Goal: Task Accomplishment & Management: Manage account settings

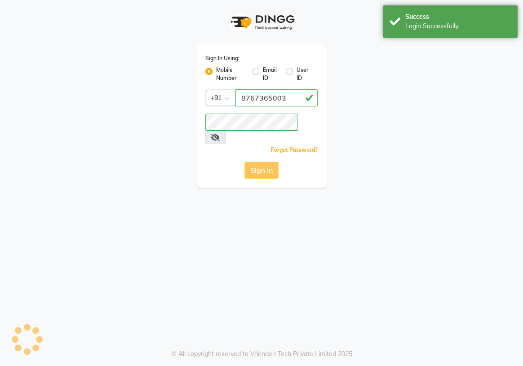
drag, startPoint x: 162, startPoint y: 175, endPoint x: 122, endPoint y: 183, distance: 40.4
click at [122, 180] on div "Sign In Using: Mobile Number Email ID User ID Country Code × [PHONE_NUMBER] Rem…" at bounding box center [261, 183] width 523 height 366
drag, startPoint x: 155, startPoint y: 224, endPoint x: 178, endPoint y: 203, distance: 31.2
click at [152, 224] on div "Sign In Using: Mobile Number Email ID User ID Country Code × [PHONE_NUMBER] Rem…" at bounding box center [261, 183] width 523 height 366
click at [174, 206] on div "Sign In Using: Mobile Number Email ID User ID Country Code × [PHONE_NUMBER] Rem…" at bounding box center [261, 183] width 523 height 366
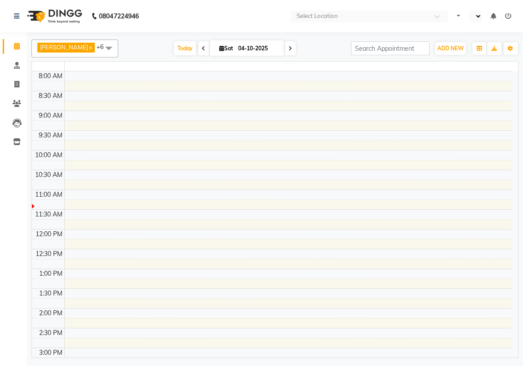
select select "en"
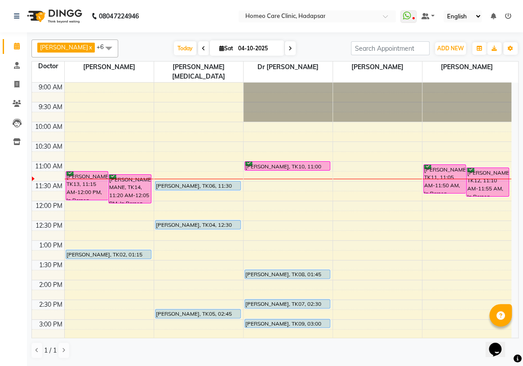
click at [209, 44] on span at bounding box center [203, 48] width 11 height 14
type input "03-10-2025"
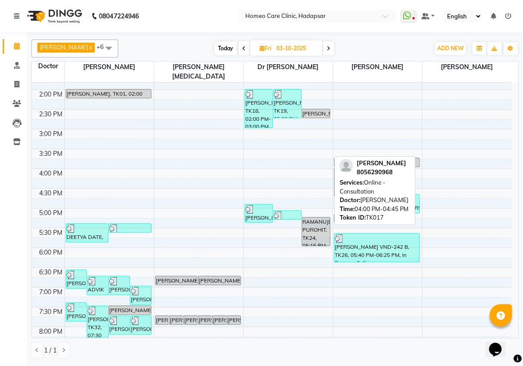
scroll to position [202, 0]
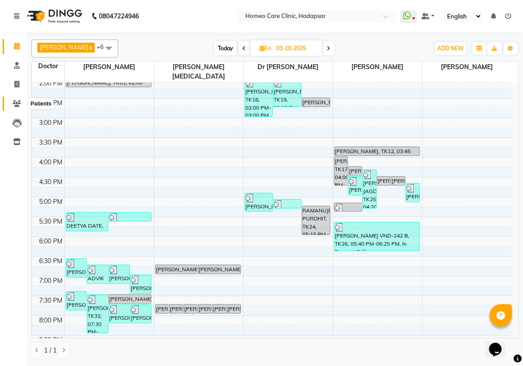
click at [20, 101] on icon at bounding box center [17, 103] width 9 height 7
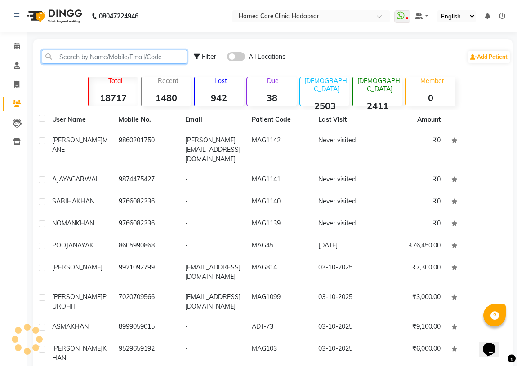
click at [118, 56] on input "text" at bounding box center [114, 57] width 145 height 14
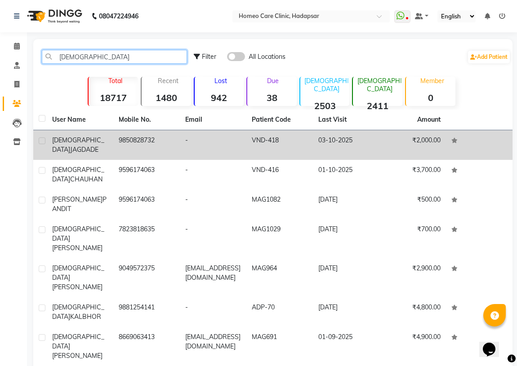
type input "[DEMOGRAPHIC_DATA]"
click at [131, 145] on td "9850828732" at bounding box center [146, 145] width 67 height 30
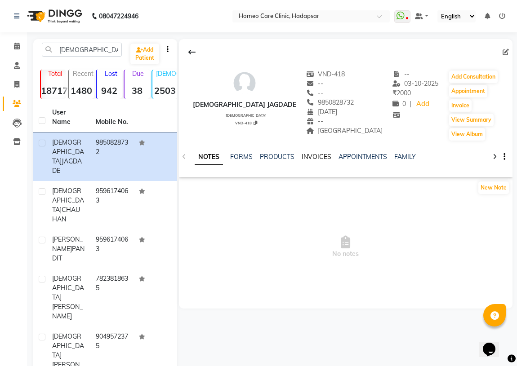
click at [306, 155] on link "INVOICES" at bounding box center [317, 157] width 30 height 8
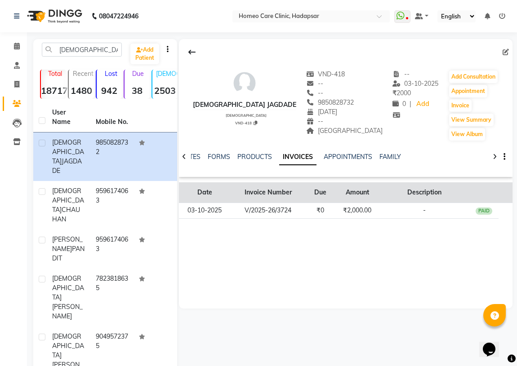
click at [324, 202] on th "Due" at bounding box center [320, 193] width 30 height 21
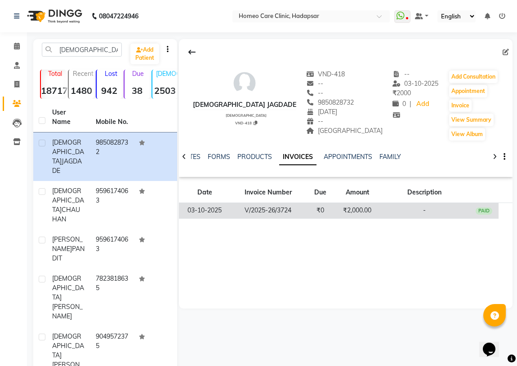
click at [316, 206] on td "₹0" at bounding box center [320, 211] width 30 height 16
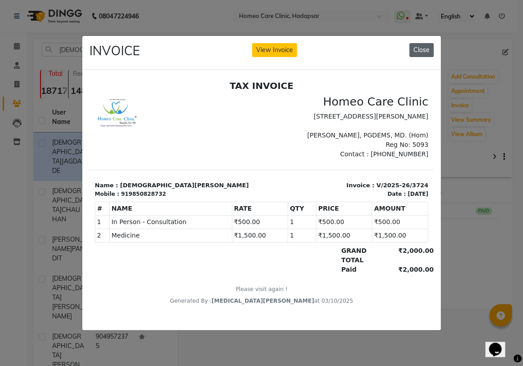
click at [418, 48] on button "Close" at bounding box center [422, 50] width 24 height 14
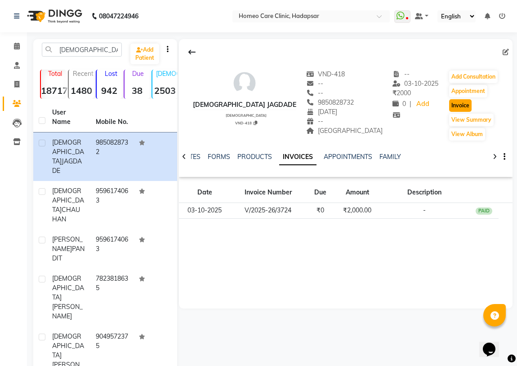
click at [458, 106] on button "Invoice" at bounding box center [460, 105] width 22 height 13
select select "service"
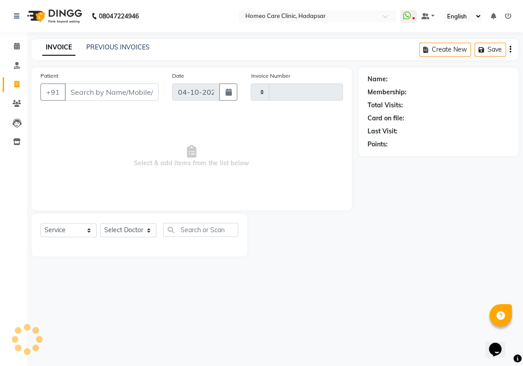
type input "3741"
select select "7485"
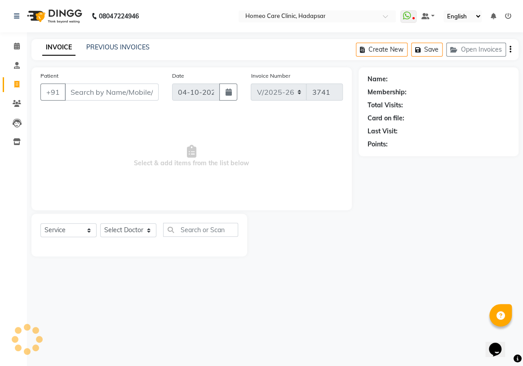
type input "9850828732"
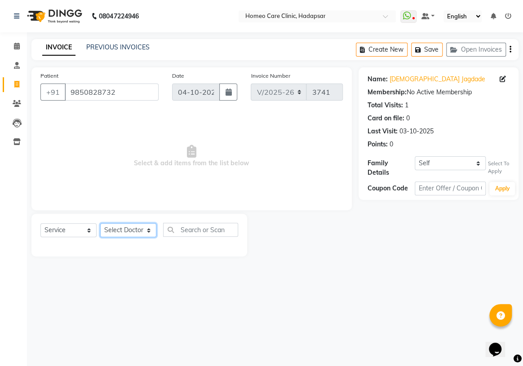
click at [142, 234] on select "Select Doctor Dingg Support [PERSON_NAME] [PERSON_NAME] [PERSON_NAME] [PERSON_N…" at bounding box center [128, 230] width 56 height 14
select select "65966"
click at [100, 223] on select "Select Doctor Dingg Support [PERSON_NAME] [PERSON_NAME] [PERSON_NAME] [PERSON_N…" at bounding box center [128, 230] width 56 height 14
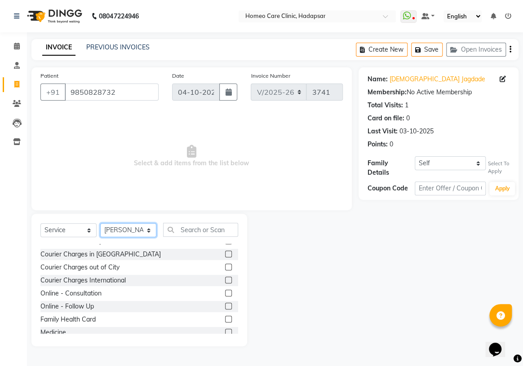
scroll to position [40, 0]
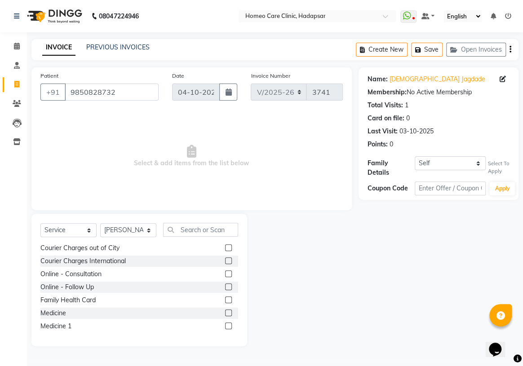
click at [225, 313] on label at bounding box center [228, 313] width 7 height 7
click at [225, 313] on input "checkbox" at bounding box center [228, 314] width 6 height 6
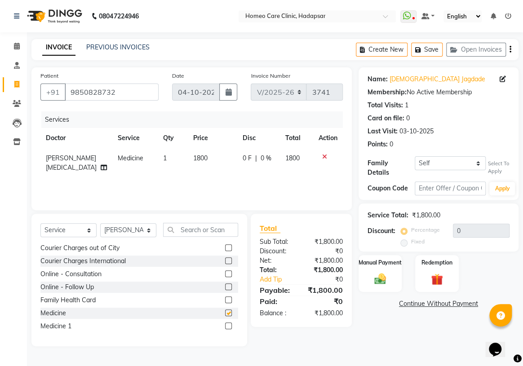
checkbox input "false"
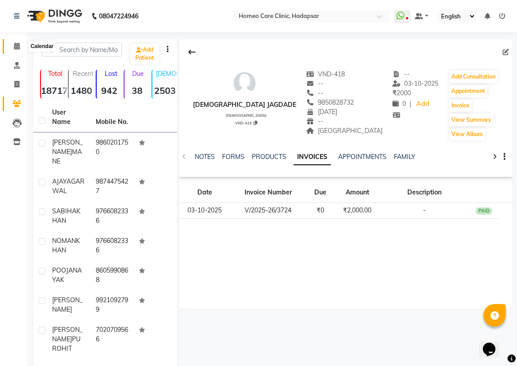
click at [19, 45] on icon at bounding box center [17, 46] width 6 height 7
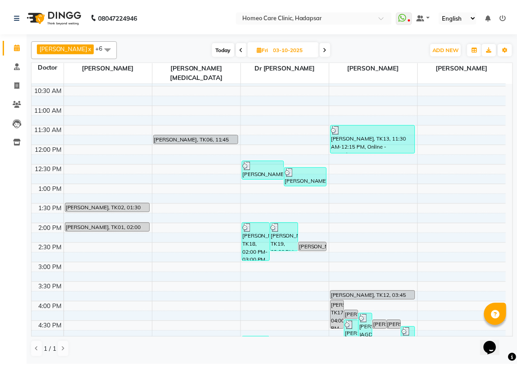
scroll to position [81, 0]
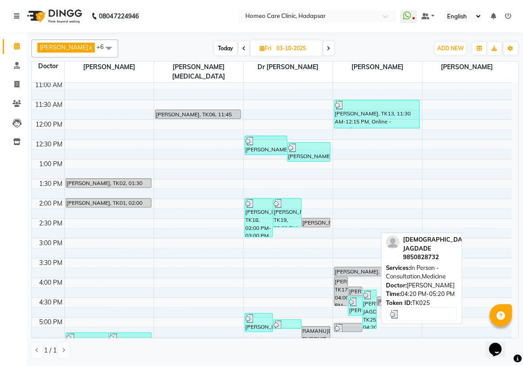
click at [370, 303] on div "[PERSON_NAME] JAGDADE, TK25, 04:20 PM-05:20 PM, In Person - Consultation,Medici…" at bounding box center [369, 309] width 13 height 38
select select "3"
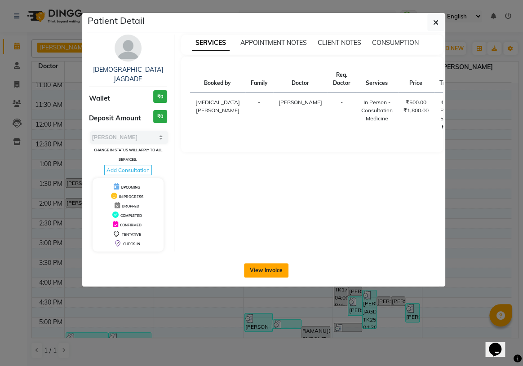
click at [274, 267] on button "View Invoice" at bounding box center [266, 270] width 45 height 14
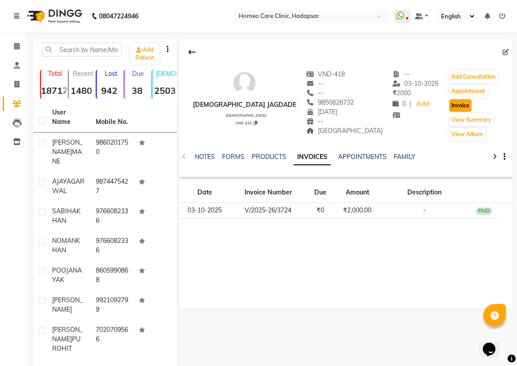
click at [451, 104] on button "Invoice" at bounding box center [460, 105] width 22 height 13
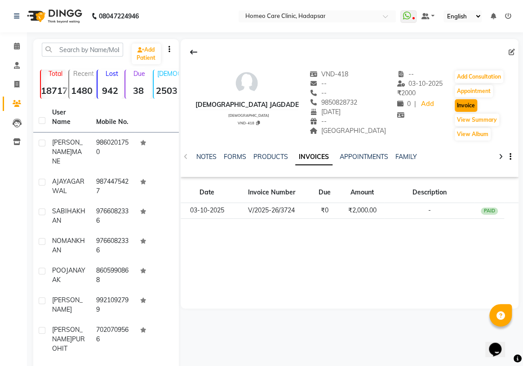
select select "service"
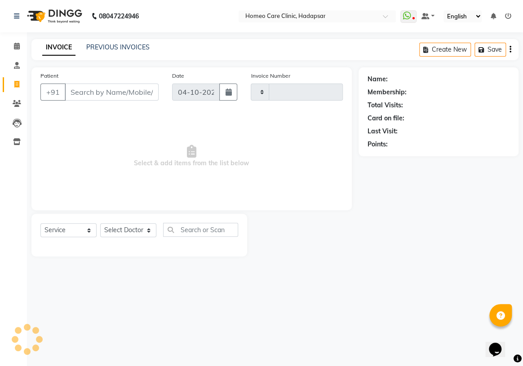
type input "3741"
select select "7485"
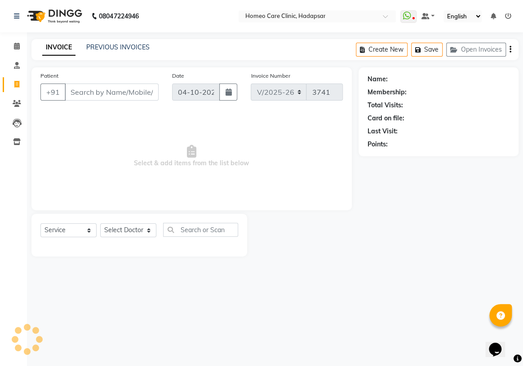
type input "9850828732"
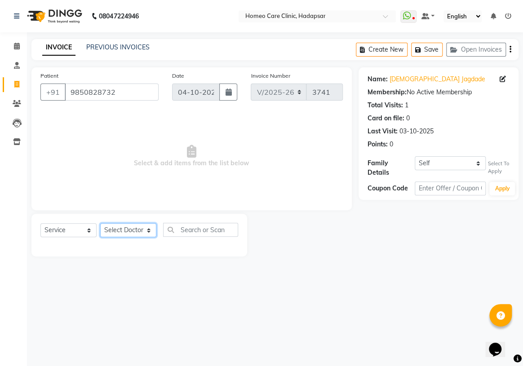
click at [142, 232] on select "Select Doctor Dingg Support [PERSON_NAME] [PERSON_NAME] [PERSON_NAME] [PERSON_N…" at bounding box center [128, 230] width 56 height 14
select select "65966"
click at [100, 223] on select "Select Doctor Dingg Support [PERSON_NAME] [PERSON_NAME] [PERSON_NAME] [PERSON_N…" at bounding box center [128, 230] width 56 height 14
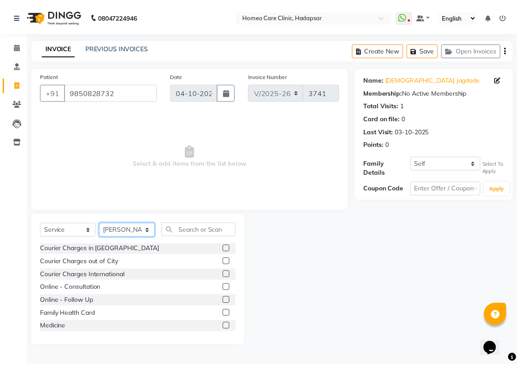
scroll to position [40, 0]
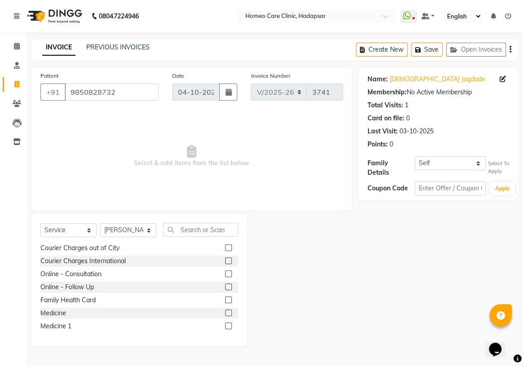
click at [225, 315] on label at bounding box center [228, 313] width 7 height 7
click at [225, 315] on input "checkbox" at bounding box center [228, 314] width 6 height 6
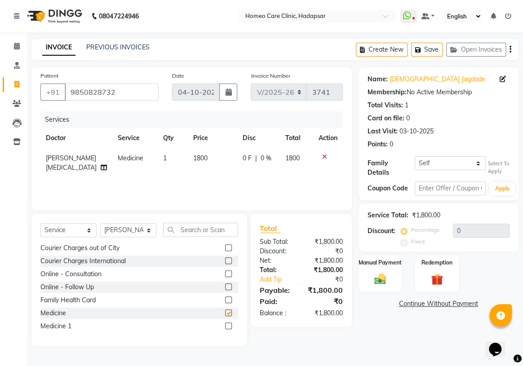
checkbox input "false"
click at [193, 158] on span "1800" at bounding box center [200, 158] width 14 height 8
select select "65966"
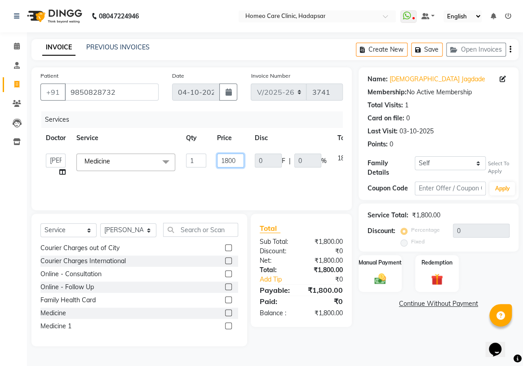
click at [228, 160] on input "1800" at bounding box center [230, 161] width 27 height 14
type input "300"
click at [450, 318] on div "Name: [PERSON_NAME] Membership: No Active Membership Total Visits: 1 Card on fi…" at bounding box center [442, 206] width 167 height 279
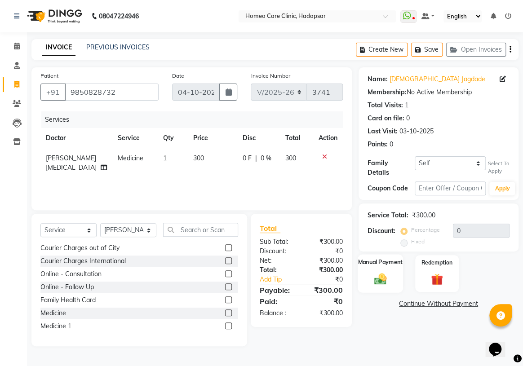
click at [388, 280] on img at bounding box center [380, 279] width 20 height 14
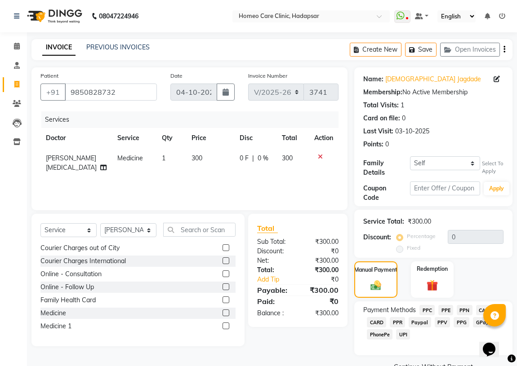
click at [400, 320] on span "PPR" at bounding box center [397, 322] width 15 height 10
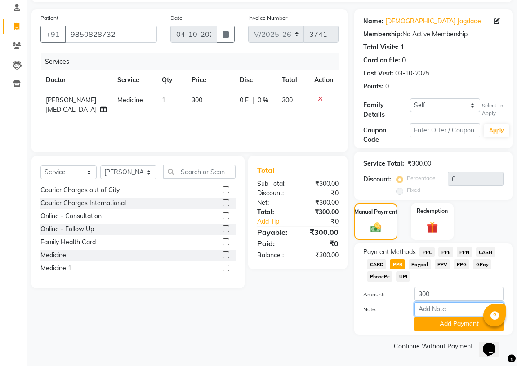
click at [426, 310] on input "Note:" at bounding box center [459, 310] width 89 height 14
type input "PPR"
click at [450, 329] on button "Add Payment" at bounding box center [459, 324] width 89 height 14
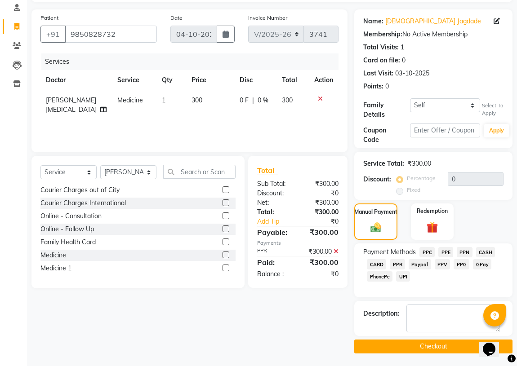
click at [421, 346] on button "Checkout" at bounding box center [433, 347] width 158 height 14
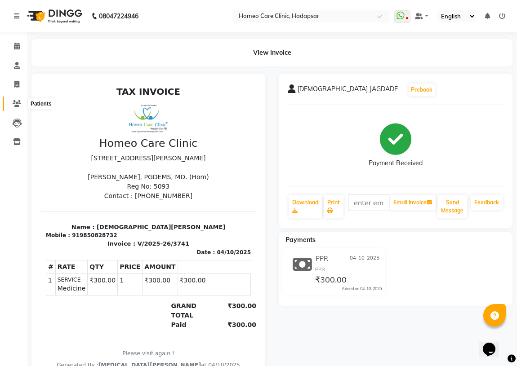
click at [10, 104] on span at bounding box center [17, 104] width 16 height 10
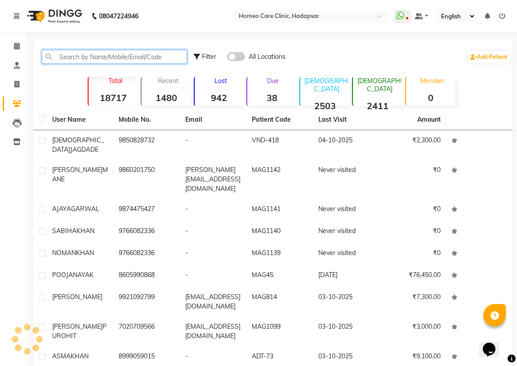
click at [112, 57] on input "text" at bounding box center [114, 57] width 145 height 14
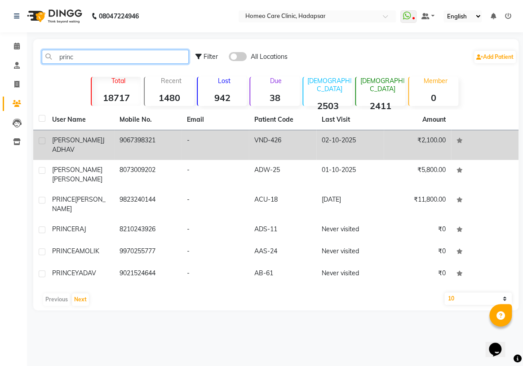
type input "princ"
click at [130, 145] on td "9067398321" at bounding box center [147, 145] width 67 height 30
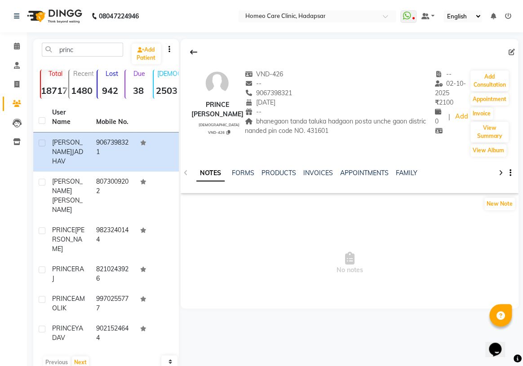
click at [266, 293] on span "No notes" at bounding box center [350, 263] width 338 height 90
click at [7, 45] on link "Calendar" at bounding box center [14, 46] width 22 height 15
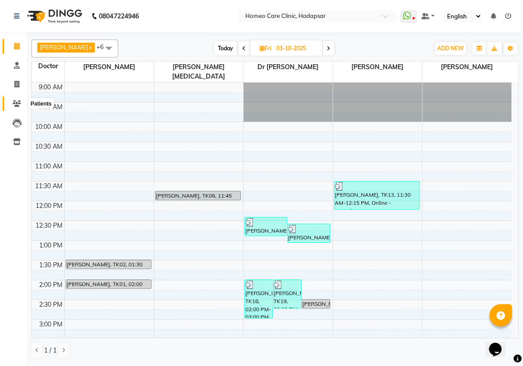
click at [21, 104] on icon at bounding box center [17, 103] width 9 height 7
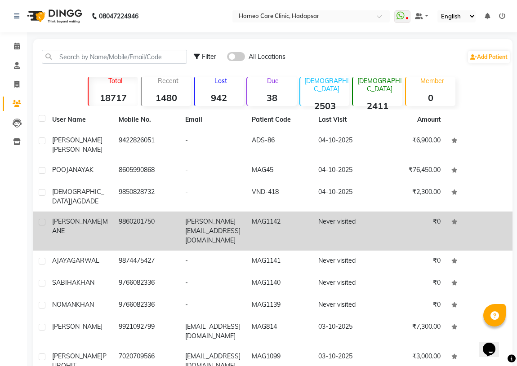
click at [118, 220] on td "9860201750" at bounding box center [146, 231] width 67 height 39
click at [118, 212] on td "9850828732" at bounding box center [146, 197] width 67 height 30
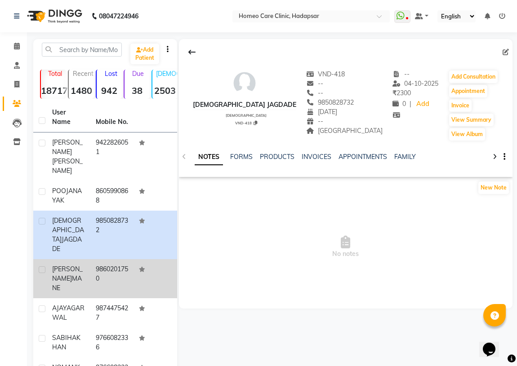
click at [98, 259] on td "9860201750" at bounding box center [112, 278] width 44 height 39
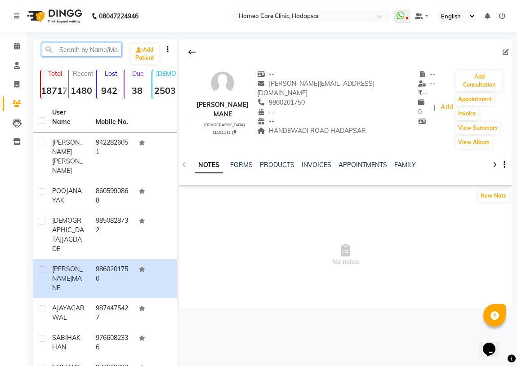
click at [72, 49] on input "text" at bounding box center [82, 50] width 80 height 14
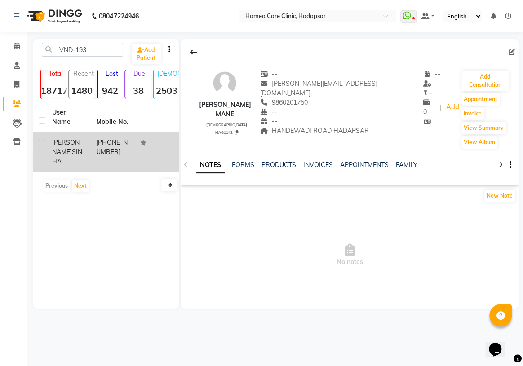
click at [91, 144] on td "[PHONE_NUMBER]" at bounding box center [113, 152] width 44 height 39
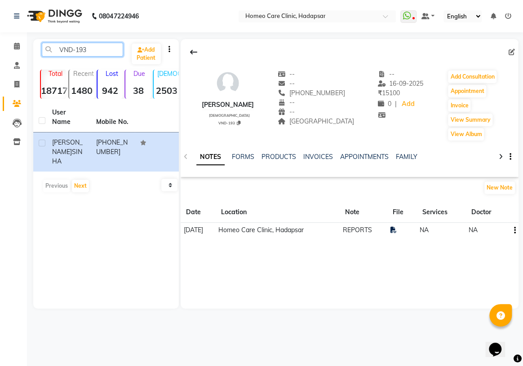
click at [99, 45] on input "VND-193" at bounding box center [82, 50] width 81 height 14
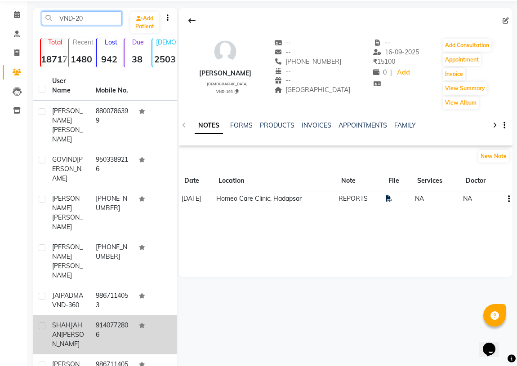
scroll to position [40, 0]
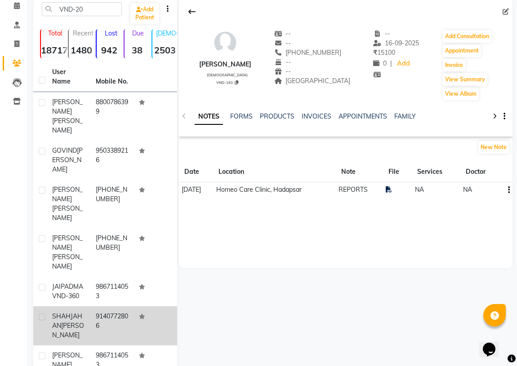
click at [77, 322] on span "[PERSON_NAME]" at bounding box center [68, 331] width 32 height 18
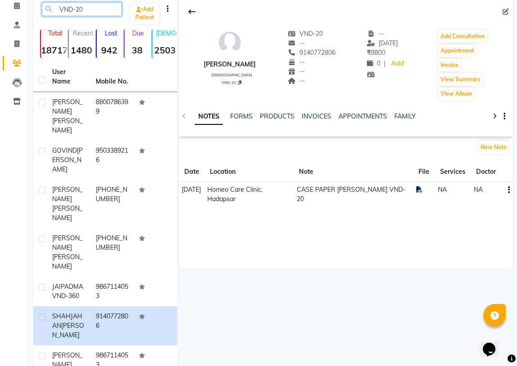
click at [94, 6] on input "VND-20" at bounding box center [82, 9] width 80 height 14
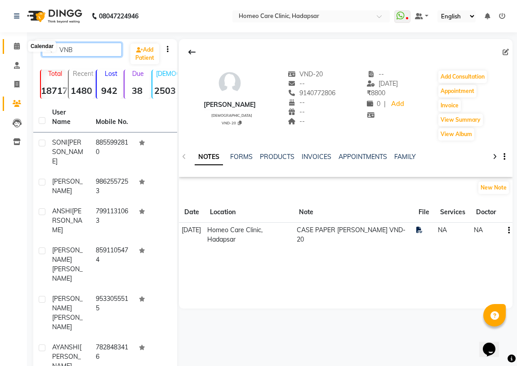
type input "VNB"
click at [7, 42] on link "Calendar" at bounding box center [14, 46] width 22 height 15
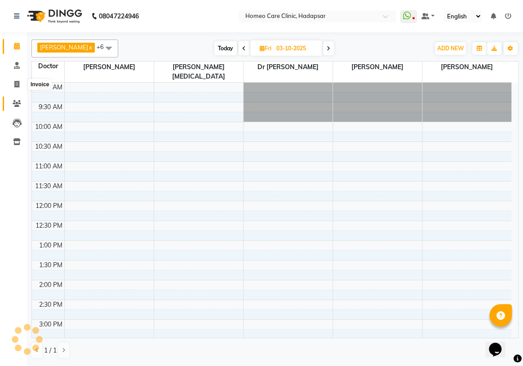
click at [18, 105] on icon at bounding box center [17, 103] width 9 height 7
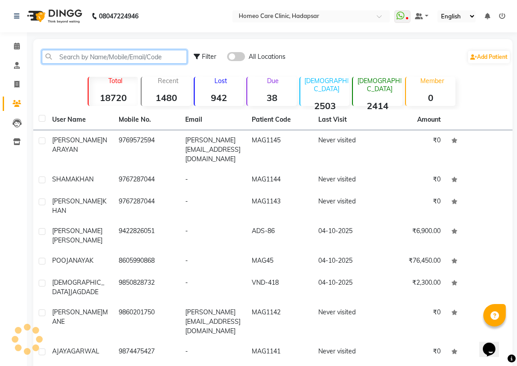
click at [94, 53] on input "text" at bounding box center [114, 57] width 145 height 14
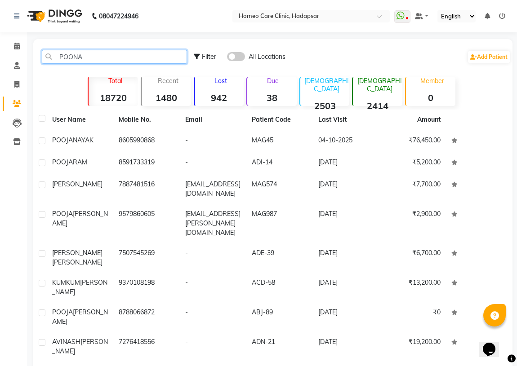
type input "POONAM"
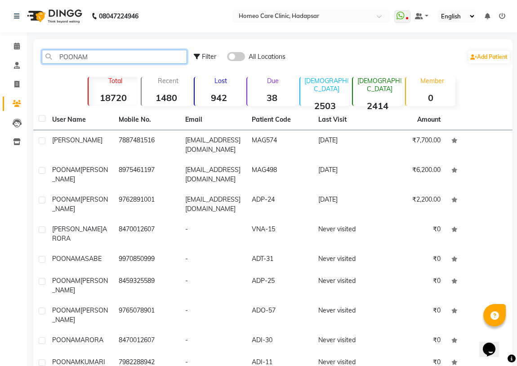
drag, startPoint x: 112, startPoint y: 58, endPoint x: 0, endPoint y: 107, distance: 122.2
click at [0, 89] on app-home "08047224946 Select Location × Homeo Care Clinic, Hadapsar WhatsApp Status ✕ Sta…" at bounding box center [258, 217] width 517 height 435
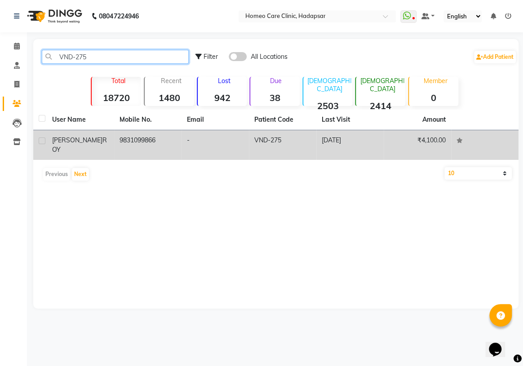
type input "VND-275"
click at [88, 135] on td "[PERSON_NAME]" at bounding box center [80, 145] width 67 height 30
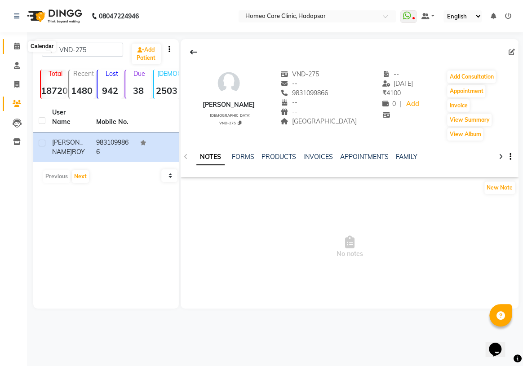
click at [16, 43] on icon at bounding box center [17, 46] width 6 height 7
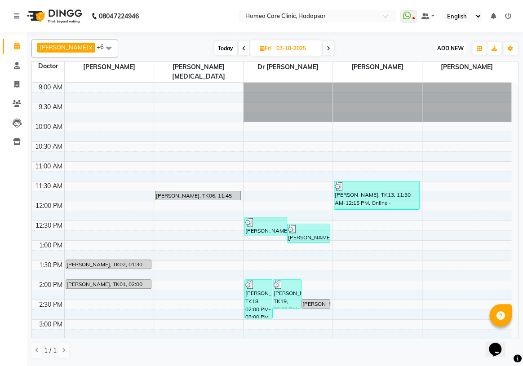
click at [458, 45] on span "ADD NEW" at bounding box center [450, 48] width 27 height 7
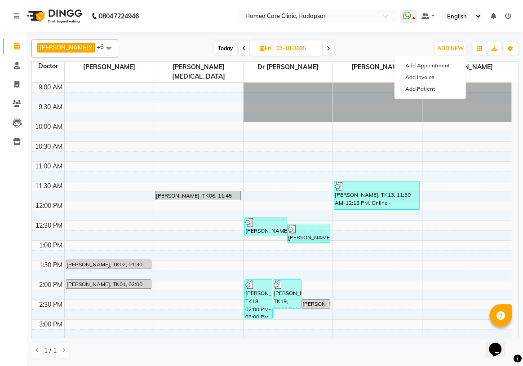
click at [334, 46] on span at bounding box center [328, 48] width 11 height 14
type input "04-10-2025"
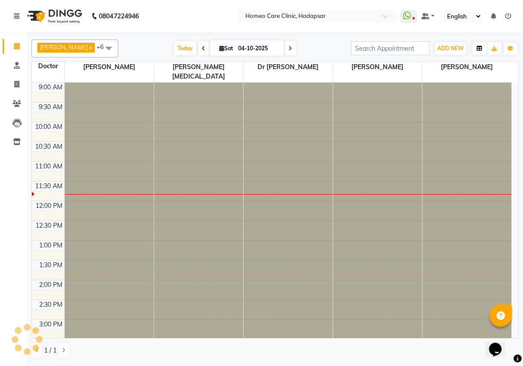
scroll to position [79, 0]
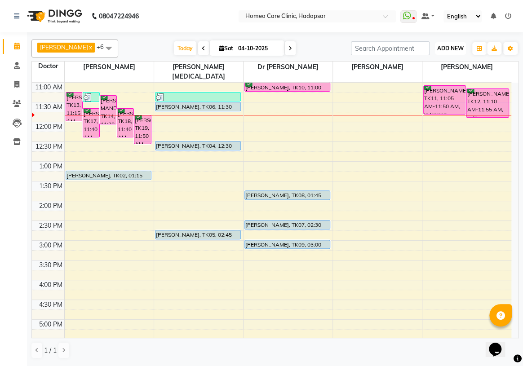
click at [454, 48] on span "ADD NEW" at bounding box center [450, 48] width 27 height 7
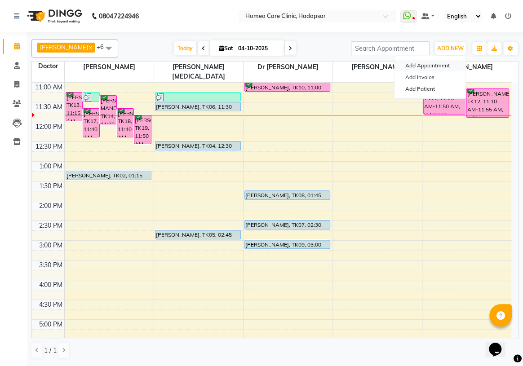
click at [423, 63] on button "Add Appointment" at bounding box center [430, 66] width 71 height 12
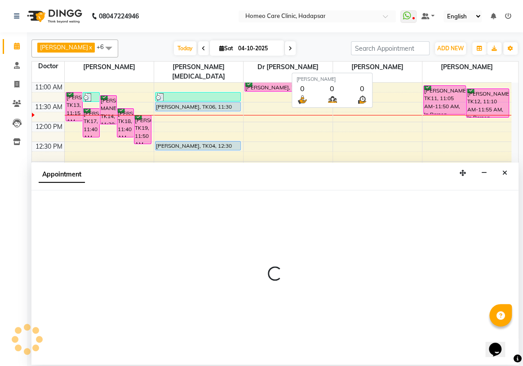
select select "600"
select select "tentative"
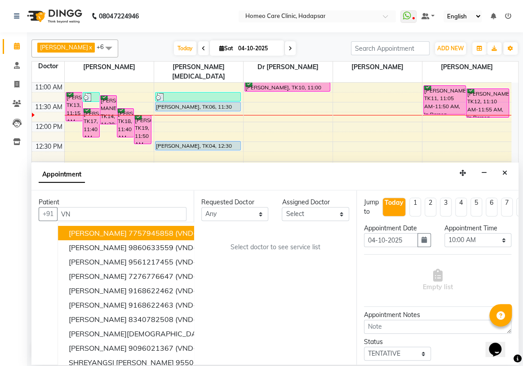
type input "V"
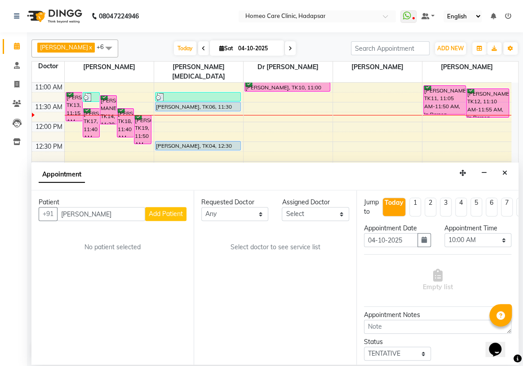
click at [76, 214] on input "[PERSON_NAME]" at bounding box center [101, 214] width 88 height 14
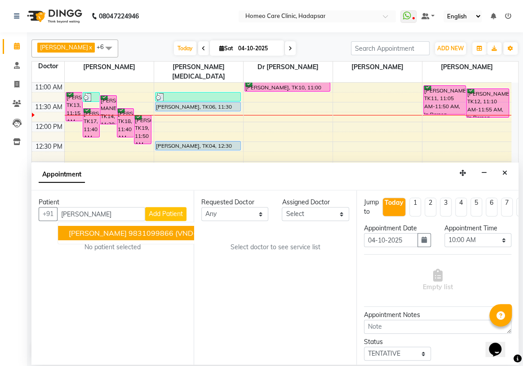
click at [115, 239] on button "[PERSON_NAME] 9831099866 (VND-275)" at bounding box center [141, 233] width 167 height 14
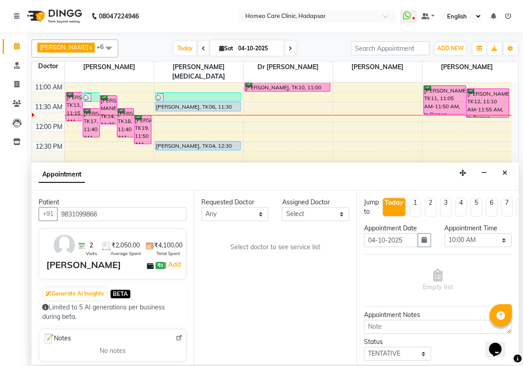
type input "9831099866"
click at [301, 210] on select "Select Dingg Support [PERSON_NAME] [PERSON_NAME] [PERSON_NAME] [PERSON_NAME][ME…" at bounding box center [315, 214] width 67 height 14
select select "65966"
click at [282, 207] on select "Select Dingg Support [PERSON_NAME] [PERSON_NAME] [PERSON_NAME] [PERSON_NAME][ME…" at bounding box center [315, 214] width 67 height 14
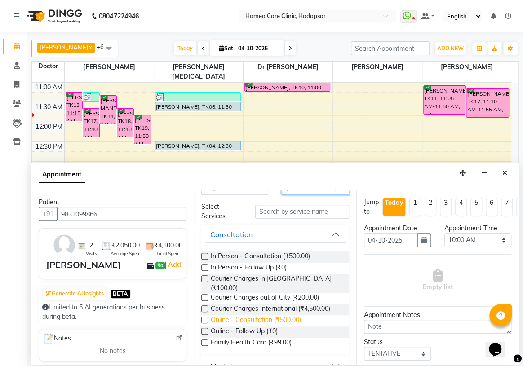
scroll to position [40, 0]
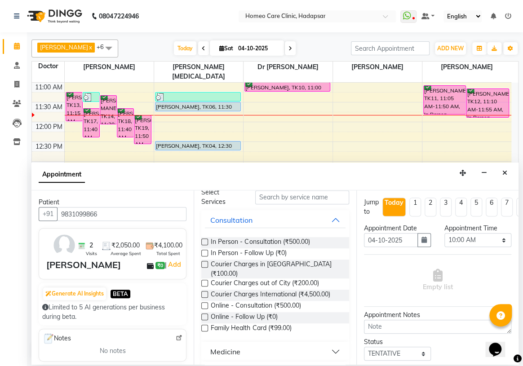
click at [207, 254] on label at bounding box center [204, 253] width 7 height 7
click at [207, 254] on input "checkbox" at bounding box center [204, 254] width 6 height 6
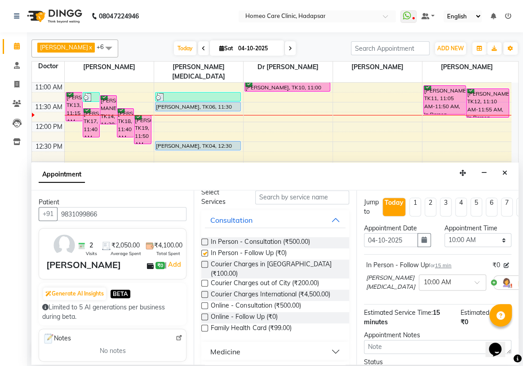
checkbox input "false"
click at [469, 244] on select "Select 10:00 AM 10:05 AM 10:10 AM 10:15 AM 10:20 AM 10:25 AM 10:30 AM 10:35 AM …" at bounding box center [478, 240] width 67 height 14
select select "835"
click at [445, 233] on select "Select 10:00 AM 10:05 AM 10:10 AM 10:15 AM 10:20 AM 10:25 AM 10:30 AM 10:35 AM …" at bounding box center [478, 240] width 67 height 14
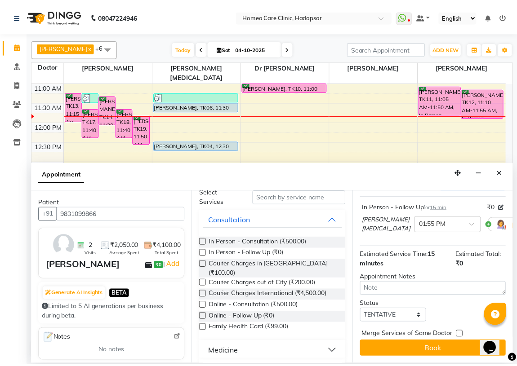
scroll to position [72, 0]
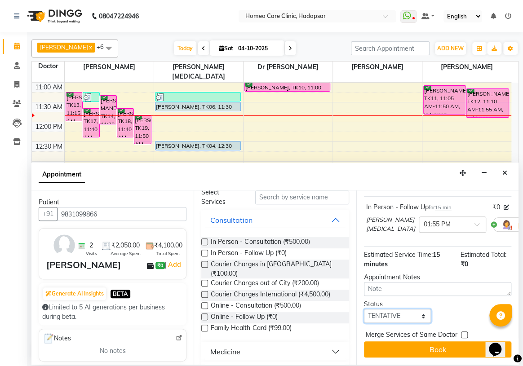
click at [383, 309] on select "Select TENTATIVE CONFIRM CHECK-IN UPCOMING" at bounding box center [397, 316] width 67 height 14
select select "confirm booking"
click at [364, 309] on select "Select TENTATIVE CONFIRM CHECK-IN UPCOMING" at bounding box center [397, 316] width 67 height 14
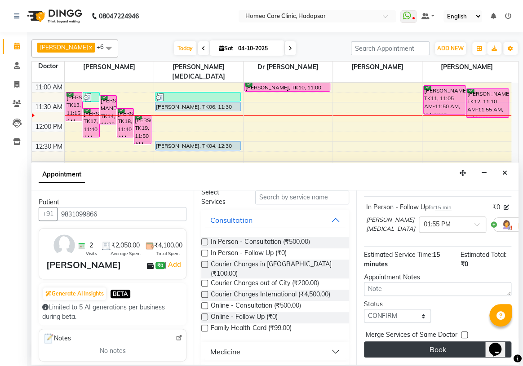
click at [405, 342] on button "Book" at bounding box center [437, 350] width 147 height 16
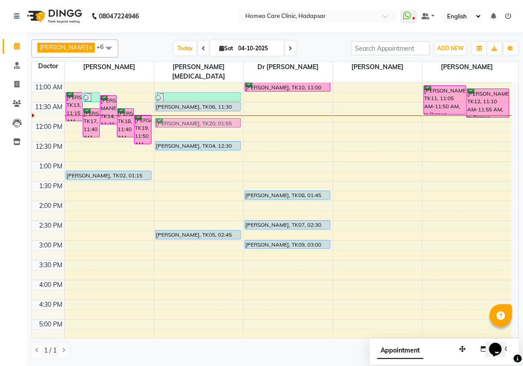
drag, startPoint x: 224, startPoint y: 190, endPoint x: 231, endPoint y: 111, distance: 78.5
click at [231, 111] on div "[PERSON_NAME] JAGDADE, TK15, 11:15 AM-11:30 AM, Medicine [PERSON_NAME], TK06, 1…" at bounding box center [198, 280] width 89 height 553
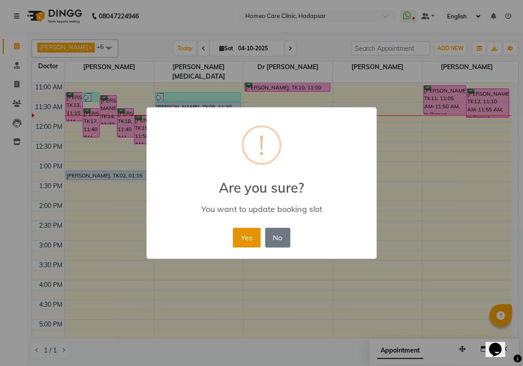
click at [247, 241] on button "Yes" at bounding box center [246, 238] width 27 height 20
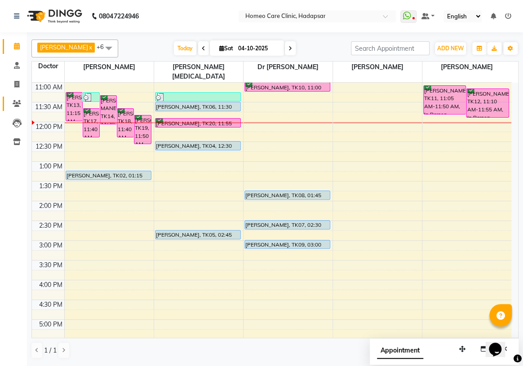
click at [19, 98] on link "Patients" at bounding box center [14, 104] width 22 height 15
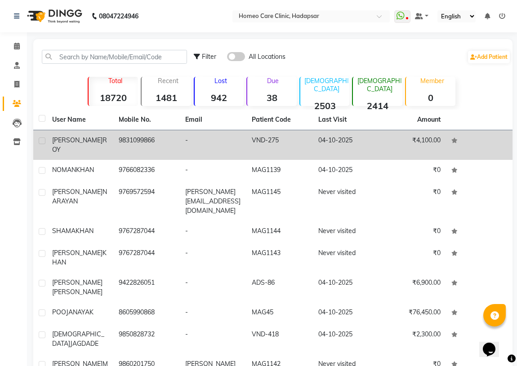
click at [181, 133] on td "-" at bounding box center [213, 145] width 67 height 30
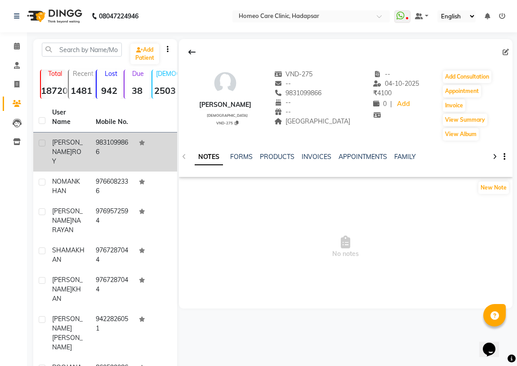
drag, startPoint x: 282, startPoint y: 91, endPoint x: 324, endPoint y: 92, distance: 41.8
click at [327, 91] on div "9831099866" at bounding box center [312, 93] width 76 height 9
click at [465, 71] on button "Add Consultation" at bounding box center [467, 77] width 49 height 13
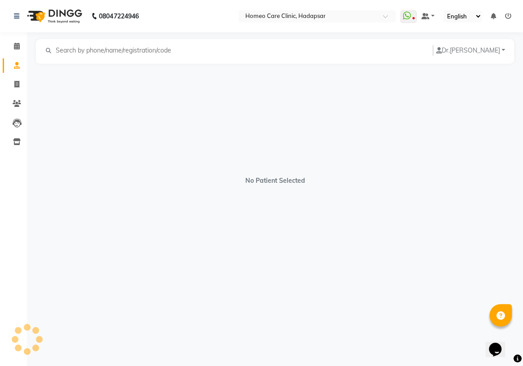
click at [464, 72] on div "No Patient Selected" at bounding box center [275, 176] width 478 height 225
select select "[DEMOGRAPHIC_DATA]"
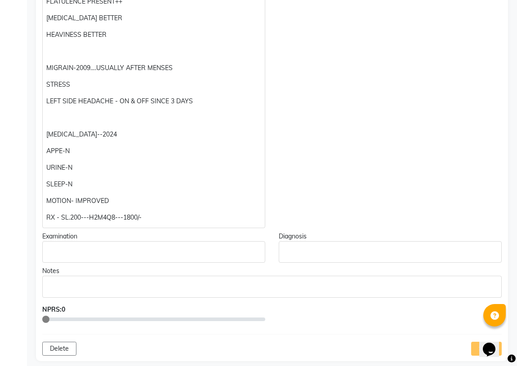
scroll to position [163, 0]
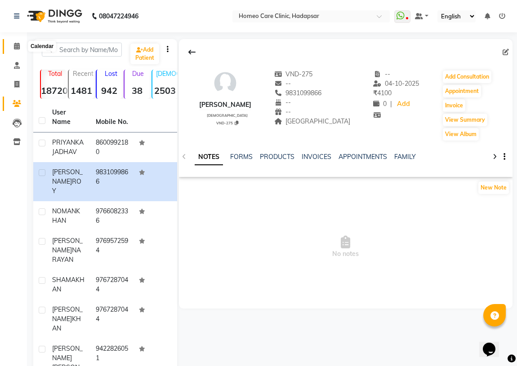
click at [15, 45] on icon at bounding box center [17, 46] width 6 height 7
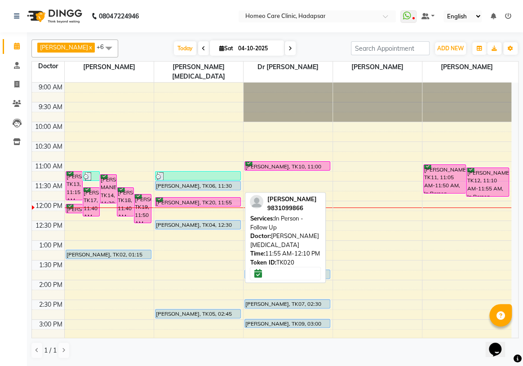
click at [174, 205] on div at bounding box center [198, 207] width 85 height 4
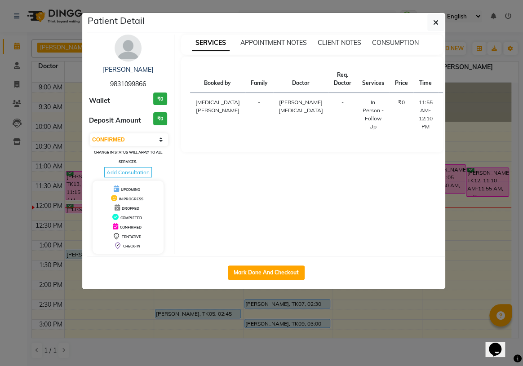
click at [473, 107] on button "START" at bounding box center [482, 104] width 18 height 11
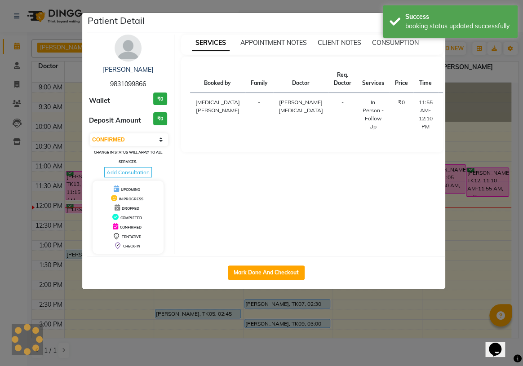
select select "1"
click at [281, 270] on button "Mark Done And Checkout" at bounding box center [266, 273] width 77 height 14
select select "7485"
select select "service"
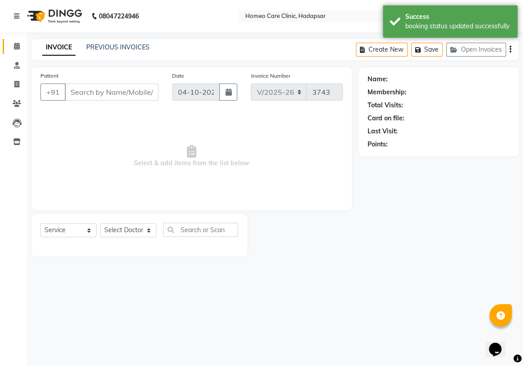
type input "9831099866"
select select "65966"
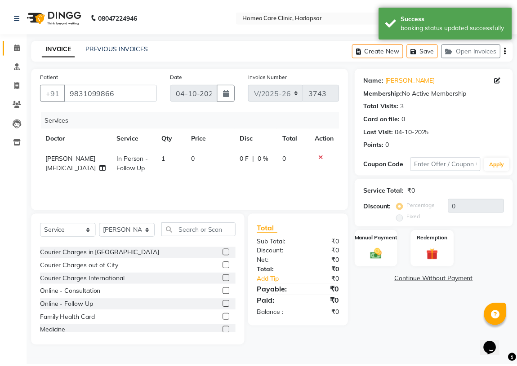
scroll to position [40, 0]
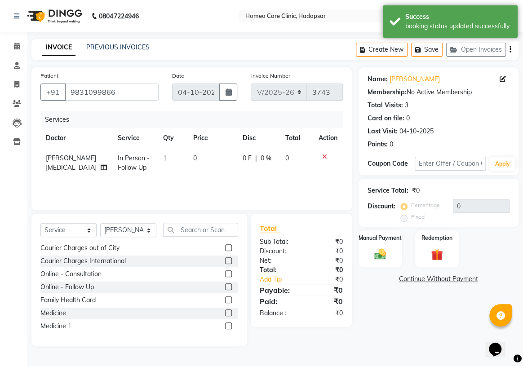
click at [225, 312] on label at bounding box center [228, 313] width 7 height 7
click at [225, 312] on input "checkbox" at bounding box center [228, 314] width 6 height 6
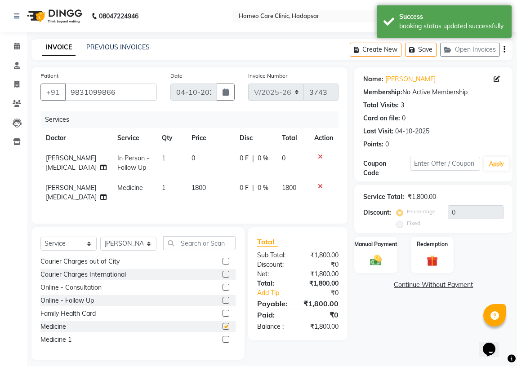
checkbox input "false"
drag, startPoint x: 360, startPoint y: 258, endPoint x: 370, endPoint y: 259, distance: 10.5
click at [361, 258] on div "Manual Payment" at bounding box center [375, 255] width 45 height 38
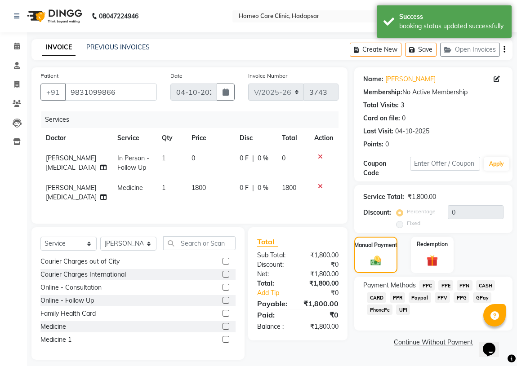
click at [401, 295] on span "PPR" at bounding box center [397, 298] width 15 height 10
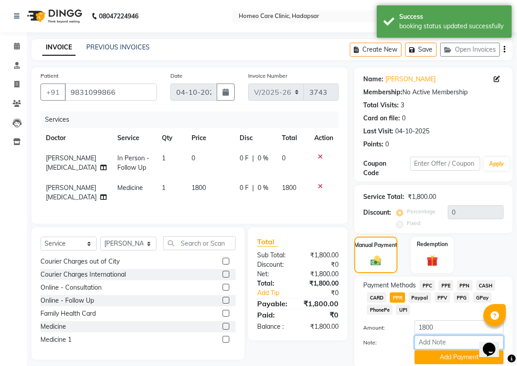
drag, startPoint x: 431, startPoint y: 343, endPoint x: 434, endPoint y: 334, distance: 9.1
click at [431, 343] on input "Note:" at bounding box center [459, 343] width 89 height 14
type input "PPR"
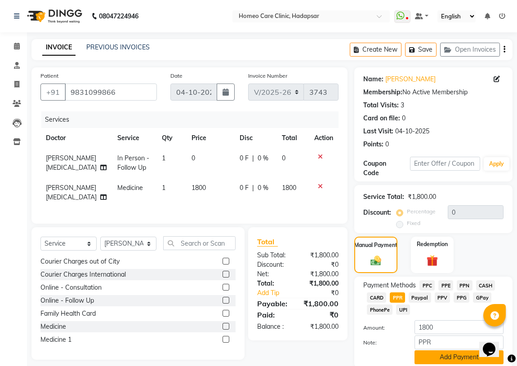
click at [444, 357] on button "Add Payment" at bounding box center [459, 358] width 89 height 14
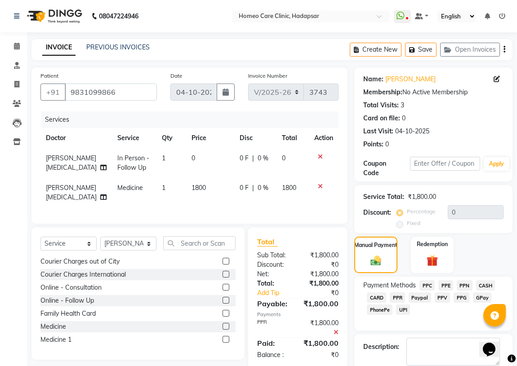
scroll to position [33, 0]
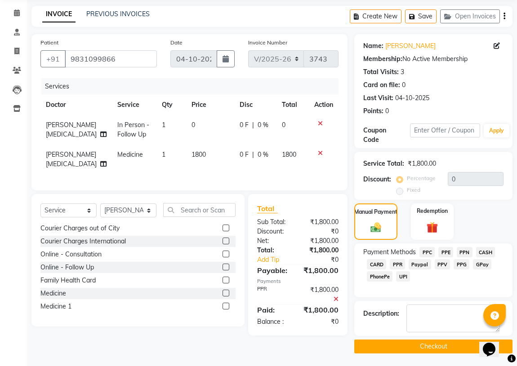
click at [376, 347] on button "Checkout" at bounding box center [433, 347] width 158 height 14
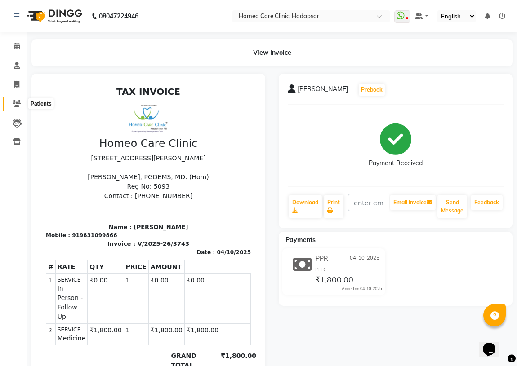
click at [22, 101] on span at bounding box center [17, 104] width 16 height 10
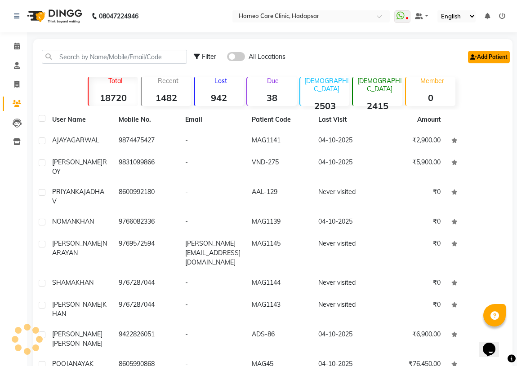
click at [475, 56] on icon at bounding box center [473, 56] width 7 height 5
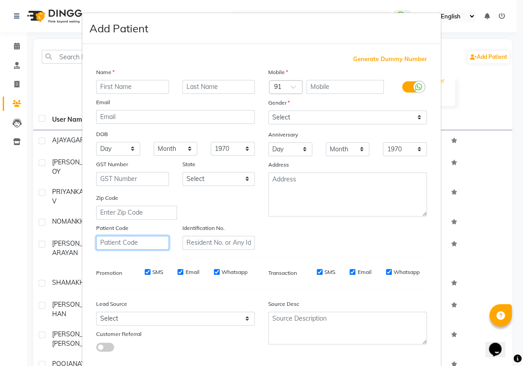
click at [153, 243] on input "text" at bounding box center [132, 243] width 73 height 14
drag, startPoint x: 111, startPoint y: 249, endPoint x: 22, endPoint y: 267, distance: 90.3
click at [24, 267] on ngb-modal-window "Add Patient Generate Dummy Number Name Email DOB Day 01 02 03 04 05 06 07 08 09…" at bounding box center [261, 183] width 523 height 366
type input "VND-433"
click at [192, 242] on input "text" at bounding box center [219, 243] width 73 height 14
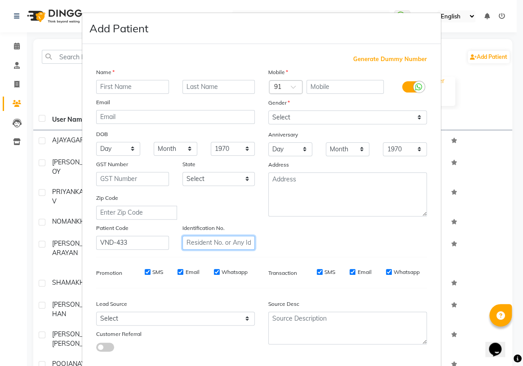
paste input "VND-433"
type input "VND-433"
click at [135, 87] on input "text" at bounding box center [132, 87] width 73 height 14
type input "[PERSON_NAME]"
click at [212, 84] on input "text" at bounding box center [219, 87] width 73 height 14
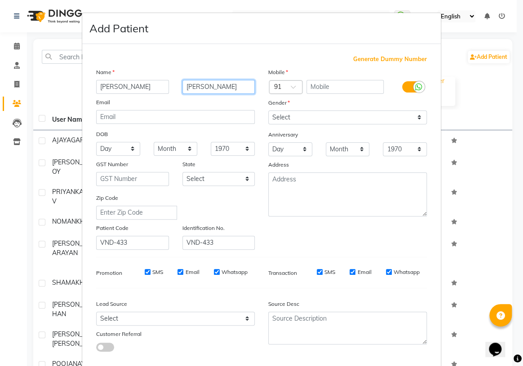
type input "[PERSON_NAME]"
click at [317, 90] on input "text" at bounding box center [346, 87] width 78 height 14
type input "7894414401"
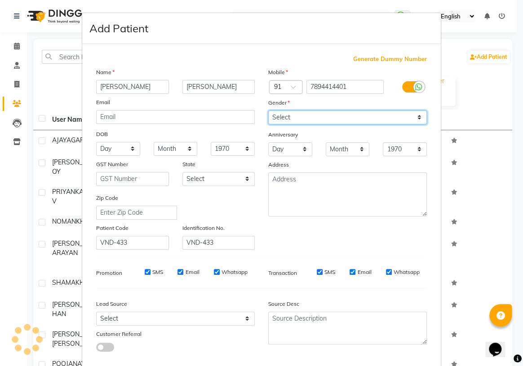
click at [299, 120] on select "Select [DEMOGRAPHIC_DATA] [DEMOGRAPHIC_DATA] Other Prefer Not To Say" at bounding box center [347, 118] width 159 height 14
select select "[DEMOGRAPHIC_DATA]"
click at [268, 111] on select "Select [DEMOGRAPHIC_DATA] [DEMOGRAPHIC_DATA] Other Prefer Not To Say" at bounding box center [347, 118] width 159 height 14
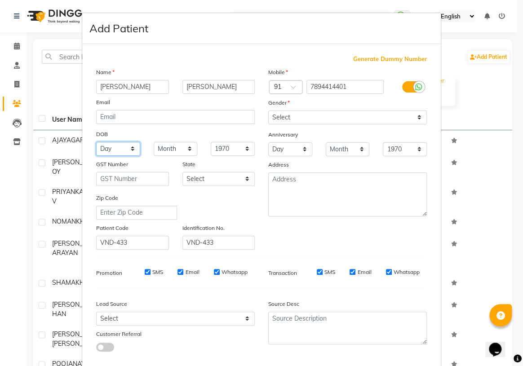
click at [105, 150] on select "Day 01 02 03 04 05 06 07 08 09 10 11 12 13 14 15 16 17 18 19 20 21 22 23 24 25 …" at bounding box center [118, 149] width 44 height 14
select select "25"
click at [96, 143] on select "Day 01 02 03 04 05 06 07 08 09 10 11 12 13 14 15 16 17 18 19 20 21 22 23 24 25 …" at bounding box center [118, 149] width 44 height 14
drag, startPoint x: 170, startPoint y: 154, endPoint x: 172, endPoint y: 149, distance: 5.1
click at [170, 154] on select "Month January February March April May June July August September October Novem…" at bounding box center [176, 149] width 44 height 14
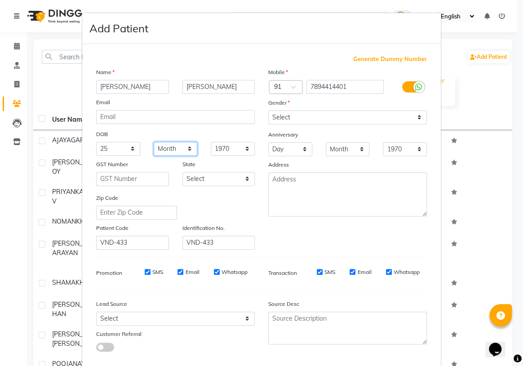
select select "02"
click at [154, 143] on select "Month January February March April May June July August September October Novem…" at bounding box center [176, 149] width 44 height 14
click at [218, 147] on select "1940 1941 1942 1943 1944 1945 1946 1947 1948 1949 1950 1951 1952 1953 1954 1955…" at bounding box center [233, 149] width 44 height 14
select select "2005"
click at [211, 143] on select "1940 1941 1942 1943 1944 1945 1946 1947 1948 1949 1950 1951 1952 1953 1954 1955…" at bounding box center [233, 149] width 44 height 14
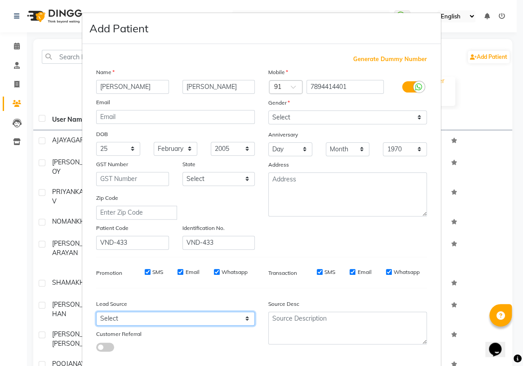
click at [153, 323] on select "Select Walk-in Referral Internet Friend Word of Mouth Advertisement Facebook Ju…" at bounding box center [175, 319] width 159 height 14
select select "51698"
click at [96, 314] on select "Select Walk-in Referral Internet Friend Word of Mouth Advertisement Facebook Ju…" at bounding box center [175, 319] width 159 height 14
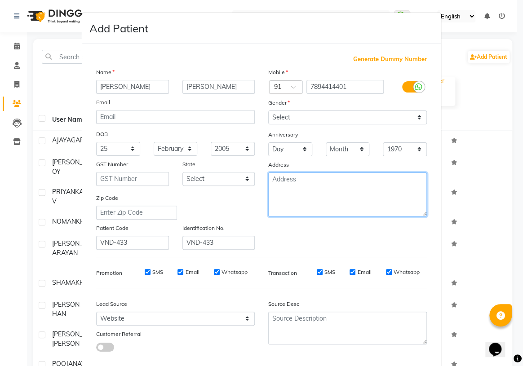
drag, startPoint x: 287, startPoint y: 184, endPoint x: 310, endPoint y: 198, distance: 26.4
click at [288, 183] on textarea at bounding box center [347, 195] width 159 height 44
click at [281, 189] on textarea at bounding box center [347, 195] width 159 height 44
paste textarea "BALESWAR, [GEOGRAPHIC_DATA]"
type textarea "BALESWAR, [GEOGRAPHIC_DATA]"
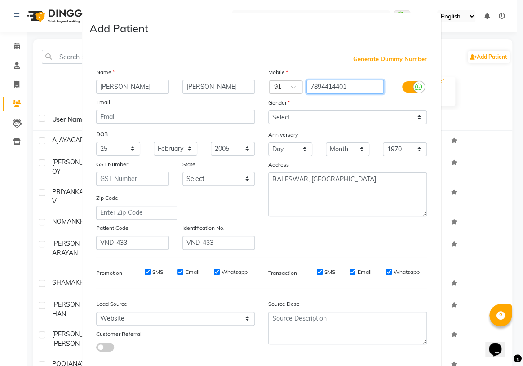
click at [349, 86] on input "7894414401" at bounding box center [346, 87] width 78 height 14
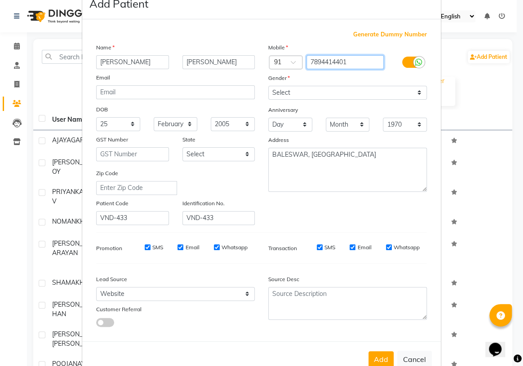
scroll to position [51, 0]
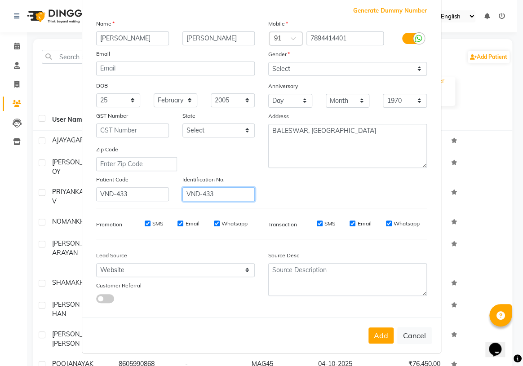
click at [215, 196] on input "VND-433" at bounding box center [219, 194] width 73 height 14
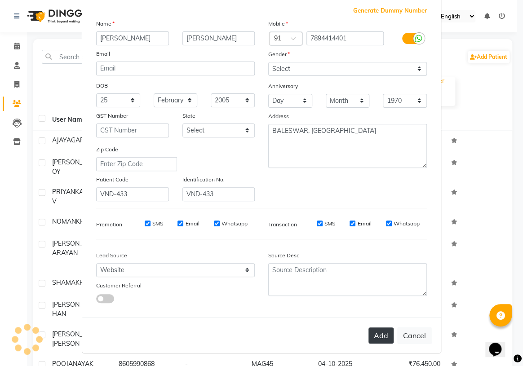
click at [378, 333] on button "Add" at bounding box center [381, 336] width 25 height 16
select select
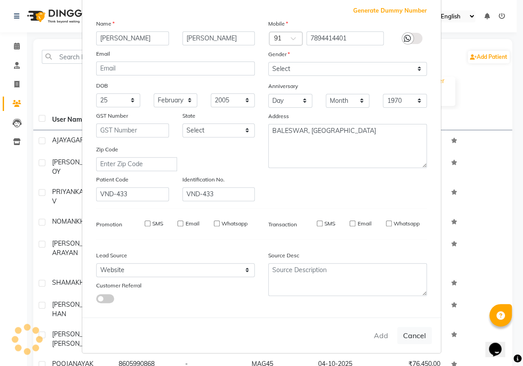
select select
checkbox input "false"
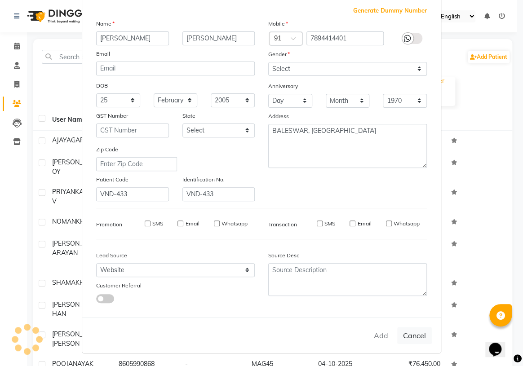
checkbox input "false"
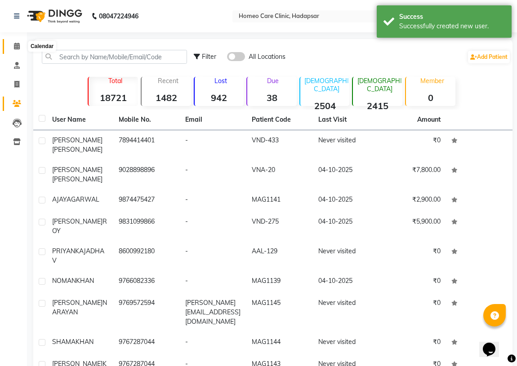
click at [14, 46] on icon at bounding box center [17, 46] width 6 height 7
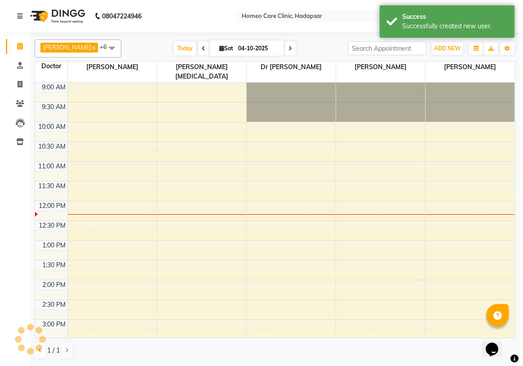
scroll to position [118, 0]
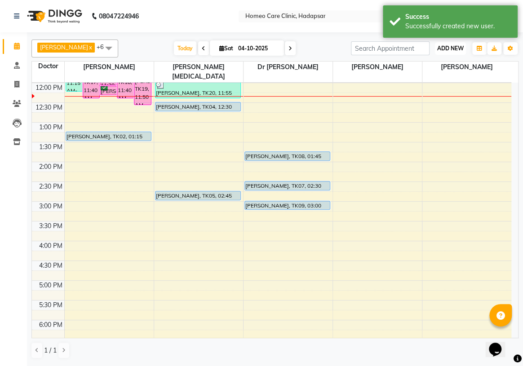
click at [458, 45] on span "ADD NEW" at bounding box center [450, 48] width 27 height 7
drag, startPoint x: 436, startPoint y: 57, endPoint x: 430, endPoint y: 68, distance: 12.5
click at [435, 58] on div "Add Appointment Add Invoice Add Patient" at bounding box center [430, 77] width 72 height 43
click at [444, 47] on span "ADD NEW" at bounding box center [450, 48] width 27 height 7
drag, startPoint x: 426, startPoint y: 65, endPoint x: 419, endPoint y: 66, distance: 7.2
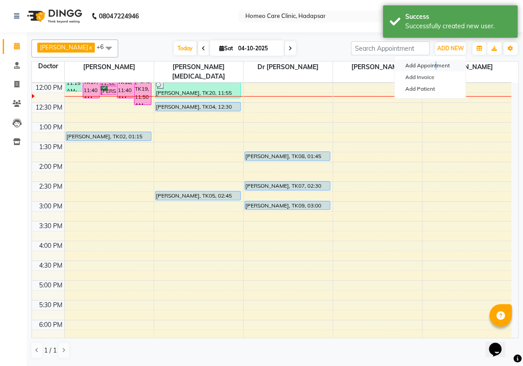
click at [425, 65] on button "Add Appointment" at bounding box center [430, 66] width 71 height 12
select select "tentative"
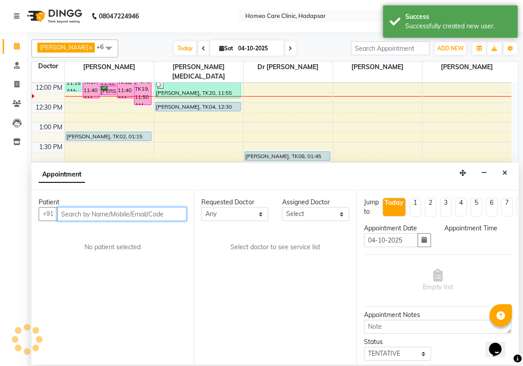
select select "600"
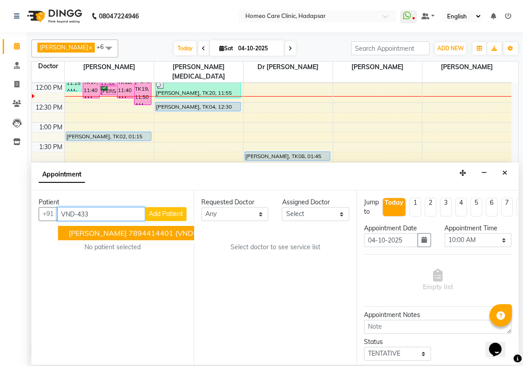
click at [103, 233] on span "[PERSON_NAME]" at bounding box center [98, 233] width 58 height 9
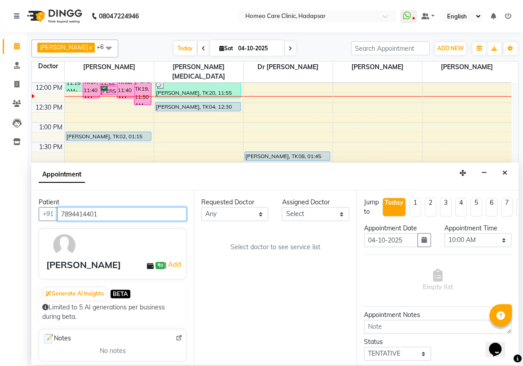
type input "7894414401"
click at [302, 212] on select "Select Dingg Support [PERSON_NAME] [PERSON_NAME] [PERSON_NAME] [PERSON_NAME][ME…" at bounding box center [315, 214] width 67 height 14
select select "65966"
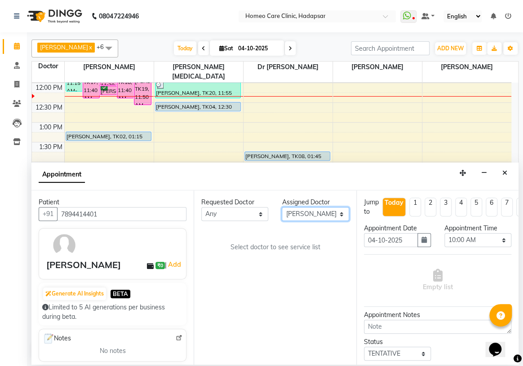
click at [282, 207] on select "Select Dingg Support [PERSON_NAME] [PERSON_NAME] [PERSON_NAME] [PERSON_NAME][ME…" at bounding box center [315, 214] width 67 height 14
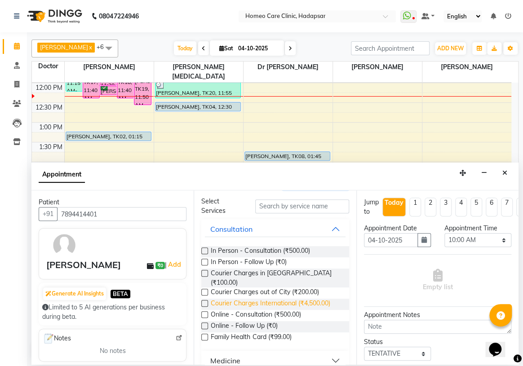
scroll to position [40, 0]
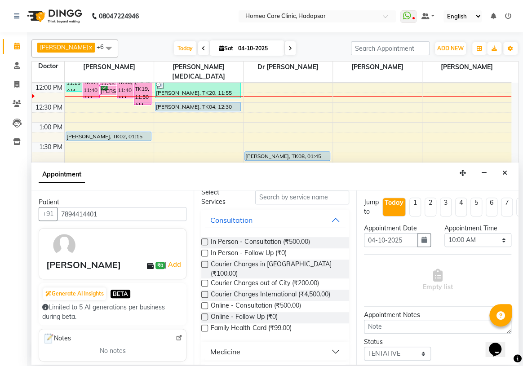
click at [204, 303] on label at bounding box center [204, 306] width 7 height 7
click at [204, 304] on input "checkbox" at bounding box center [204, 307] width 6 height 6
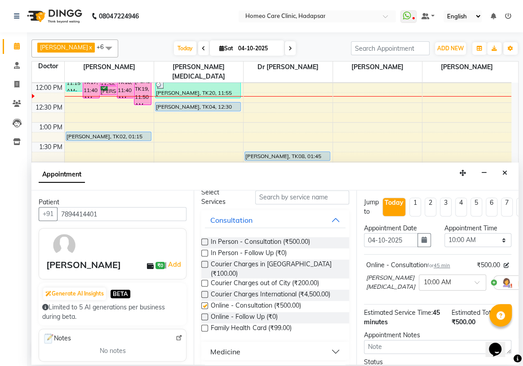
checkbox input "false"
click at [459, 242] on select "Select 10:00 AM 10:05 AM 10:10 AM 10:15 AM 10:20 AM 10:25 AM 10:30 AM 10:35 AM …" at bounding box center [478, 240] width 67 height 14
select select "900"
click at [445, 233] on select "Select 10:00 AM 10:05 AM 10:10 AM 10:15 AM 10:20 AM 10:25 AM 10:30 AM 10:35 AM …" at bounding box center [478, 240] width 67 height 14
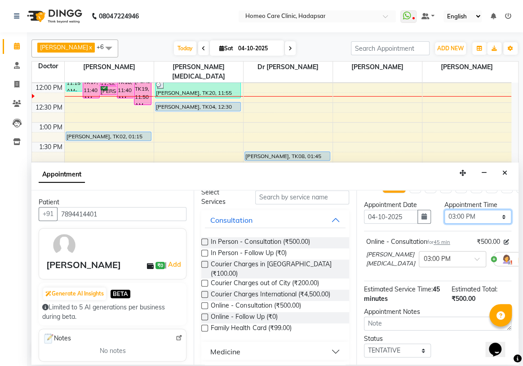
scroll to position [72, 0]
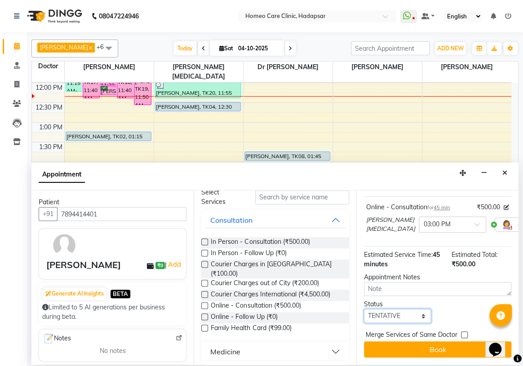
click at [397, 309] on select "Select TENTATIVE CONFIRM CHECK-IN UPCOMING" at bounding box center [397, 316] width 67 height 14
select select "confirm booking"
click at [364, 309] on select "Select TENTATIVE CONFIRM CHECK-IN UPCOMING" at bounding box center [397, 316] width 67 height 14
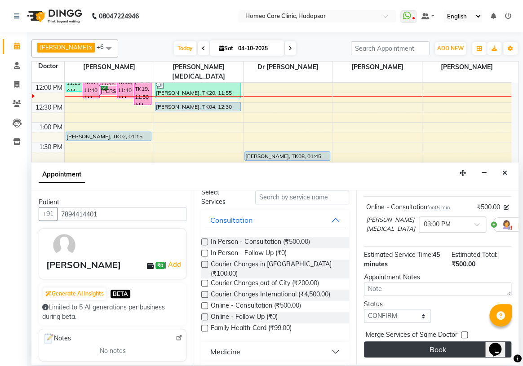
click at [382, 346] on button "Book" at bounding box center [437, 350] width 147 height 16
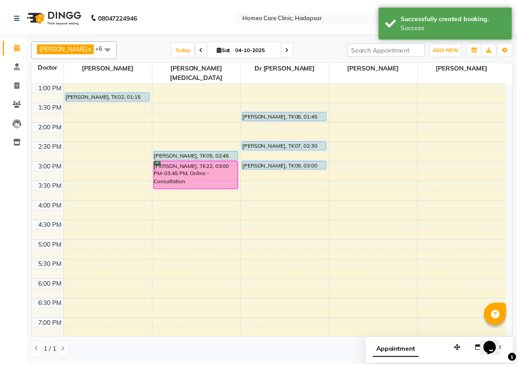
scroll to position [159, 0]
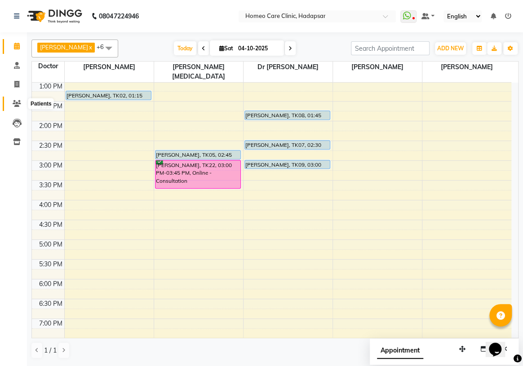
click at [9, 101] on span at bounding box center [17, 104] width 16 height 10
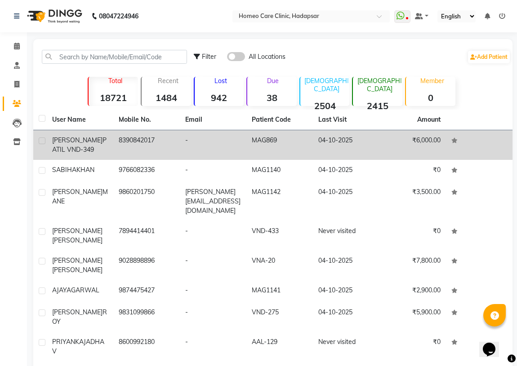
click at [116, 135] on td "8390842017" at bounding box center [146, 145] width 67 height 30
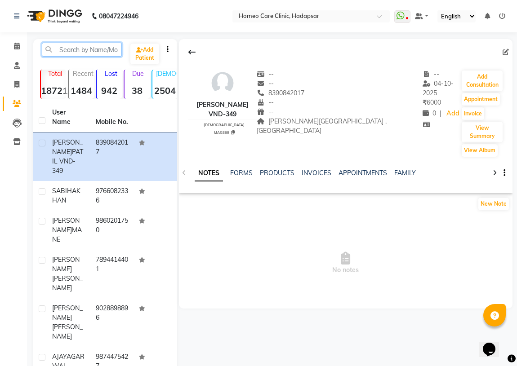
click at [85, 52] on input "text" at bounding box center [82, 50] width 80 height 14
click at [484, 73] on button "Add Consultation" at bounding box center [482, 81] width 41 height 21
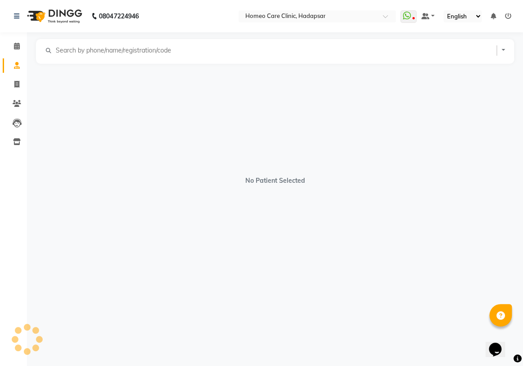
select select "[DEMOGRAPHIC_DATA]"
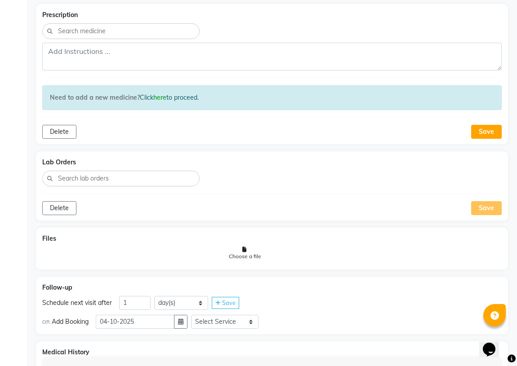
scroll to position [452, 0]
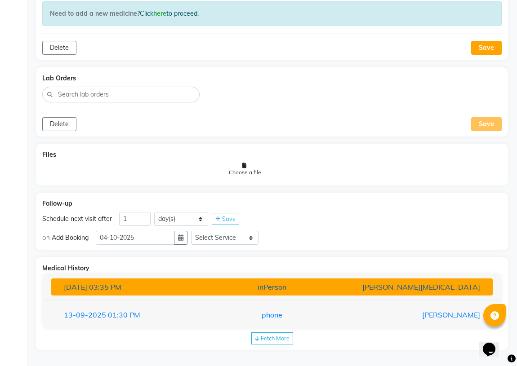
click at [120, 289] on span "03:35 PM" at bounding box center [105, 287] width 32 height 9
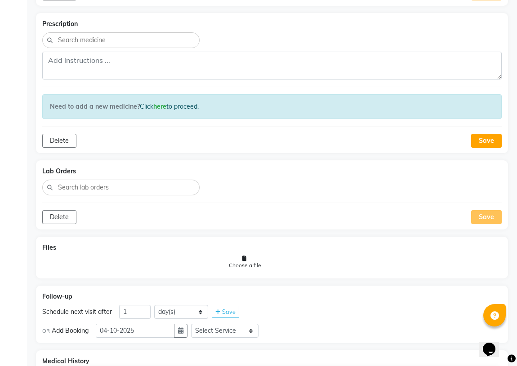
scroll to position [236, 0]
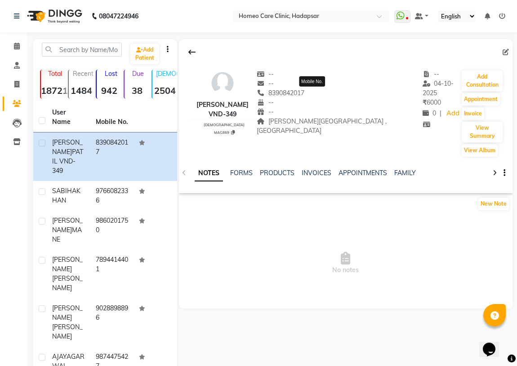
drag, startPoint x: 302, startPoint y: 93, endPoint x: 338, endPoint y: 93, distance: 36.0
click at [339, 93] on div "[PHONE_NUMBER] Mobile No." at bounding box center [339, 93] width 165 height 9
click at [330, 101] on div "--" at bounding box center [339, 102] width 165 height 9
drag, startPoint x: 298, startPoint y: 92, endPoint x: 342, endPoint y: 92, distance: 43.6
click at [342, 92] on div "8390842017" at bounding box center [339, 93] width 165 height 9
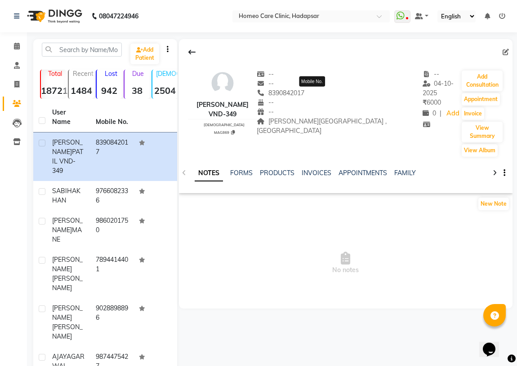
copy span "8390842017"
click at [272, 247] on span "No notes" at bounding box center [346, 263] width 334 height 90
click at [250, 175] on div "[PERSON_NAME] VND-349 [DEMOGRAPHIC_DATA] MAG869 -- -- 8390842017 -- -- [PERSON_…" at bounding box center [346, 116] width 334 height 154
click at [329, 158] on div "NOTES FORMS PRODUCTS INVOICES APPOINTMENTS FAMILY" at bounding box center [346, 173] width 334 height 31
click at [276, 224] on span "No notes" at bounding box center [346, 263] width 334 height 90
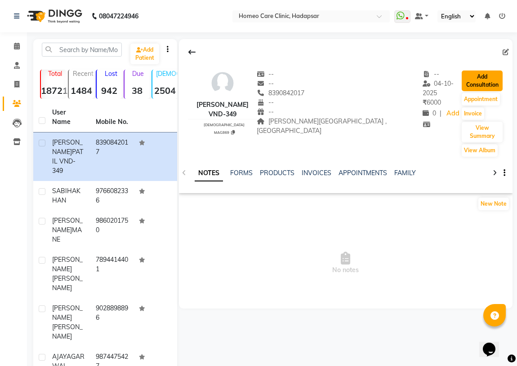
click at [462, 71] on button "Add Consultation" at bounding box center [482, 81] width 41 height 21
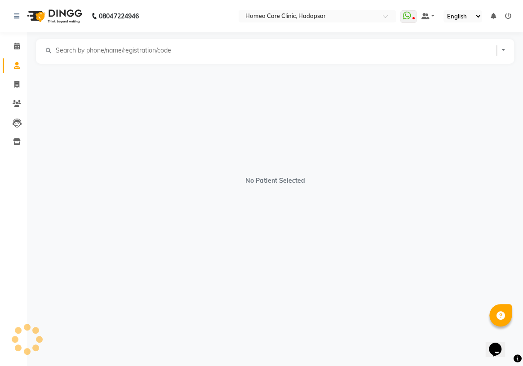
select select "[DEMOGRAPHIC_DATA]"
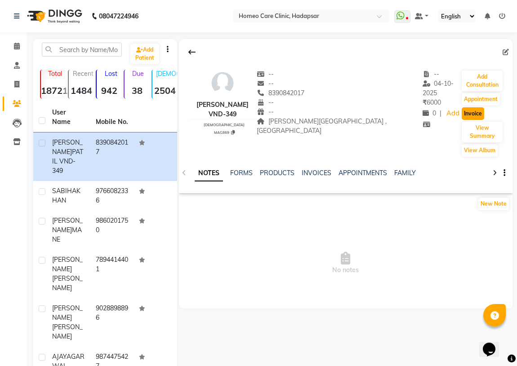
click at [462, 107] on button "Invoice" at bounding box center [473, 113] width 22 height 13
select select "service"
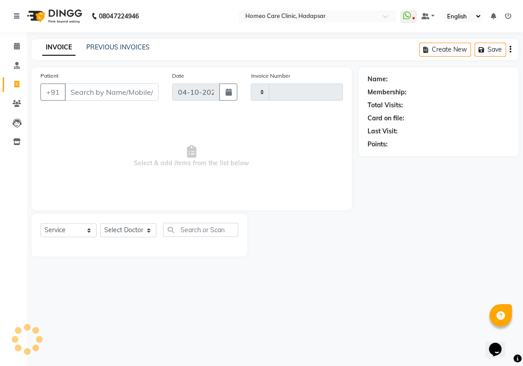
type input "3746"
select select "7485"
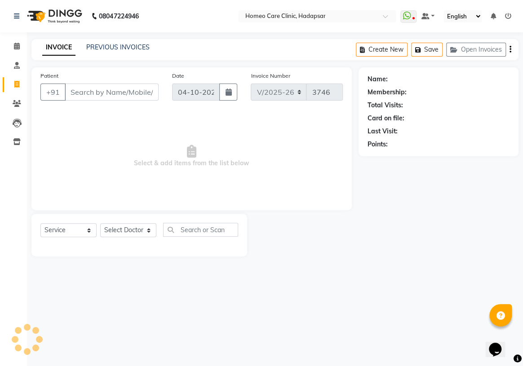
type input "8390842017"
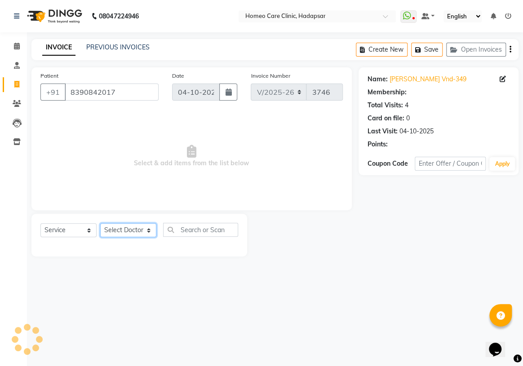
click at [126, 232] on select "Select Doctor Dingg Support [PERSON_NAME] [PERSON_NAME] [PERSON_NAME] [PERSON_N…" at bounding box center [128, 230] width 56 height 14
select select "65966"
click at [100, 223] on select "Select Doctor Dingg Support [PERSON_NAME] [PERSON_NAME] [PERSON_NAME] [PERSON_N…" at bounding box center [128, 230] width 56 height 14
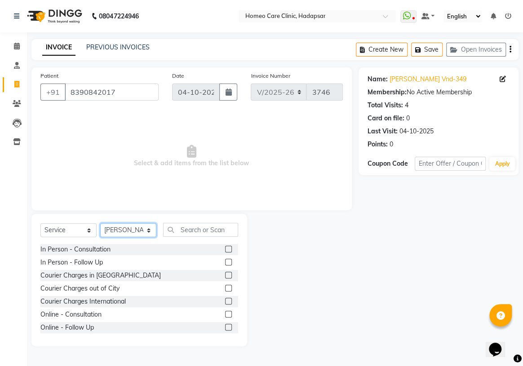
scroll to position [40, 0]
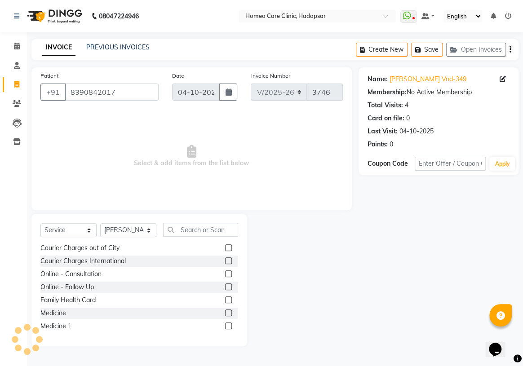
click at [225, 312] on label at bounding box center [228, 313] width 7 height 7
click at [225, 312] on input "checkbox" at bounding box center [228, 314] width 6 height 6
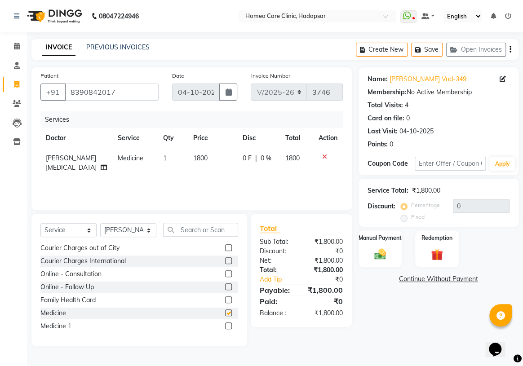
checkbox input "false"
click at [74, 229] on select "Select Service Product Membership Package Voucher Prepaid Gift Card" at bounding box center [68, 230] width 56 height 14
select select "product"
click at [40, 223] on select "Select Service Product Membership Package Voucher Prepaid Gift Card" at bounding box center [68, 230] width 56 height 14
click at [225, 301] on label at bounding box center [228, 300] width 7 height 7
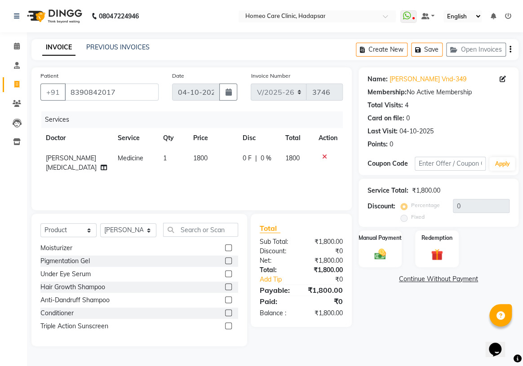
click at [225, 301] on input "checkbox" at bounding box center [228, 301] width 6 height 6
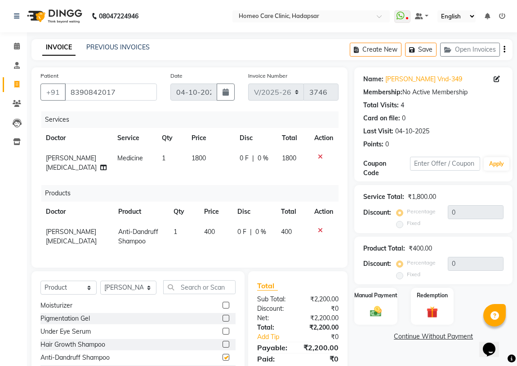
checkbox input "false"
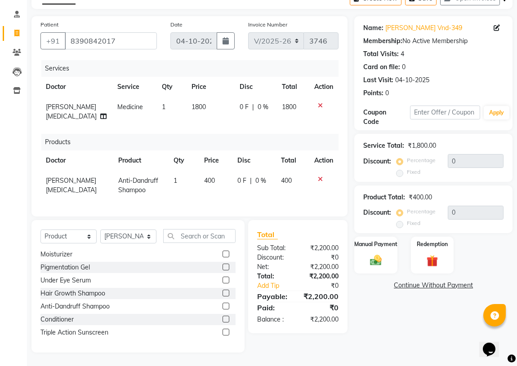
scroll to position [0, 0]
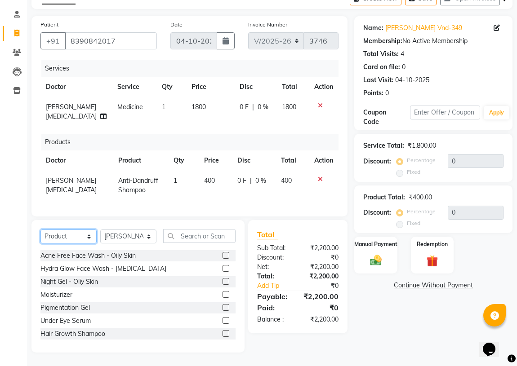
click at [67, 238] on select "Select Service Product Membership Package Voucher Prepaid Gift Card" at bounding box center [68, 237] width 56 height 14
click at [40, 244] on select "Select Service Product Membership Package Voucher Prepaid Gift Card" at bounding box center [68, 237] width 56 height 14
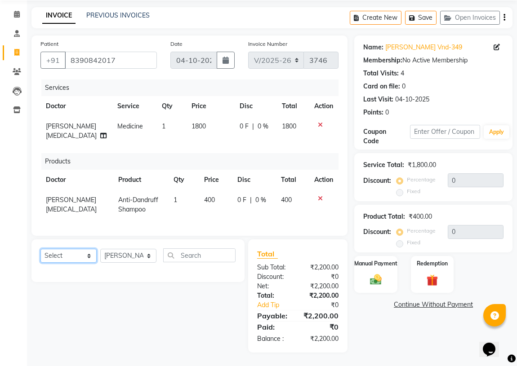
scroll to position [38, 0]
click at [79, 261] on select "Select Service Product Membership Package Voucher Prepaid Gift Card" at bounding box center [68, 256] width 56 height 14
select select "service"
click at [40, 249] on select "Select Service Product Membership Package Voucher Prepaid Gift Card" at bounding box center [68, 256] width 56 height 14
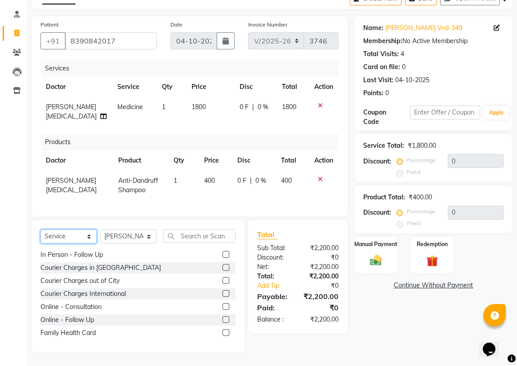
scroll to position [0, 0]
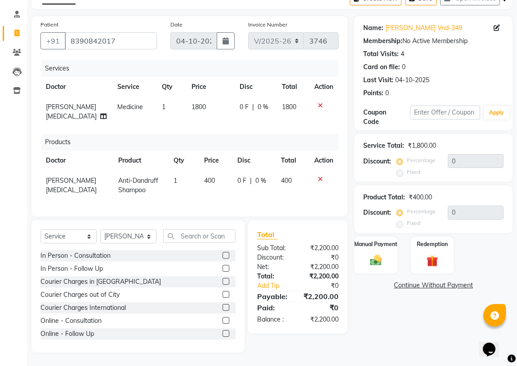
click at [223, 282] on label at bounding box center [226, 281] width 7 height 7
click at [223, 282] on input "checkbox" at bounding box center [226, 282] width 6 height 6
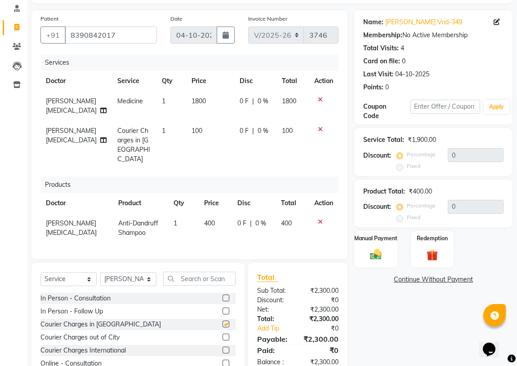
checkbox input "false"
click at [382, 249] on img at bounding box center [375, 255] width 19 height 14
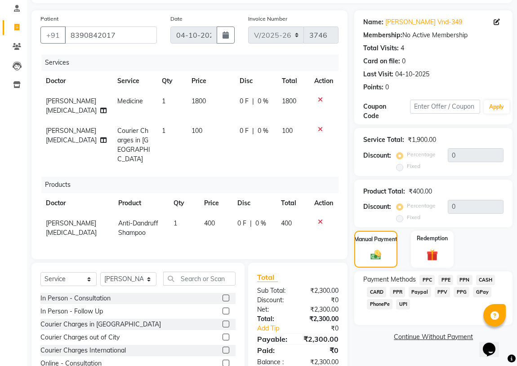
click at [398, 290] on span "PPR" at bounding box center [397, 292] width 15 height 10
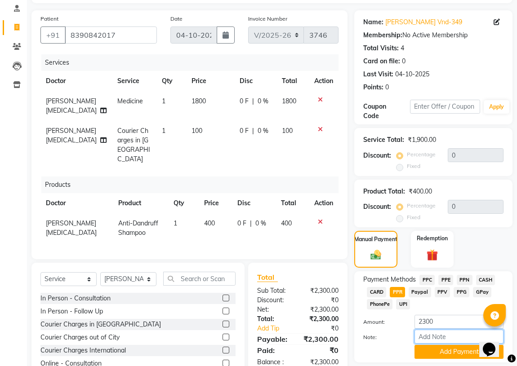
click at [427, 337] on input "Note:" at bounding box center [459, 337] width 89 height 14
type input "PPR"
click at [425, 354] on button "Add Payment" at bounding box center [459, 352] width 89 height 14
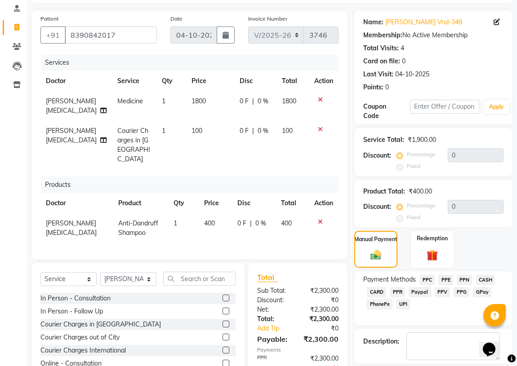
scroll to position [96, 0]
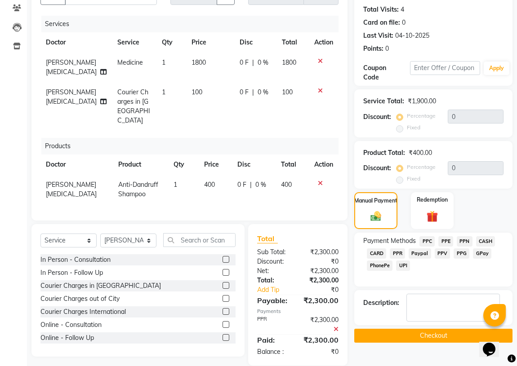
click at [410, 339] on button "Checkout" at bounding box center [433, 336] width 158 height 14
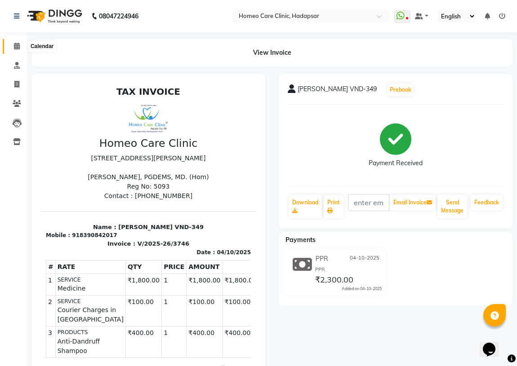
click at [18, 45] on icon at bounding box center [17, 46] width 6 height 7
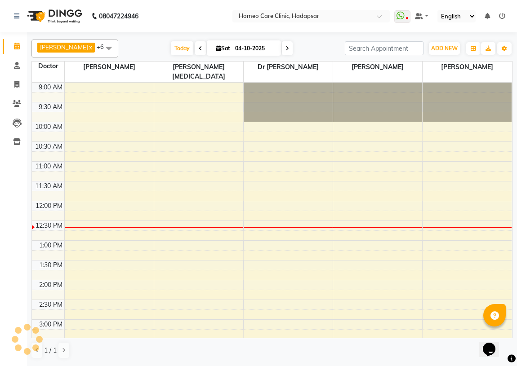
click at [14, 95] on li "Patients" at bounding box center [13, 103] width 27 height 19
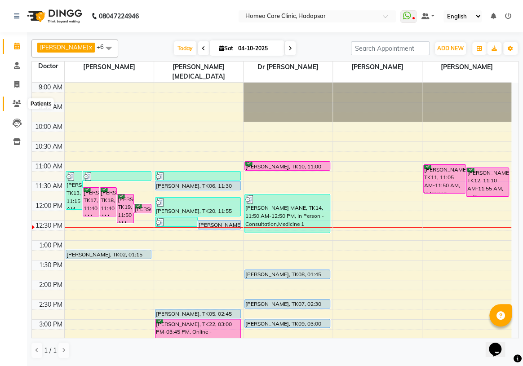
click at [17, 99] on span at bounding box center [17, 104] width 16 height 10
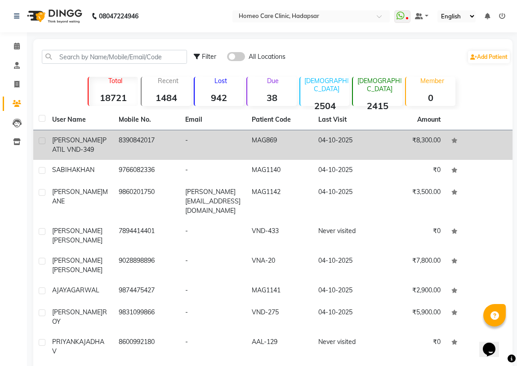
click at [127, 158] on td "8390842017" at bounding box center [146, 145] width 67 height 30
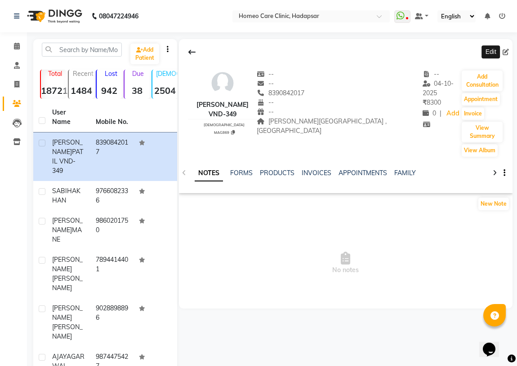
click at [504, 49] on icon at bounding box center [506, 52] width 6 height 6
select select "[DEMOGRAPHIC_DATA]"
select select "50944"
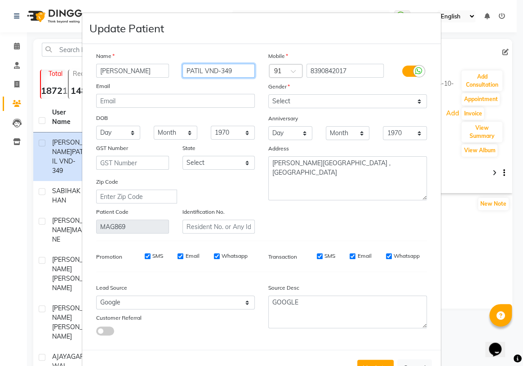
drag, startPoint x: 202, startPoint y: 73, endPoint x: 231, endPoint y: 74, distance: 29.2
click at [231, 74] on input "PATIL VND-349" at bounding box center [219, 71] width 73 height 14
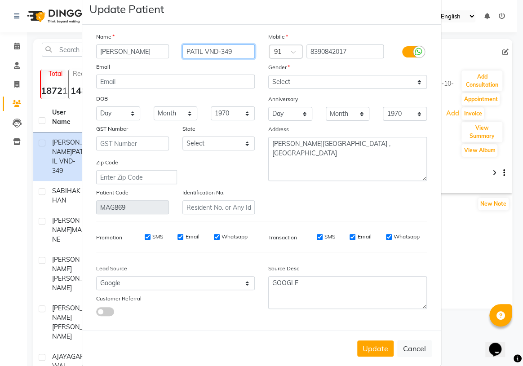
scroll to position [35, 0]
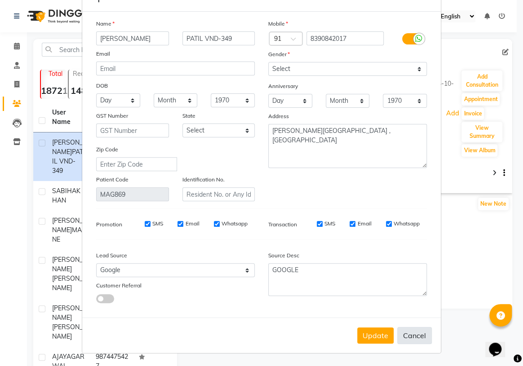
click at [403, 337] on button "Cancel" at bounding box center [414, 335] width 35 height 17
select select
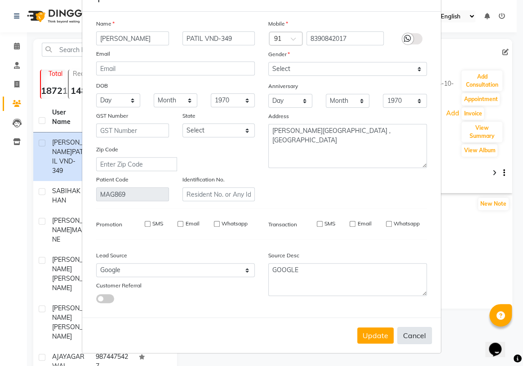
select select
checkbox input "false"
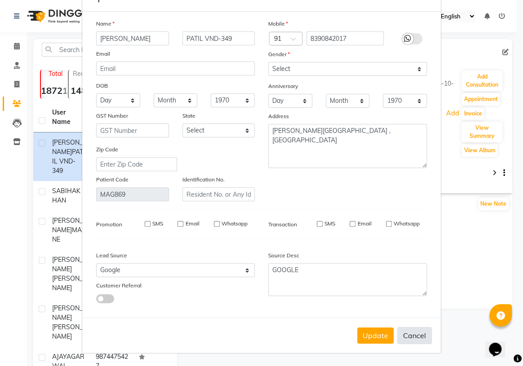
checkbox input "false"
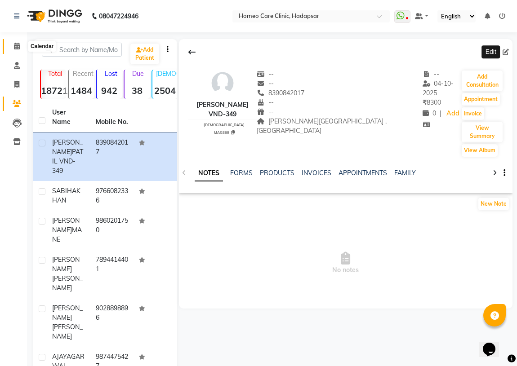
click at [18, 44] on icon at bounding box center [17, 46] width 6 height 7
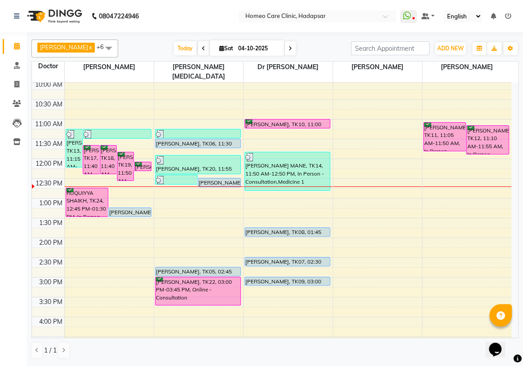
scroll to position [81, 0]
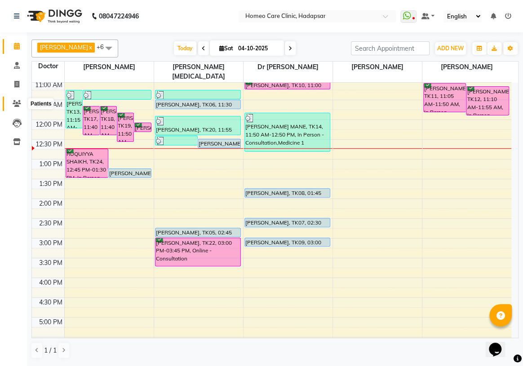
click at [19, 98] on link "Patients" at bounding box center [14, 104] width 22 height 15
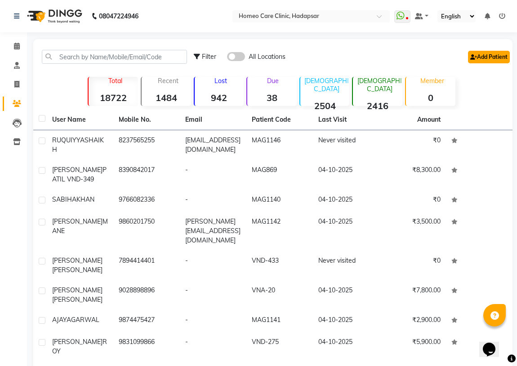
click at [488, 53] on link "Add Patient" at bounding box center [489, 57] width 42 height 13
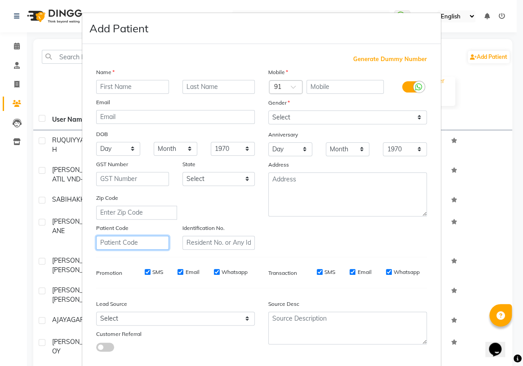
click at [138, 243] on input "text" at bounding box center [132, 243] width 73 height 14
drag, startPoint x: 131, startPoint y: 242, endPoint x: 49, endPoint y: 252, distance: 82.4
click at [67, 249] on ngb-modal-window "Add Patient Generate Dummy Number Name Email DOB Day 01 02 03 04 05 06 07 08 09…" at bounding box center [261, 183] width 523 height 366
type input "CND-434"
click at [205, 245] on input "text" at bounding box center [219, 243] width 73 height 14
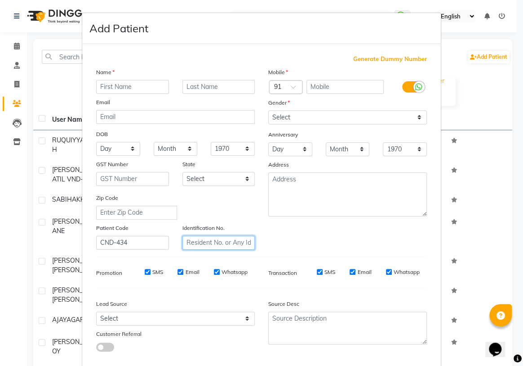
paste input "CND-434"
click at [186, 243] on input "CND-434" at bounding box center [219, 243] width 73 height 14
drag, startPoint x: 215, startPoint y: 241, endPoint x: 109, endPoint y: 241, distance: 105.7
click at [115, 241] on div "Patient Code CND-434 Identification No. VND-434" at bounding box center [175, 236] width 172 height 27
type input "VND-434"
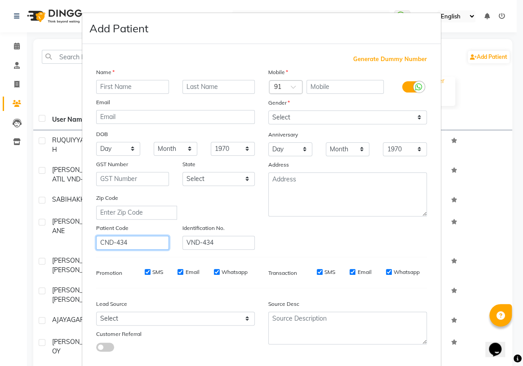
click at [100, 246] on input "CND-434" at bounding box center [132, 243] width 73 height 14
paste input "VND-434"
type input "CVND-434ND-434"
drag, startPoint x: 160, startPoint y: 241, endPoint x: 0, endPoint y: 215, distance: 162.1
click at [0, 216] on ngb-modal-window "Add Patient Generate Dummy Number Name Email DOB Day 01 02 03 04 05 06 07 08 09…" at bounding box center [261, 183] width 523 height 366
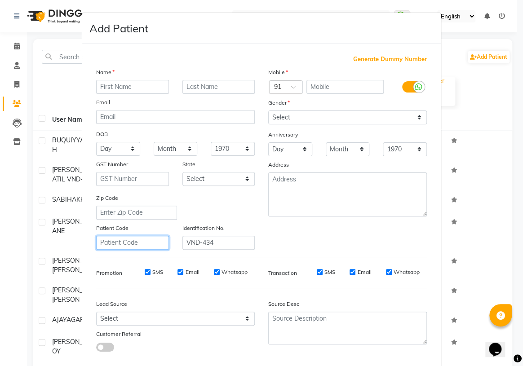
paste input "VND-434"
type input "VND-434"
click at [154, 80] on input "text" at bounding box center [132, 87] width 73 height 14
click at [126, 81] on input "text" at bounding box center [132, 87] width 73 height 14
type input "ADHARB"
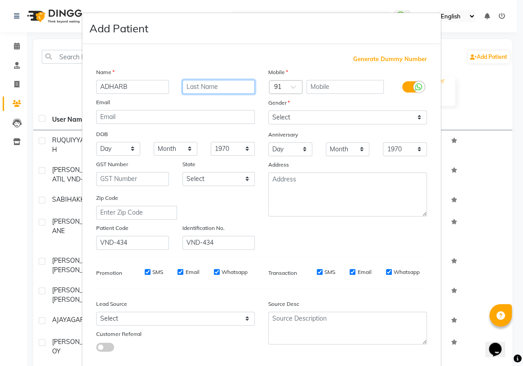
click at [223, 82] on input "text" at bounding box center [219, 87] width 73 height 14
type input "AGARWAL"
click at [313, 86] on input "text" at bounding box center [346, 87] width 78 height 14
type input "9"
type input "8390093635"
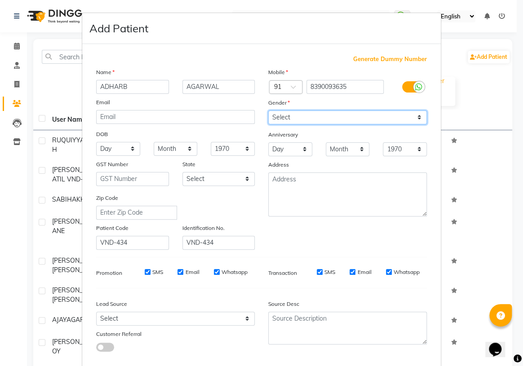
click at [304, 116] on select "Select [DEMOGRAPHIC_DATA] [DEMOGRAPHIC_DATA] Other Prefer Not To Say" at bounding box center [347, 118] width 159 height 14
select select "[DEMOGRAPHIC_DATA]"
click at [268, 111] on select "Select [DEMOGRAPHIC_DATA] [DEMOGRAPHIC_DATA] Other Prefer Not To Say" at bounding box center [347, 118] width 159 height 14
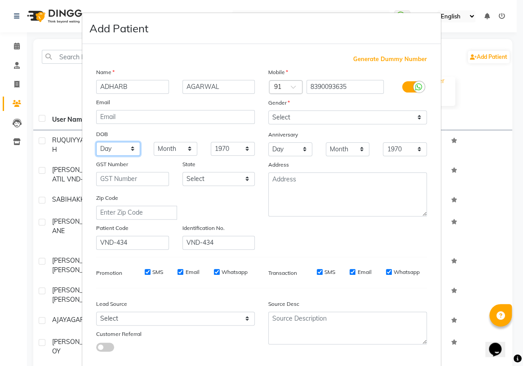
click at [126, 153] on select "Day 01 02 03 04 05 06 07 08 09 10 11 12 13 14 15 16 17 18 19 20 21 22 23 24 25 …" at bounding box center [118, 149] width 44 height 14
select select "03"
click at [96, 143] on select "Day 01 02 03 04 05 06 07 08 09 10 11 12 13 14 15 16 17 18 19 20 21 22 23 24 25 …" at bounding box center [118, 149] width 44 height 14
click at [163, 150] on select "Month January February March April May June July August September October Novem…" at bounding box center [176, 149] width 44 height 14
select select "11"
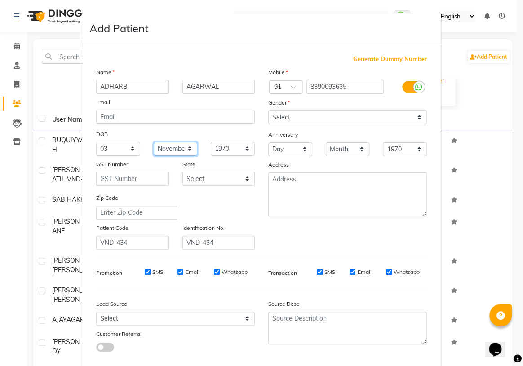
click at [154, 143] on select "Month January February March April May June July August September October Novem…" at bounding box center [176, 149] width 44 height 14
click at [218, 149] on select "1940 1941 1942 1943 1944 1945 1946 1947 1948 1949 1950 1951 1952 1953 1954 1955…" at bounding box center [233, 149] width 44 height 14
select select "2019"
click at [211, 143] on select "1940 1941 1942 1943 1944 1945 1946 1947 1948 1949 1950 1951 1952 1953 1954 1955…" at bounding box center [233, 149] width 44 height 14
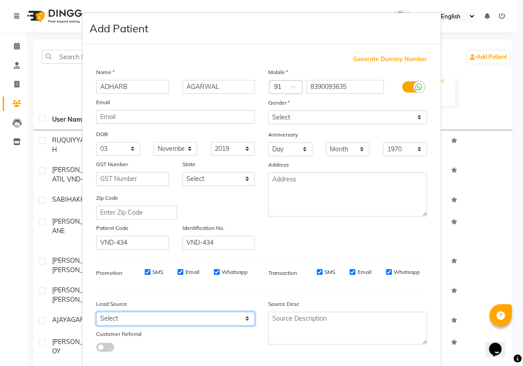
click at [108, 317] on select "Select Walk-in Referral Internet Friend Word of Mouth Advertisement Facebook Ju…" at bounding box center [175, 319] width 159 height 14
select select "50944"
click at [96, 314] on select "Select Walk-in Referral Internet Friend Word of Mouth Advertisement Facebook Ju…" at bounding box center [175, 319] width 159 height 14
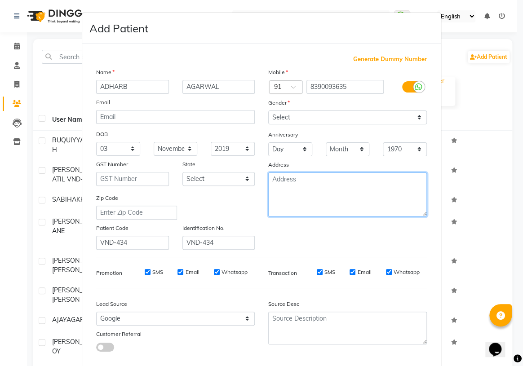
click at [284, 191] on textarea at bounding box center [347, 195] width 159 height 44
click at [289, 180] on textarea "VIMANGAR" at bounding box center [347, 195] width 159 height 44
click at [318, 187] on textarea "VIMANNGAR" at bounding box center [347, 195] width 159 height 44
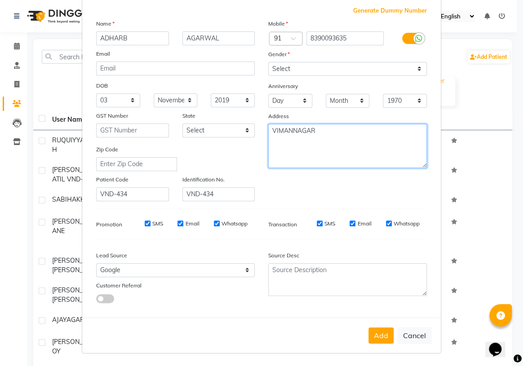
scroll to position [51, 0]
type textarea "VIMANNAGAR"
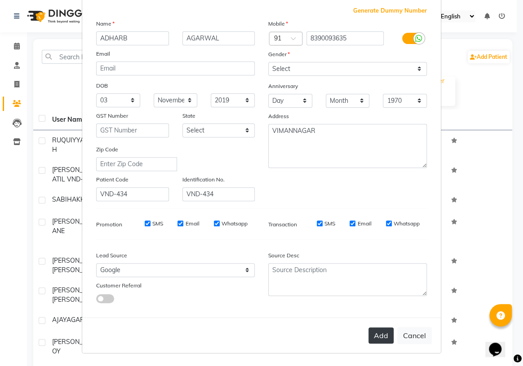
click at [379, 339] on button "Add" at bounding box center [381, 336] width 25 height 16
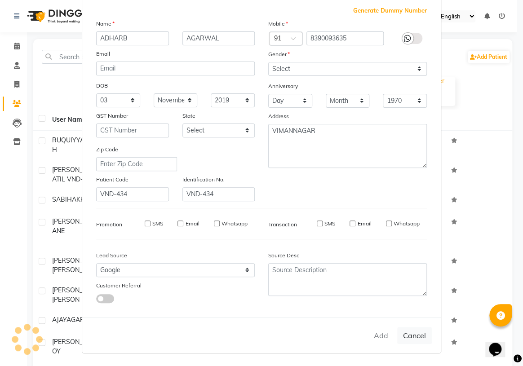
select select
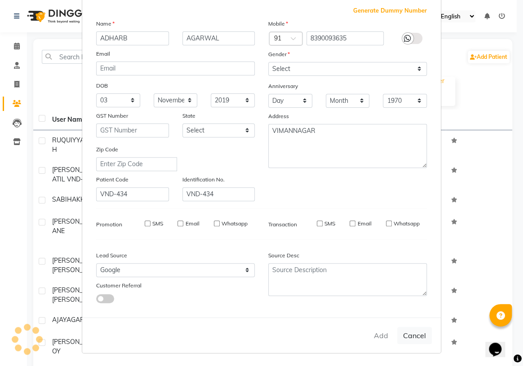
select select
checkbox input "false"
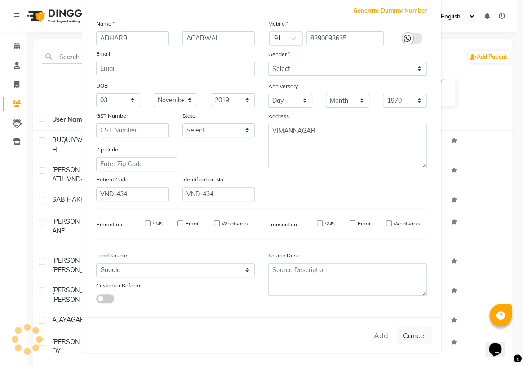
checkbox input "false"
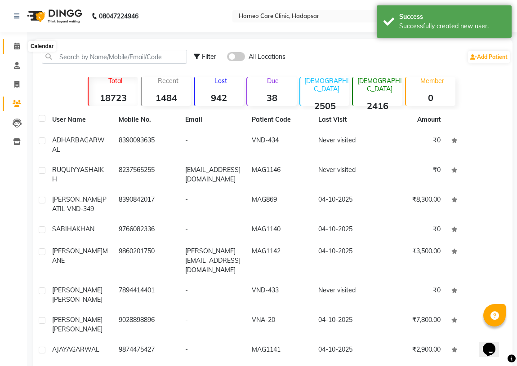
click at [16, 46] on icon at bounding box center [17, 46] width 6 height 7
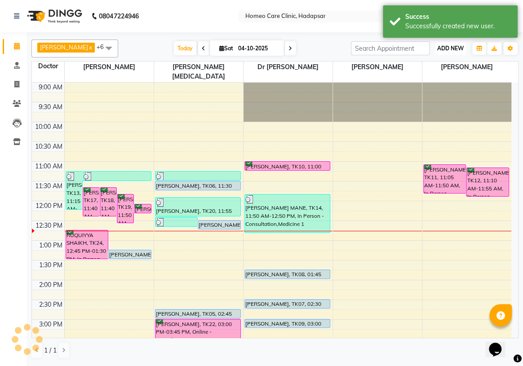
click at [443, 47] on span "ADD NEW" at bounding box center [450, 48] width 27 height 7
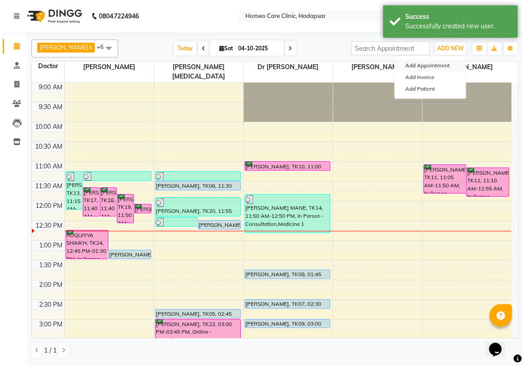
click at [423, 66] on button "Add Appointment" at bounding box center [430, 66] width 71 height 12
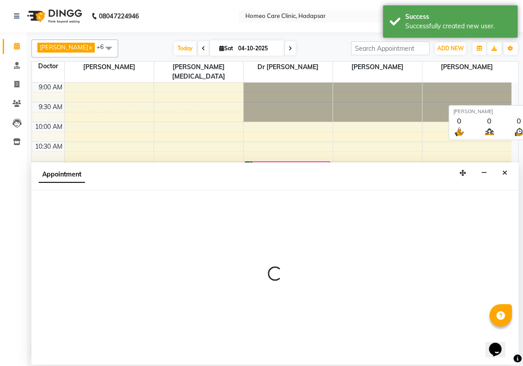
select select "tentative"
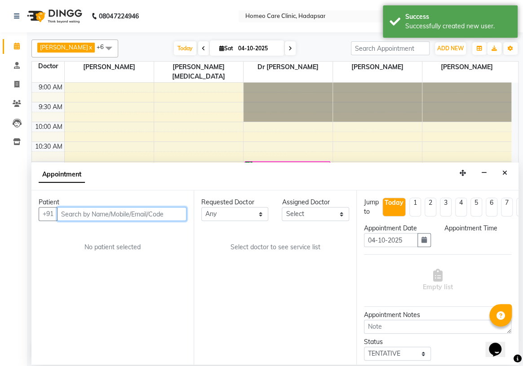
select select "600"
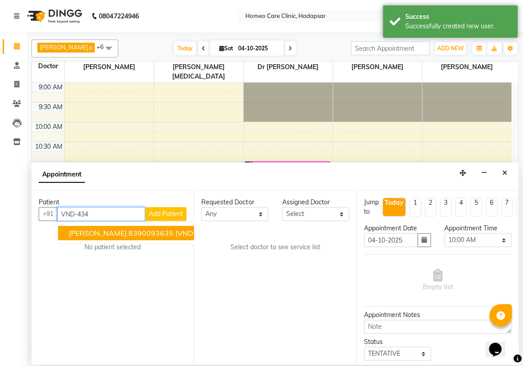
click at [119, 234] on span "[PERSON_NAME]" at bounding box center [98, 233] width 58 height 9
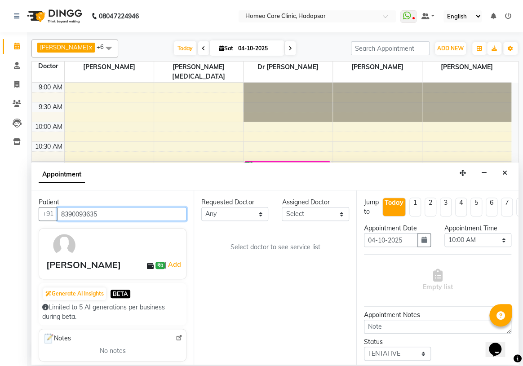
type input "8390093635"
click at [324, 209] on select "Select Dingg Support [PERSON_NAME] [PERSON_NAME] [PERSON_NAME] [PERSON_NAME][ME…" at bounding box center [315, 214] width 67 height 14
select select "65966"
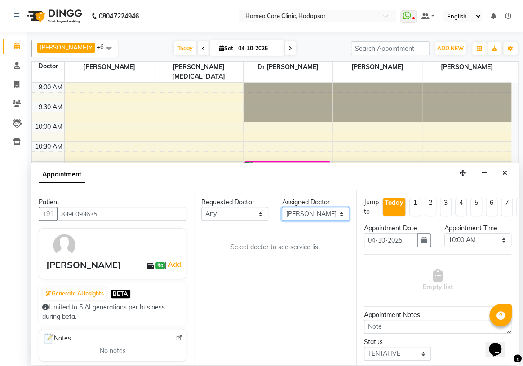
click at [282, 207] on select "Select Dingg Support [PERSON_NAME] [PERSON_NAME] [PERSON_NAME] [PERSON_NAME][ME…" at bounding box center [315, 214] width 67 height 14
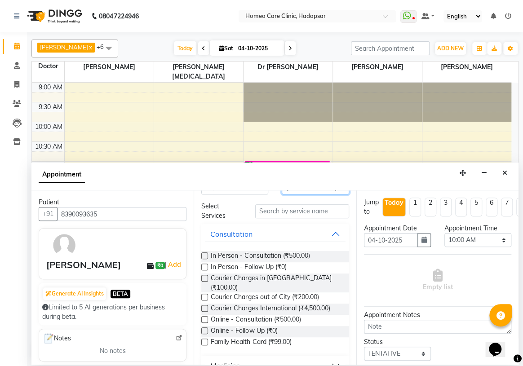
scroll to position [40, 0]
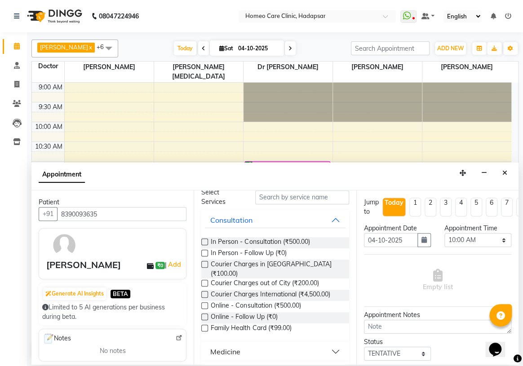
click at [203, 242] on label at bounding box center [204, 242] width 7 height 7
click at [203, 242] on input "checkbox" at bounding box center [204, 243] width 6 height 6
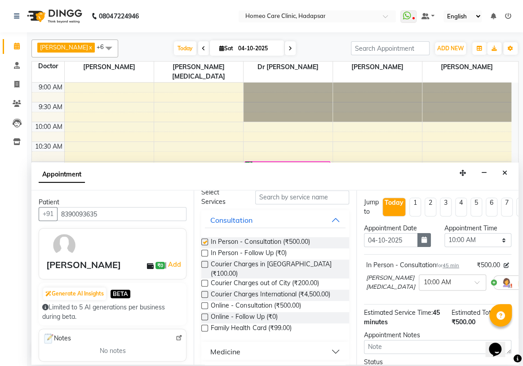
checkbox input "false"
click at [456, 236] on select "Select 10:00 AM 10:05 AM 10:10 AM 10:15 AM 10:20 AM 10:25 AM 10:30 AM 10:35 AM …" at bounding box center [478, 240] width 67 height 14
select select "775"
click at [445, 233] on select "Select 10:00 AM 10:05 AM 10:10 AM 10:15 AM 10:20 AM 10:25 AM 10:30 AM 10:35 AM …" at bounding box center [478, 240] width 67 height 14
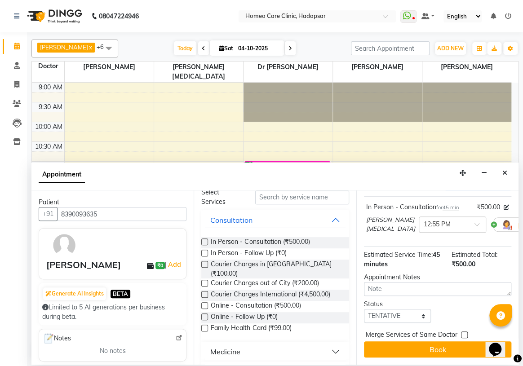
scroll to position [72, 0]
click at [386, 310] on select "Select TENTATIVE CONFIRM CHECK-IN UPCOMING" at bounding box center [397, 316] width 67 height 14
select select "confirm booking"
click at [364, 309] on select "Select TENTATIVE CONFIRM CHECK-IN UPCOMING" at bounding box center [397, 316] width 67 height 14
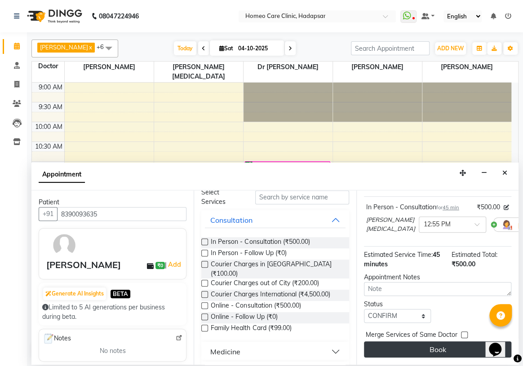
click at [404, 342] on button "Book" at bounding box center [437, 350] width 147 height 16
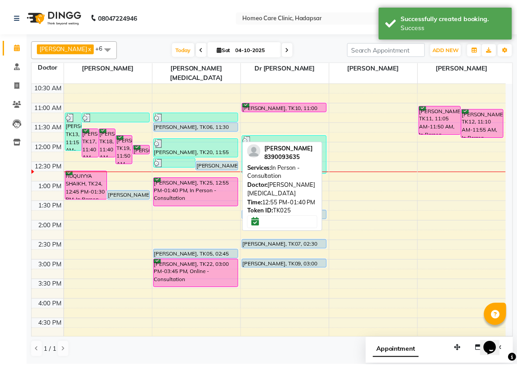
scroll to position [40, 0]
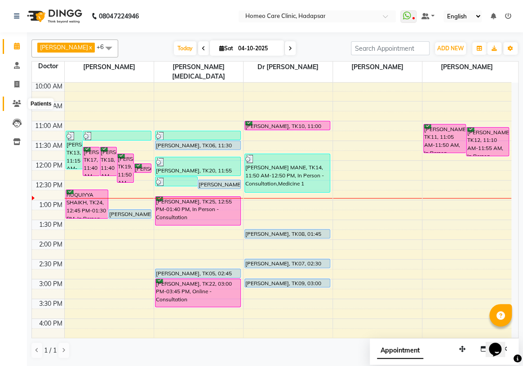
click at [17, 106] on icon at bounding box center [17, 103] width 9 height 7
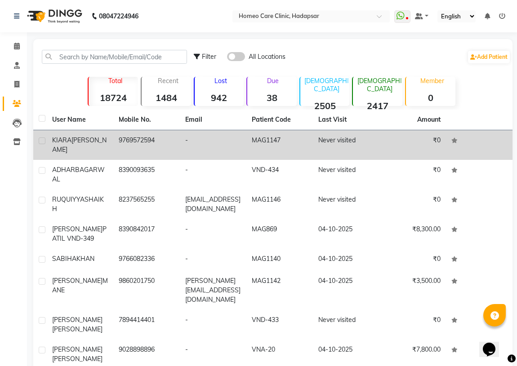
click at [81, 142] on span "[PERSON_NAME]" at bounding box center [79, 145] width 54 height 18
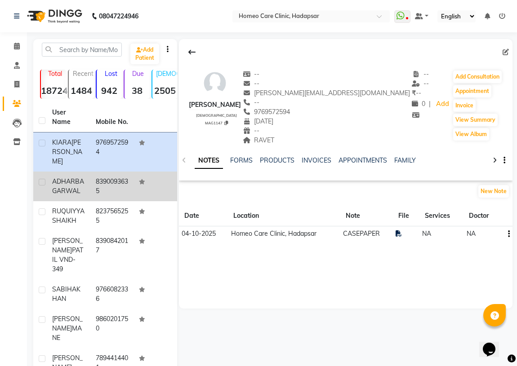
click at [80, 179] on span "AGARWAL" at bounding box center [68, 187] width 32 height 18
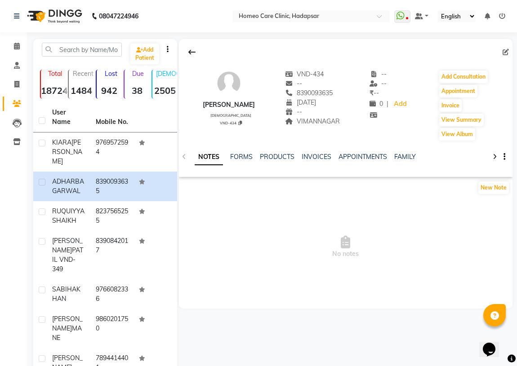
drag, startPoint x: 204, startPoint y: 104, endPoint x: 265, endPoint y: 104, distance: 61.6
click at [265, 104] on div "ADHARB AGARWAL [DEMOGRAPHIC_DATA] VND-434 VND-434 -- 8390093635 [DATE] -- VIMAN…" at bounding box center [346, 101] width 334 height 81
copy div "[PERSON_NAME]"
click at [211, 203] on span "No notes" at bounding box center [346, 247] width 334 height 90
click at [244, 168] on div "NOTES FORMS PRODUCTS INVOICES APPOINTMENTS FAMILY" at bounding box center [335, 160] width 281 height 17
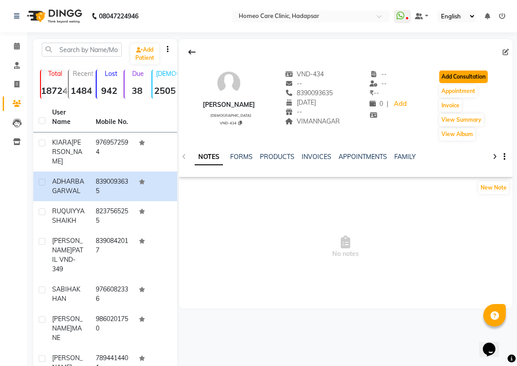
click at [473, 71] on button "Add Consultation" at bounding box center [463, 77] width 49 height 13
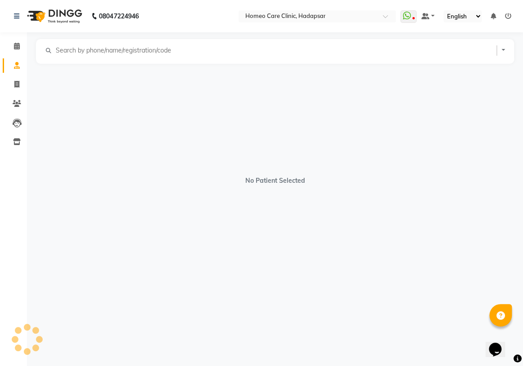
select select "[DEMOGRAPHIC_DATA]"
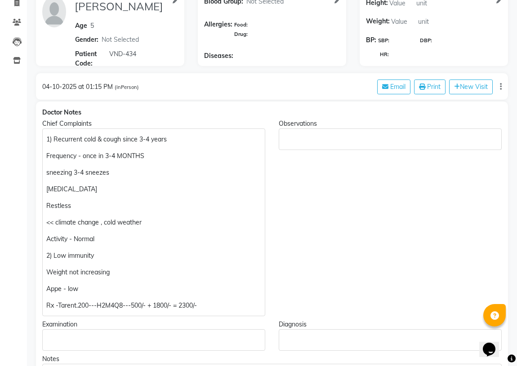
scroll to position [163, 0]
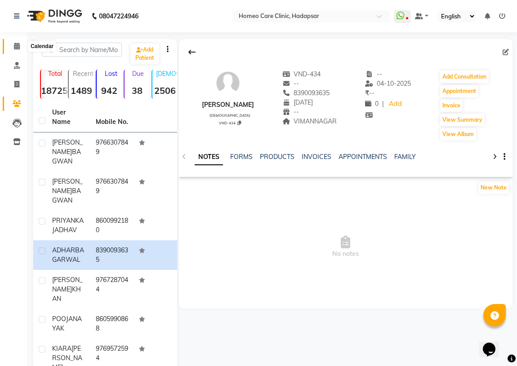
click at [16, 45] on icon at bounding box center [17, 46] width 6 height 7
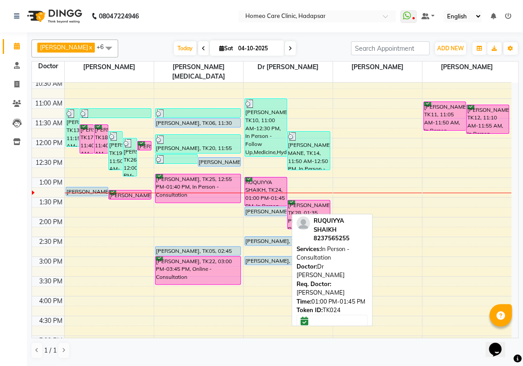
scroll to position [81, 0]
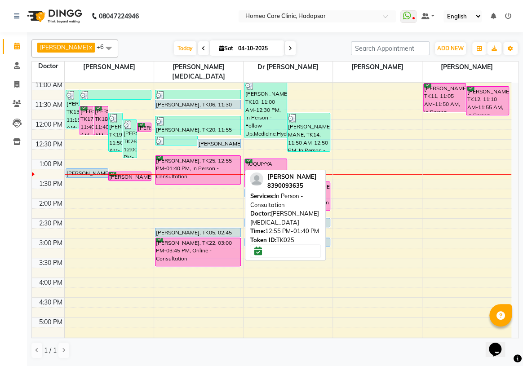
click at [179, 156] on div "[PERSON_NAME], TK25, 12:55 PM-01:40 PM, In Person - Consultation" at bounding box center [198, 170] width 85 height 28
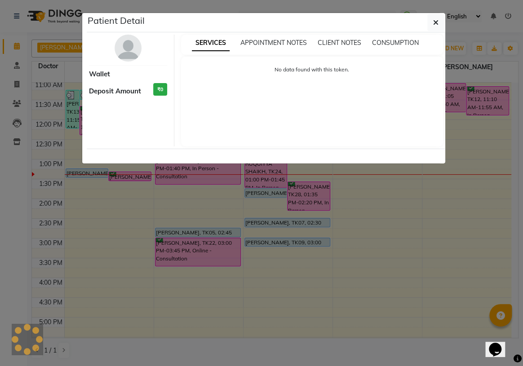
select select "6"
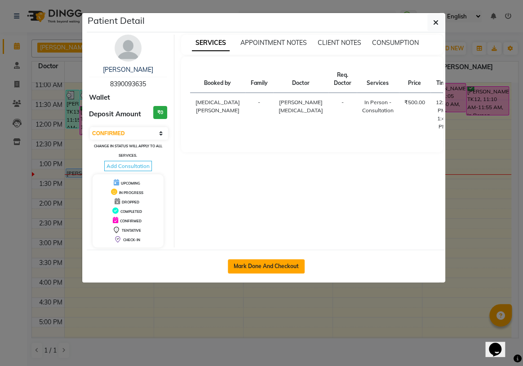
click at [271, 267] on button "Mark Done And Checkout" at bounding box center [266, 266] width 77 height 14
select select "service"
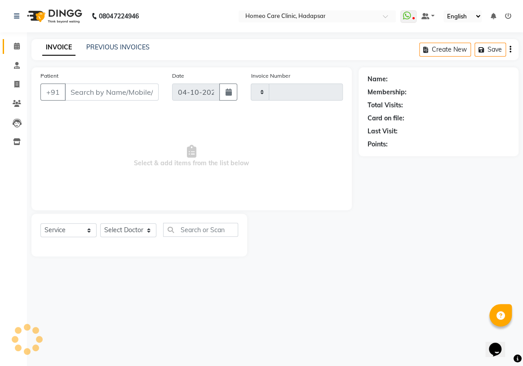
type input "3750"
select select "7485"
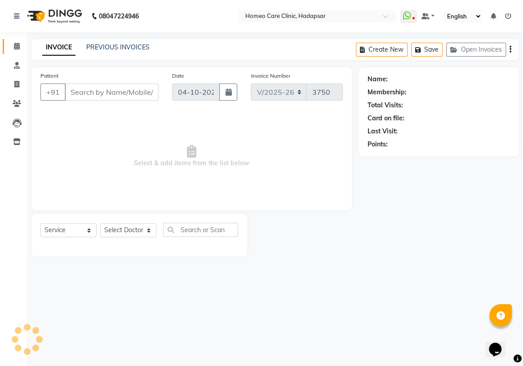
type input "8390093635"
select select "65966"
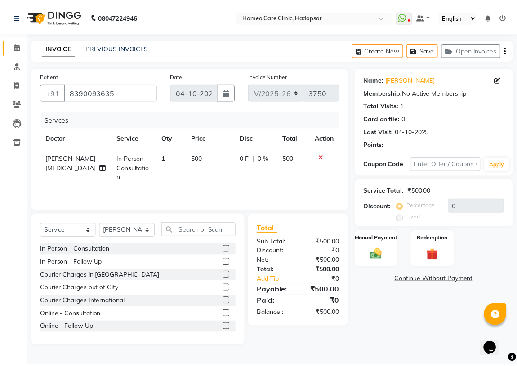
scroll to position [81, 0]
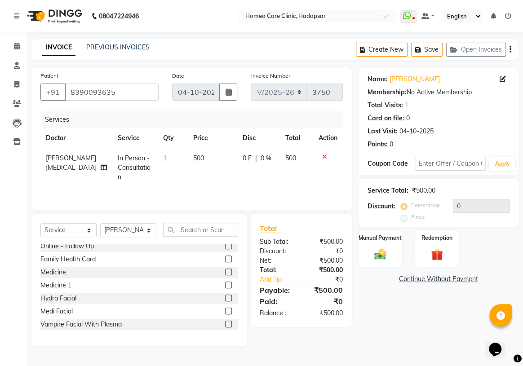
click at [225, 271] on label at bounding box center [228, 272] width 7 height 7
click at [225, 271] on input "checkbox" at bounding box center [228, 273] width 6 height 6
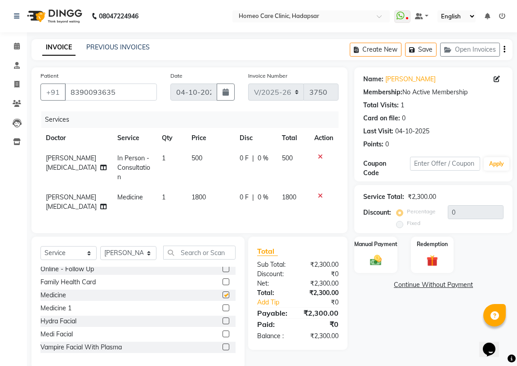
checkbox input "false"
click at [380, 257] on img at bounding box center [375, 261] width 19 height 14
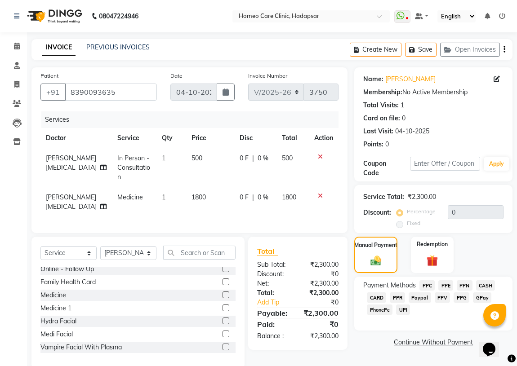
click at [397, 295] on span "PPR" at bounding box center [397, 298] width 15 height 10
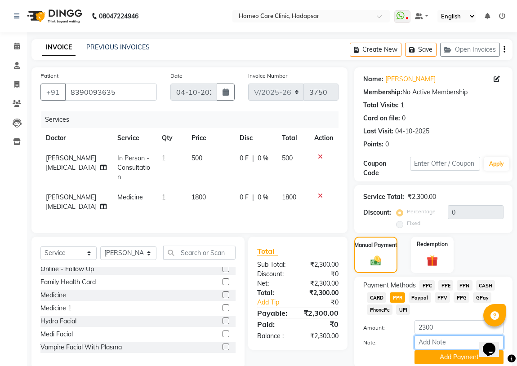
click at [422, 337] on input "Note:" at bounding box center [459, 343] width 89 height 14
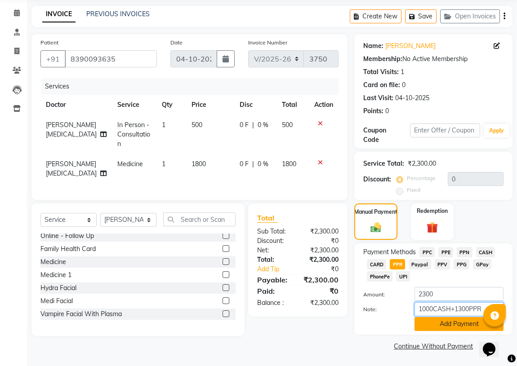
type input "1000CASH+1300PPR"
click at [448, 322] on button "Add Payment" at bounding box center [459, 324] width 89 height 14
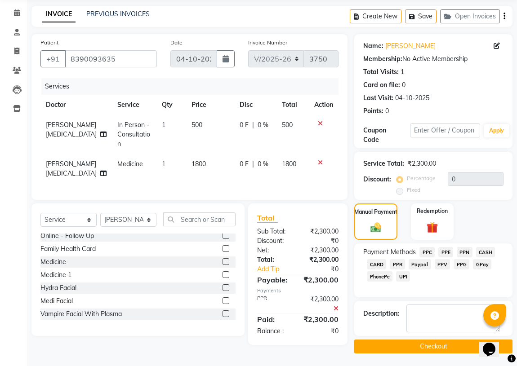
click at [412, 341] on button "Checkout" at bounding box center [433, 347] width 158 height 14
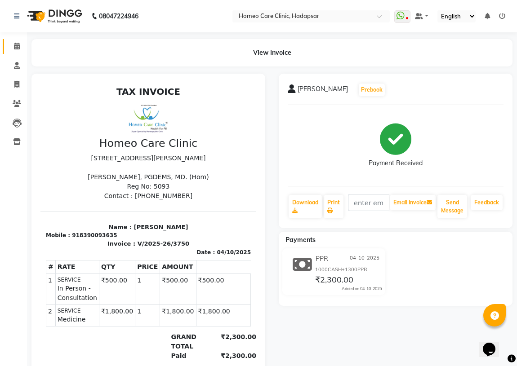
click at [15, 39] on link "Calendar" at bounding box center [14, 46] width 22 height 15
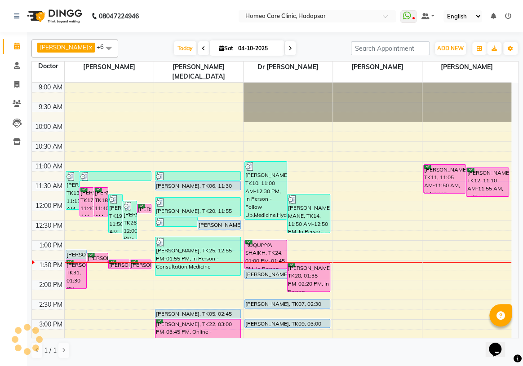
click at [16, 95] on li "Patients" at bounding box center [13, 103] width 27 height 19
click at [18, 100] on icon at bounding box center [17, 103] width 9 height 7
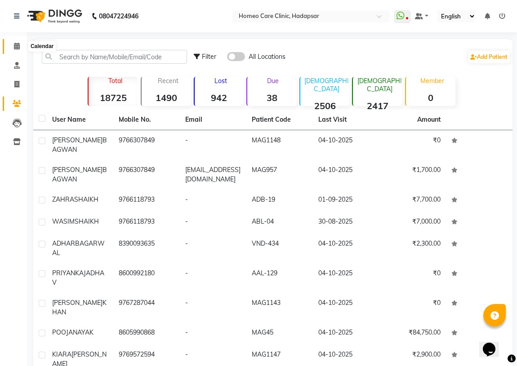
drag, startPoint x: 15, startPoint y: 46, endPoint x: 25, endPoint y: 88, distance: 43.5
click at [14, 46] on icon at bounding box center [17, 46] width 6 height 7
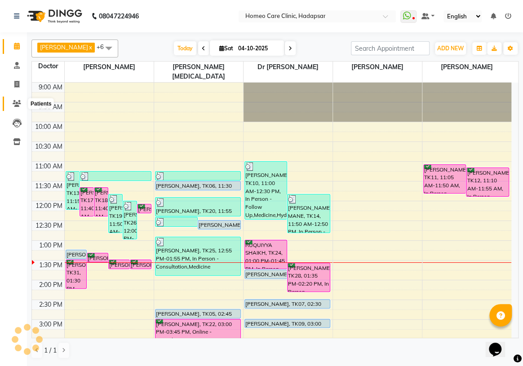
click at [20, 106] on icon at bounding box center [17, 103] width 9 height 7
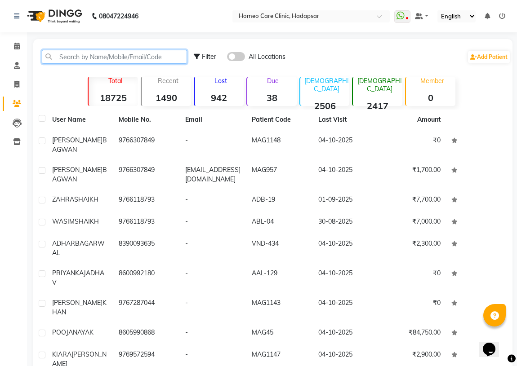
click at [107, 57] on input "text" at bounding box center [114, 57] width 145 height 14
click at [18, 43] on icon at bounding box center [17, 46] width 6 height 7
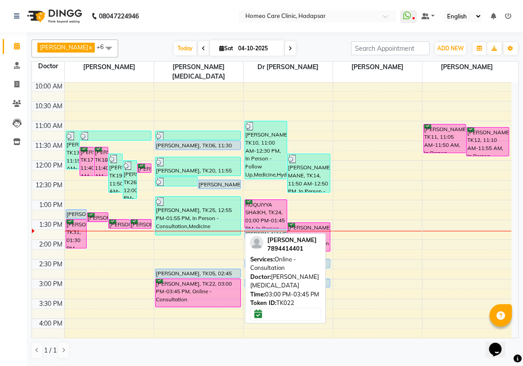
scroll to position [81, 0]
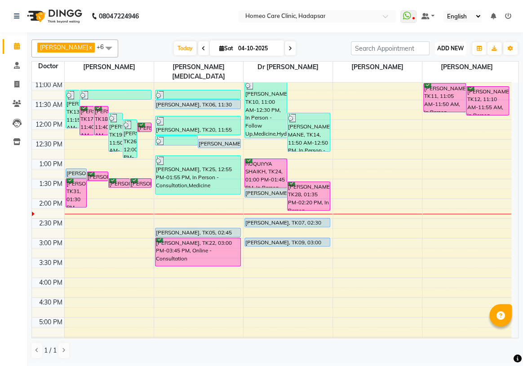
click at [445, 50] on span "ADD NEW" at bounding box center [450, 48] width 27 height 7
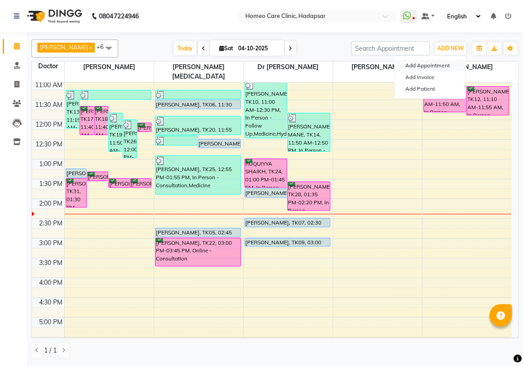
click at [430, 66] on button "Add Appointment" at bounding box center [430, 66] width 71 height 12
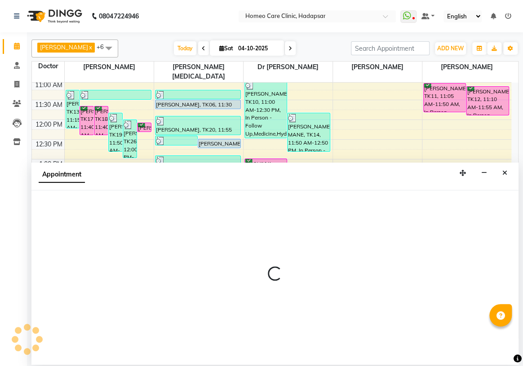
select select "600"
select select "tentative"
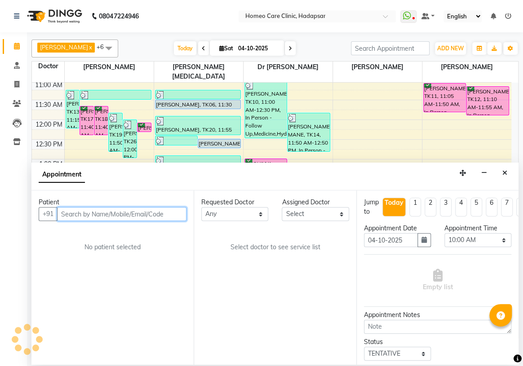
click at [112, 214] on input "text" at bounding box center [121, 214] width 129 height 14
click at [79, 214] on input "VND-153" at bounding box center [101, 214] width 88 height 14
type input "VND-153"
drag, startPoint x: 94, startPoint y: 215, endPoint x: 0, endPoint y: 166, distance: 105.6
click at [0, 166] on app-home "08047224946 Select Location × Homeo Care Clinic, Hadapsar WhatsApp Status ✕ Sta…" at bounding box center [261, 182] width 523 height 365
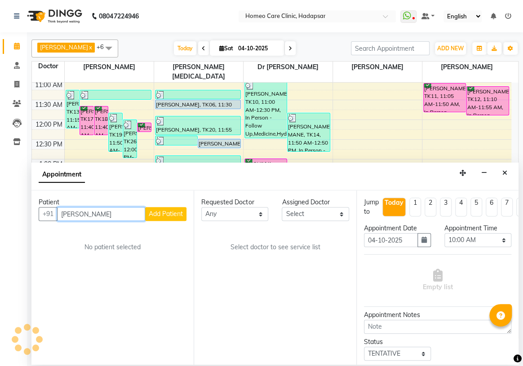
type input "[PERSON_NAME]"
drag, startPoint x: 135, startPoint y: 214, endPoint x: 0, endPoint y: 211, distance: 134.9
click at [0, 211] on app-home "08047224946 Select Location × Homeo Care Clinic, Hadapsar WhatsApp Status ✕ Sta…" at bounding box center [261, 182] width 523 height 365
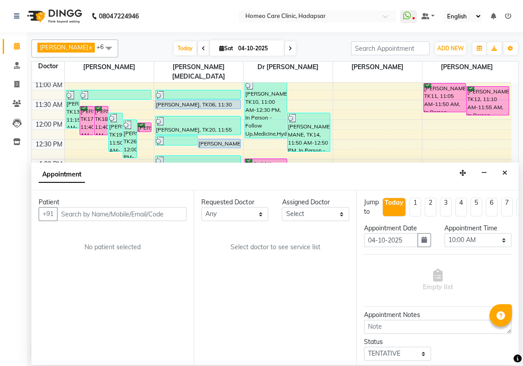
click at [136, 289] on div "Patient +91 No patient selected" at bounding box center [112, 278] width 162 height 174
click at [98, 212] on input "text" at bounding box center [121, 214] width 129 height 14
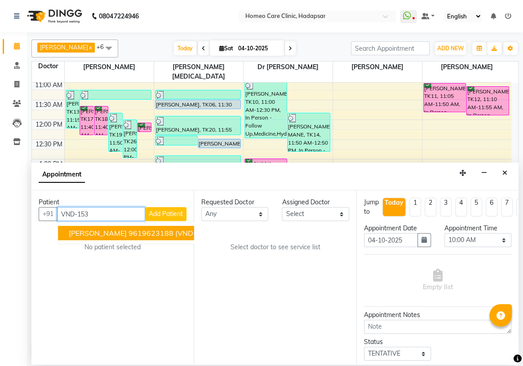
click at [120, 229] on span "[PERSON_NAME]" at bounding box center [98, 233] width 58 height 9
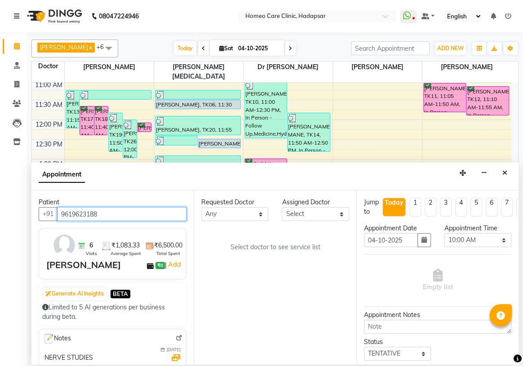
type input "9619623188"
click at [327, 215] on select "Select" at bounding box center [315, 214] width 67 height 14
click at [319, 217] on select "Select" at bounding box center [315, 214] width 67 height 14
click at [345, 215] on select "Select" at bounding box center [315, 214] width 67 height 14
click at [341, 215] on select "Select" at bounding box center [315, 214] width 67 height 14
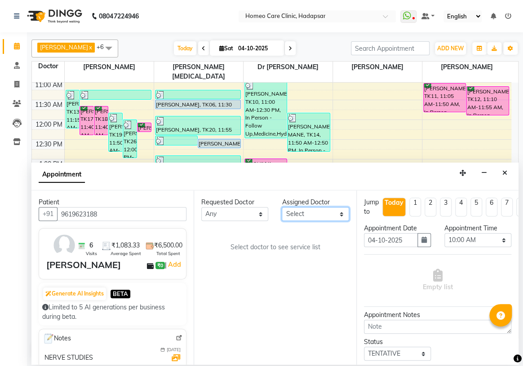
click at [341, 215] on select "Select" at bounding box center [315, 214] width 67 height 14
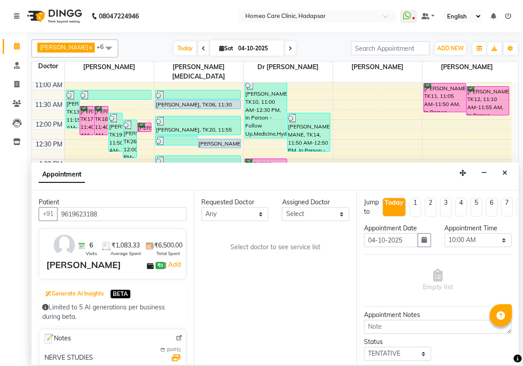
drag, startPoint x: 99, startPoint y: 298, endPoint x: 98, endPoint y: 283, distance: 14.8
click at [100, 296] on button "Generate AI Insights" at bounding box center [74, 294] width 63 height 13
click at [94, 272] on div "[PERSON_NAME]" at bounding box center [83, 265] width 75 height 13
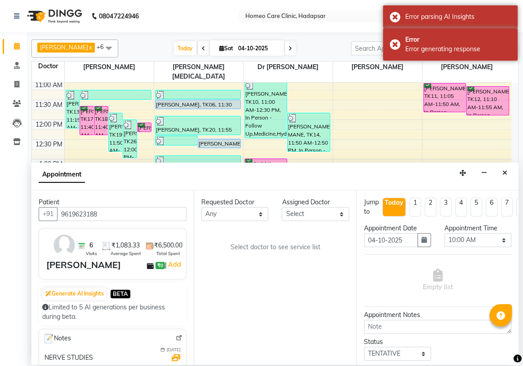
click at [96, 271] on div "[PERSON_NAME]" at bounding box center [83, 265] width 75 height 13
click at [286, 214] on select "Select" at bounding box center [315, 214] width 67 height 14
click at [237, 214] on select "Any" at bounding box center [234, 214] width 67 height 14
click at [499, 171] on button "Close" at bounding box center [505, 173] width 13 height 14
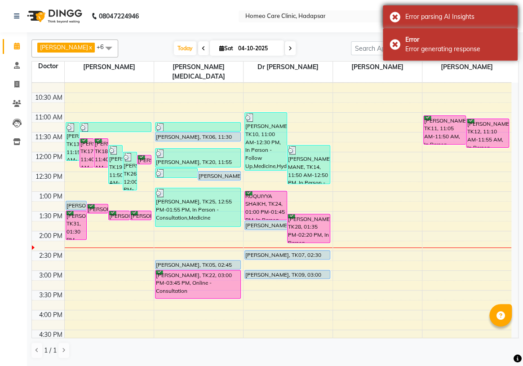
scroll to position [0, 0]
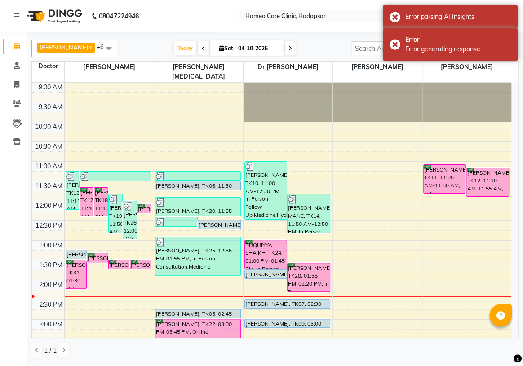
drag, startPoint x: 430, startPoint y: 43, endPoint x: 522, endPoint y: 76, distance: 98.6
click at [522, 75] on body "08047224946 Select Location × Homeo Care Clinic, Hadapsar WhatsApp Status ✕ Sta…" at bounding box center [261, 183] width 523 height 366
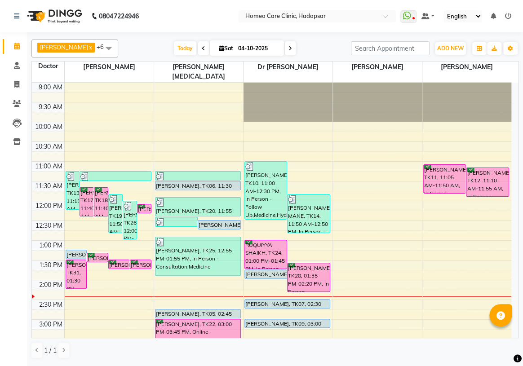
click at [236, 25] on nav "08047224946 Select Location × Homeo Care Clinic, Hadapsar WhatsApp Status ✕ Sta…" at bounding box center [261, 16] width 523 height 32
click at [458, 42] on button "ADD NEW Toggle Dropdown" at bounding box center [450, 48] width 31 height 13
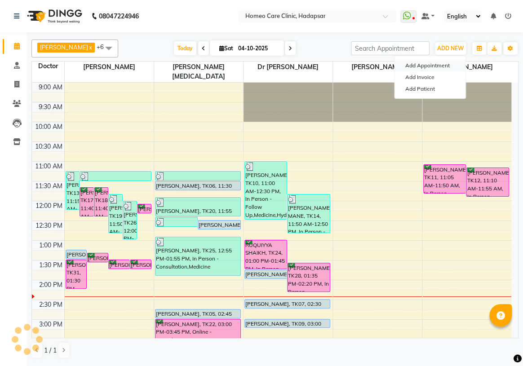
click at [424, 67] on button "Add Appointment" at bounding box center [430, 66] width 71 height 12
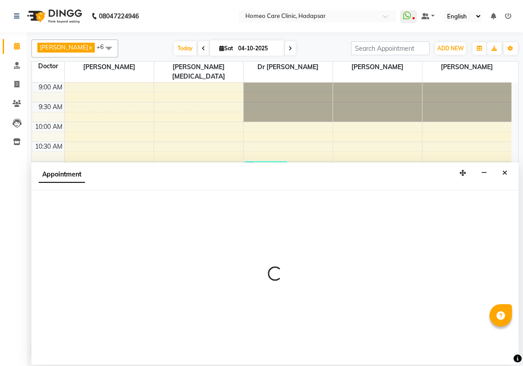
select select "600"
select select "tentative"
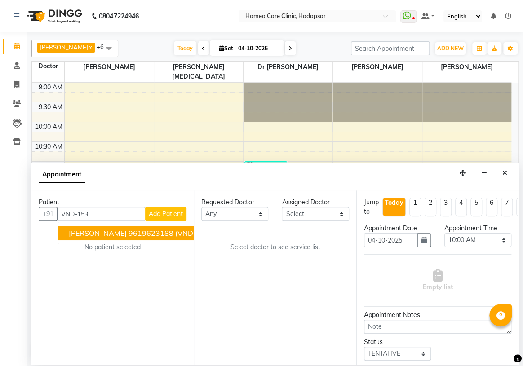
click at [125, 235] on span "[PERSON_NAME]" at bounding box center [98, 233] width 58 height 9
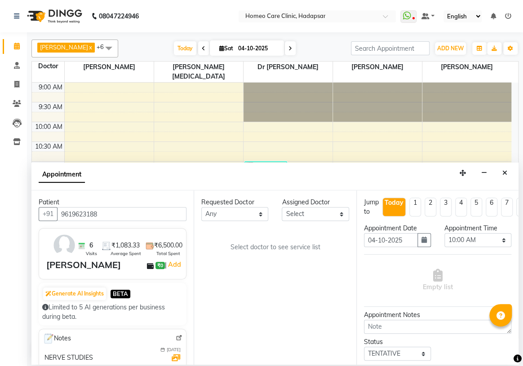
type input "9619623188"
click at [317, 216] on select "Select Dingg Support [PERSON_NAME] [PERSON_NAME] [PERSON_NAME] [PERSON_NAME][ME…" at bounding box center [315, 214] width 67 height 14
select select "65966"
click at [282, 207] on select "Select Dingg Support [PERSON_NAME] [PERSON_NAME] [PERSON_NAME] [PERSON_NAME][ME…" at bounding box center [315, 214] width 67 height 14
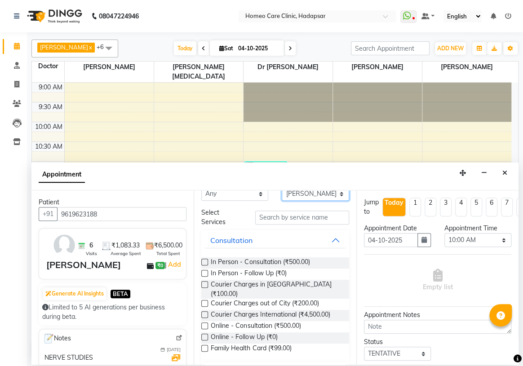
scroll to position [40, 0]
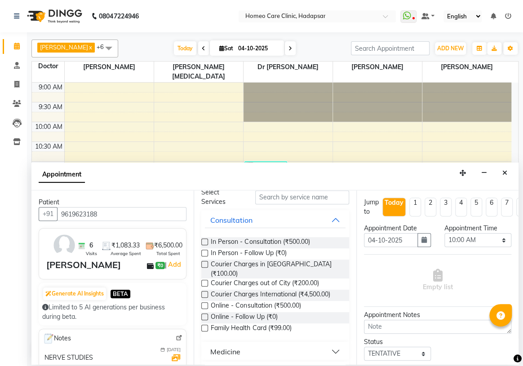
click at [204, 314] on label at bounding box center [204, 317] width 7 height 7
click at [204, 315] on input "checkbox" at bounding box center [204, 318] width 6 height 6
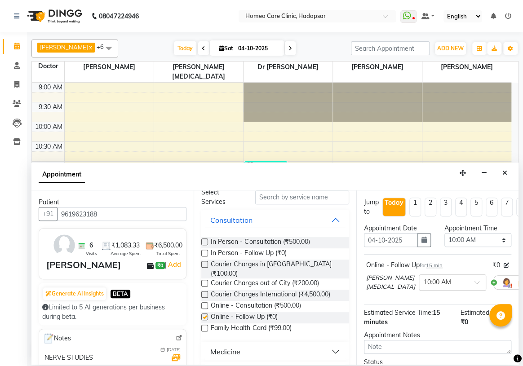
checkbox input "false"
click at [479, 241] on select "Select 10:00 AM 10:05 AM 10:10 AM 10:15 AM 10:20 AM 10:25 AM 10:30 AM 10:35 AM …" at bounding box center [478, 240] width 67 height 14
select select "870"
click at [445, 233] on select "Select 10:00 AM 10:05 AM 10:10 AM 10:15 AM 10:20 AM 10:25 AM 10:30 AM 10:35 AM …" at bounding box center [478, 240] width 67 height 14
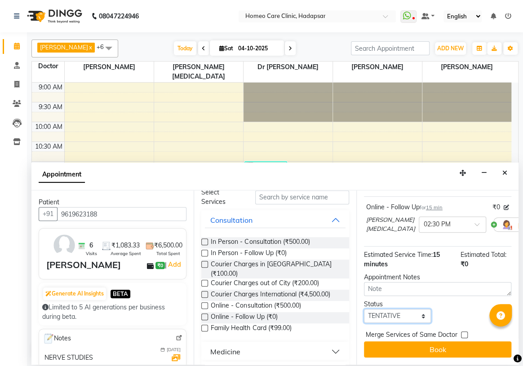
click at [386, 310] on select "Select TENTATIVE CONFIRM CHECK-IN UPCOMING" at bounding box center [397, 316] width 67 height 14
select select "confirm booking"
click at [364, 309] on select "Select TENTATIVE CONFIRM CHECK-IN UPCOMING" at bounding box center [397, 316] width 67 height 14
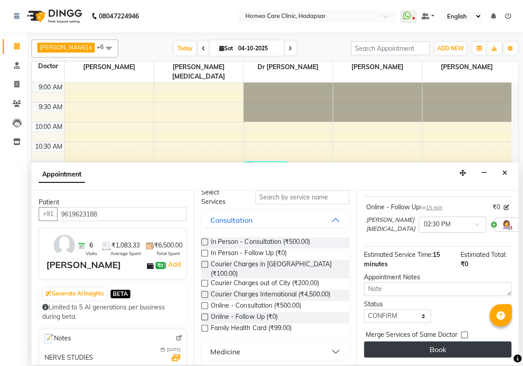
click at [379, 343] on button "Book" at bounding box center [437, 350] width 147 height 16
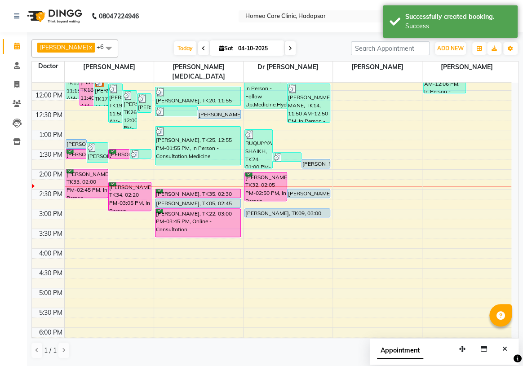
scroll to position [122, 0]
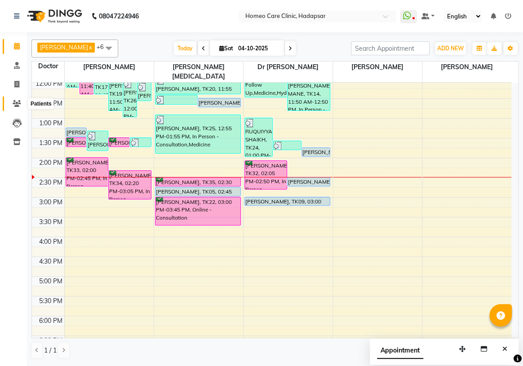
click at [18, 101] on icon at bounding box center [17, 103] width 9 height 7
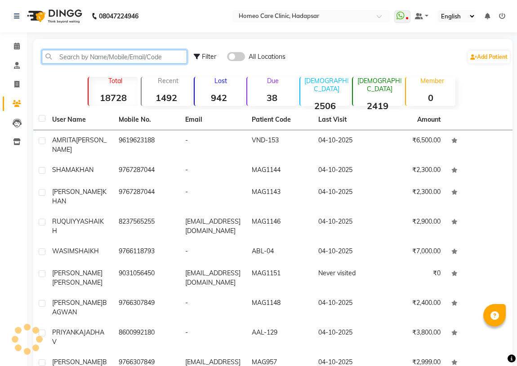
click at [65, 54] on input "text" at bounding box center [114, 57] width 145 height 14
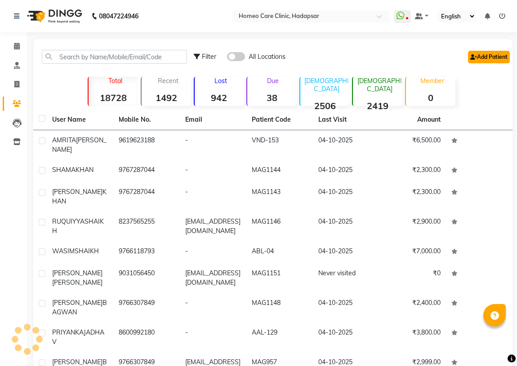
click at [501, 59] on link "Add Patient" at bounding box center [489, 57] width 42 height 13
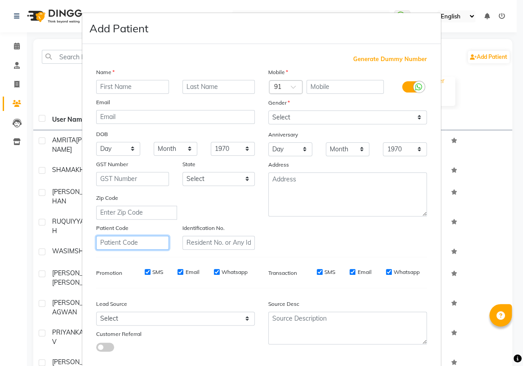
click at [104, 239] on input "text" at bounding box center [132, 243] width 73 height 14
click at [120, 244] on input "VND-4354" at bounding box center [132, 243] width 73 height 14
click at [129, 246] on input "VND-4354" at bounding box center [132, 243] width 73 height 14
click at [124, 244] on input "VND-4354" at bounding box center [132, 243] width 73 height 14
click at [133, 244] on input "VND-4354" at bounding box center [132, 243] width 73 height 14
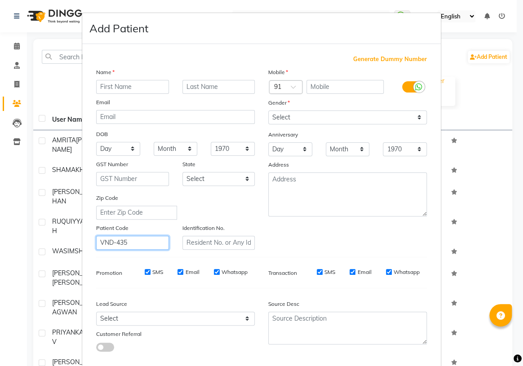
drag, startPoint x: 138, startPoint y: 247, endPoint x: 0, endPoint y: 255, distance: 138.3
click at [0, 253] on ngb-modal-window "Add Patient Generate Dummy Number Name Email DOB Day 01 02 03 04 05 06 07 08 09…" at bounding box center [261, 183] width 523 height 366
type input "VND-435"
click at [189, 240] on input "text" at bounding box center [219, 243] width 73 height 14
paste input "VND-435"
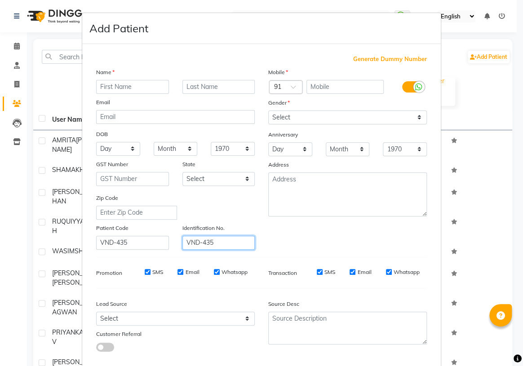
type input "VND-435"
click at [138, 87] on input "text" at bounding box center [132, 87] width 73 height 14
type input "KIRAN"
click at [215, 87] on input "text" at bounding box center [219, 87] width 73 height 14
type input "[PERSON_NAME]"
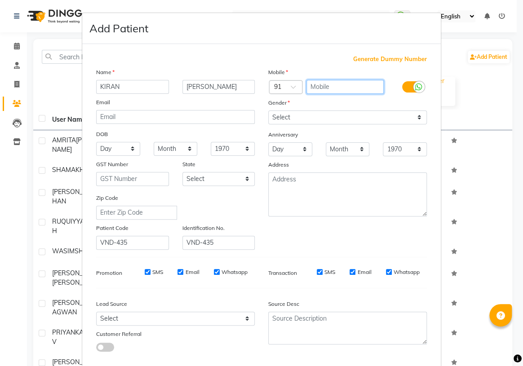
click at [354, 88] on input "text" at bounding box center [346, 87] width 78 height 14
type input "9673849970"
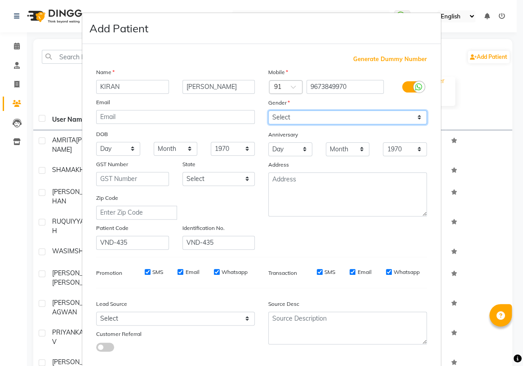
click at [292, 116] on select "Select [DEMOGRAPHIC_DATA] [DEMOGRAPHIC_DATA] Other Prefer Not To Say" at bounding box center [347, 118] width 159 height 14
select select "[DEMOGRAPHIC_DATA]"
click at [268, 111] on select "Select [DEMOGRAPHIC_DATA] [DEMOGRAPHIC_DATA] Other Prefer Not To Say" at bounding box center [347, 118] width 159 height 14
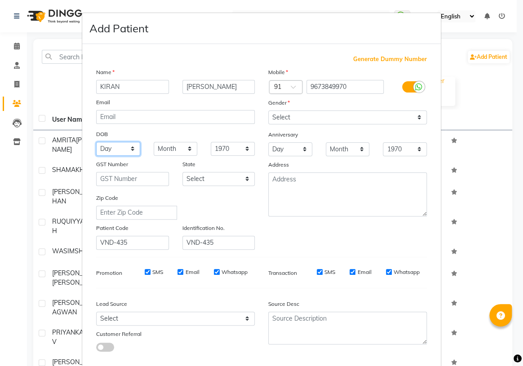
click at [109, 148] on select "Day 01 02 03 04 05 06 07 08 09 10 11 12 13 14 15 16 17 18 19 20 21 22 23 24 25 …" at bounding box center [118, 149] width 44 height 14
select select "16"
click at [96, 143] on select "Day 01 02 03 04 05 06 07 08 09 10 11 12 13 14 15 16 17 18 19 20 21 22 23 24 25 …" at bounding box center [118, 149] width 44 height 14
click at [177, 152] on select "Month January February March April May June July August September October Novem…" at bounding box center [176, 149] width 44 height 14
select select "02"
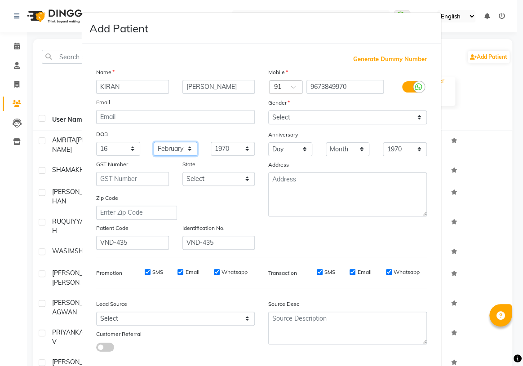
click at [154, 143] on select "Month January February March April May June July August September October Novem…" at bounding box center [176, 149] width 44 height 14
click at [224, 148] on select "1940 1941 1942 1943 1944 1945 1946 1947 1948 1949 1950 1951 1952 1953 1954 1955…" at bounding box center [233, 149] width 44 height 14
select select "1989"
click at [211, 143] on select "1940 1941 1942 1943 1944 1945 1946 1947 1948 1949 1950 1951 1952 1953 1954 1955…" at bounding box center [233, 149] width 44 height 14
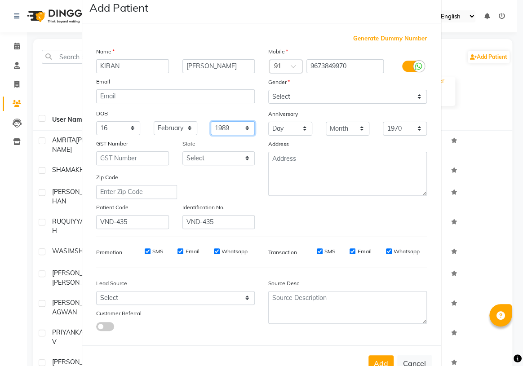
scroll to position [40, 0]
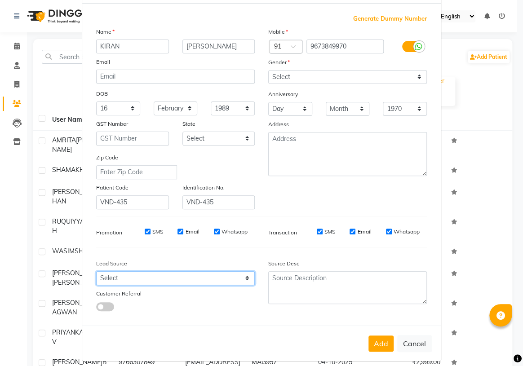
click at [138, 277] on select "Select Walk-in Referral Internet Friend Word of Mouth Advertisement Facebook Ju…" at bounding box center [175, 279] width 159 height 14
click at [96, 273] on select "Select Walk-in Referral Internet Friend Word of Mouth Advertisement Facebook Ju…" at bounding box center [175, 279] width 159 height 14
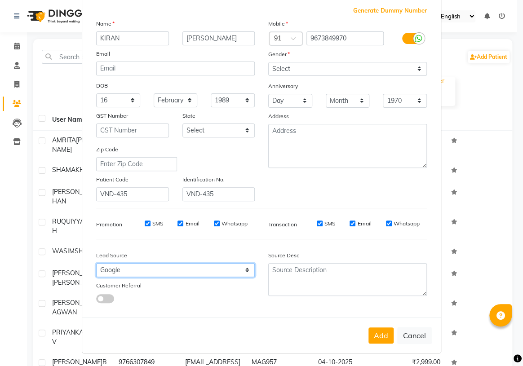
scroll to position [51, 0]
click at [196, 273] on select "Select Walk-in Referral Internet Friend Word of Mouth Advertisement Facebook Ju…" at bounding box center [175, 270] width 159 height 14
select select "50937"
click at [96, 263] on select "Select Walk-in Referral Internet Friend Word of Mouth Advertisement Facebook Ju…" at bounding box center [175, 270] width 159 height 14
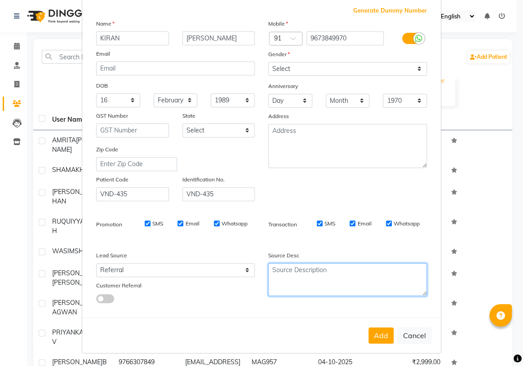
click at [298, 276] on textarea at bounding box center [347, 279] width 159 height 33
click at [312, 281] on textarea "[PERSON_NAME]" at bounding box center [347, 279] width 159 height 33
click at [353, 275] on textarea "[PERSON_NAME]" at bounding box center [347, 279] width 159 height 33
click at [324, 278] on textarea "[PERSON_NAME]" at bounding box center [347, 279] width 159 height 33
click at [350, 270] on textarea "[PERSON_NAME]" at bounding box center [347, 279] width 159 height 33
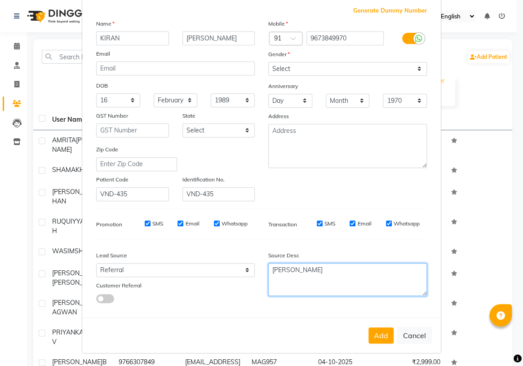
drag, startPoint x: 270, startPoint y: 270, endPoint x: 350, endPoint y: 270, distance: 79.6
click at [350, 270] on textarea "[PERSON_NAME]" at bounding box center [347, 279] width 159 height 33
click at [343, 268] on textarea "[PERSON_NAME]" at bounding box center [347, 279] width 159 height 33
click at [333, 269] on textarea "[PERSON_NAME] 9011999863" at bounding box center [347, 279] width 159 height 33
drag, startPoint x: 335, startPoint y: 269, endPoint x: 383, endPoint y: 266, distance: 48.2
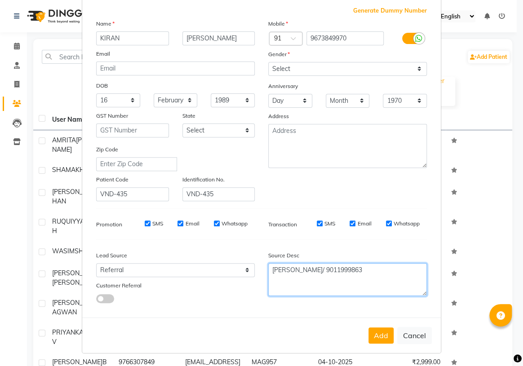
click at [383, 266] on textarea "[PERSON_NAME]/ 9011999863" at bounding box center [347, 279] width 159 height 33
drag, startPoint x: 370, startPoint y: 285, endPoint x: 356, endPoint y: 295, distance: 17.8
click at [370, 285] on textarea "[PERSON_NAME]/ 9011999863" at bounding box center [347, 279] width 159 height 33
click at [306, 289] on textarea "[PERSON_NAME]/ 9011999863" at bounding box center [347, 279] width 159 height 33
click at [365, 279] on textarea "[PERSON_NAME]/ 9011999863" at bounding box center [347, 279] width 159 height 33
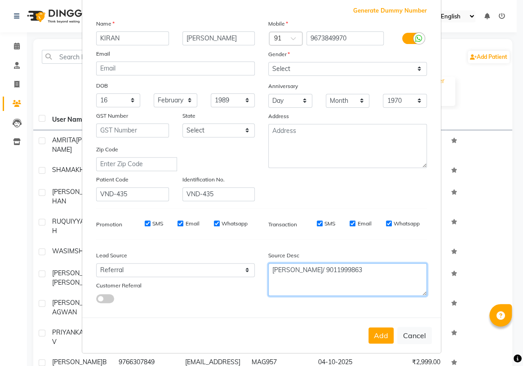
click at [342, 279] on textarea "[PERSON_NAME]/ 9011999863" at bounding box center [347, 279] width 159 height 33
click at [389, 277] on textarea "[PERSON_NAME]/ 9011999863" at bounding box center [347, 279] width 159 height 33
type textarea "[PERSON_NAME]/ 9011999863"
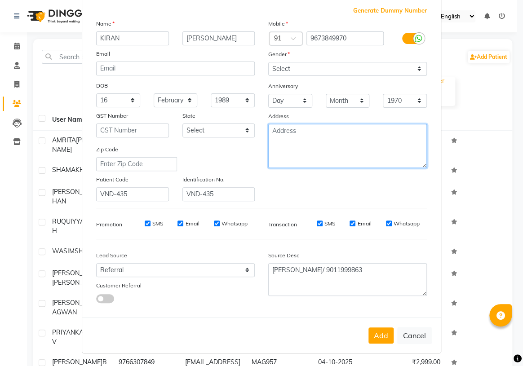
click at [306, 133] on textarea at bounding box center [347, 146] width 159 height 44
type textarea "WAGHOLI"
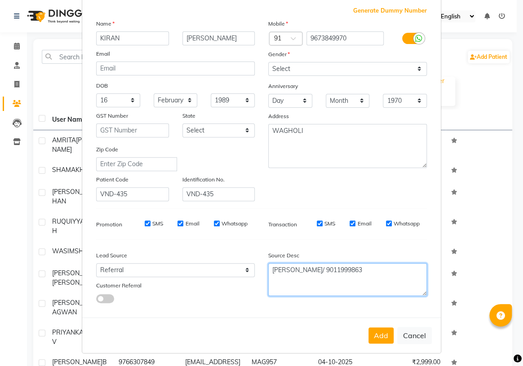
drag, startPoint x: 339, startPoint y: 272, endPoint x: 365, endPoint y: 269, distance: 25.8
click at [365, 269] on textarea "[PERSON_NAME]/ 9011999863" at bounding box center [347, 279] width 159 height 33
click at [334, 278] on textarea "[PERSON_NAME]/ 9011999863" at bounding box center [347, 279] width 159 height 33
drag, startPoint x: 336, startPoint y: 269, endPoint x: 379, endPoint y: 271, distance: 42.7
click at [379, 271] on textarea "[PERSON_NAME]/ 9011999863" at bounding box center [347, 279] width 159 height 33
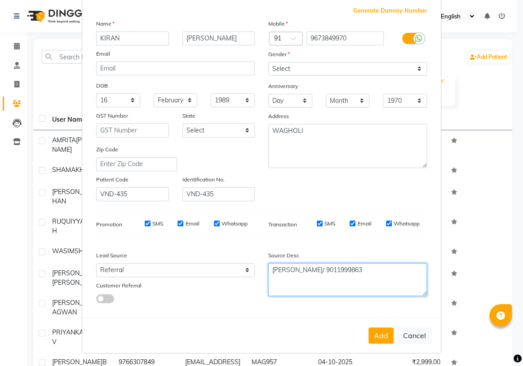
click at [342, 287] on textarea "[PERSON_NAME]/ 9011999863" at bounding box center [347, 279] width 159 height 33
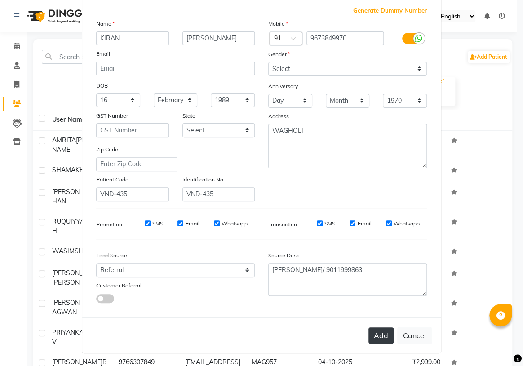
click at [382, 333] on button "Add" at bounding box center [381, 336] width 25 height 16
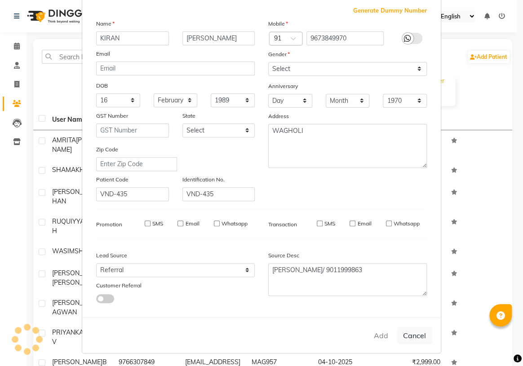
select select
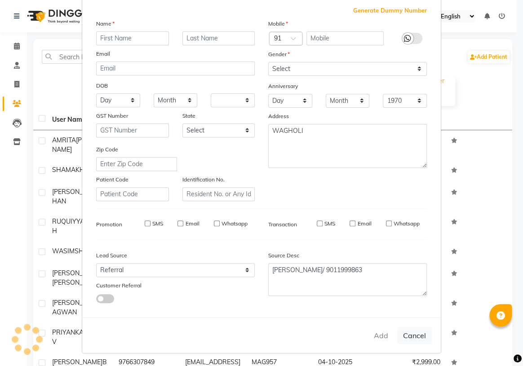
select select
checkbox input "false"
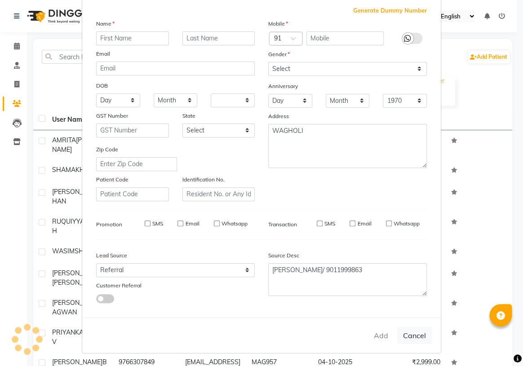
checkbox input "false"
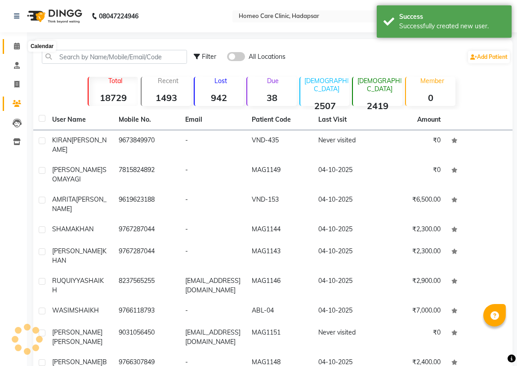
click at [19, 46] on icon at bounding box center [17, 46] width 6 height 7
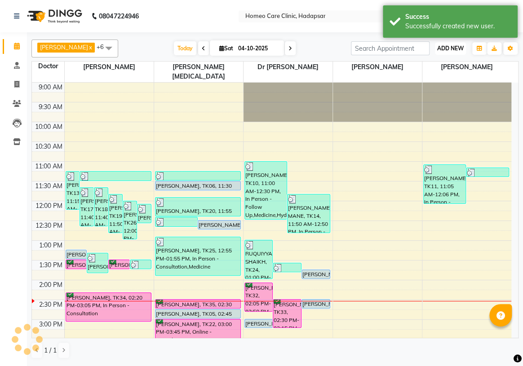
click at [455, 48] on span "ADD NEW" at bounding box center [450, 48] width 27 height 7
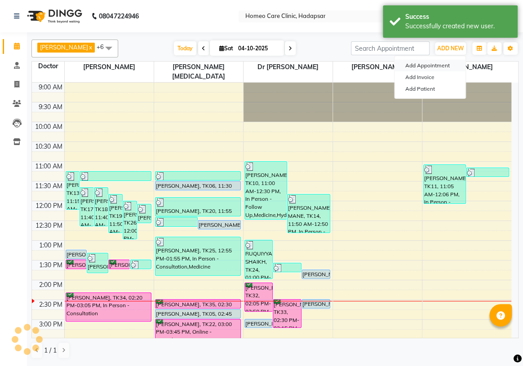
drag, startPoint x: 436, startPoint y: 65, endPoint x: 431, endPoint y: 69, distance: 6.0
click at [436, 65] on button "Add Appointment" at bounding box center [430, 66] width 71 height 12
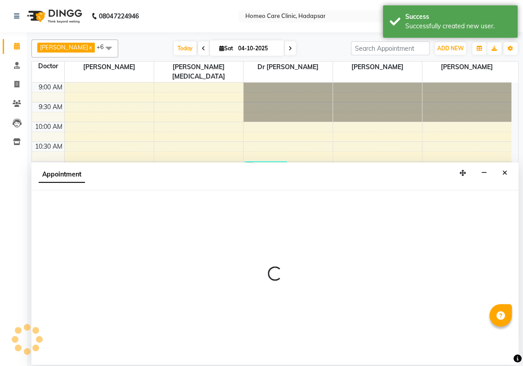
select select "600"
select select "tentative"
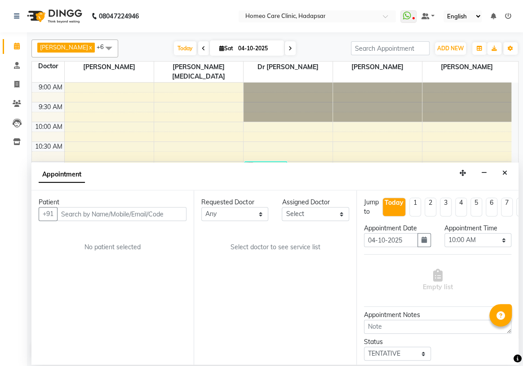
click at [98, 214] on input "text" at bounding box center [121, 214] width 129 height 14
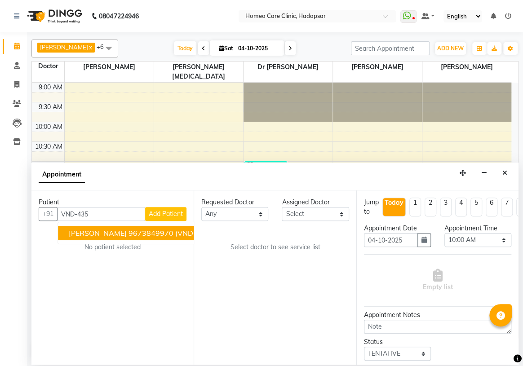
click at [99, 236] on span "[PERSON_NAME]" at bounding box center [98, 233] width 58 height 9
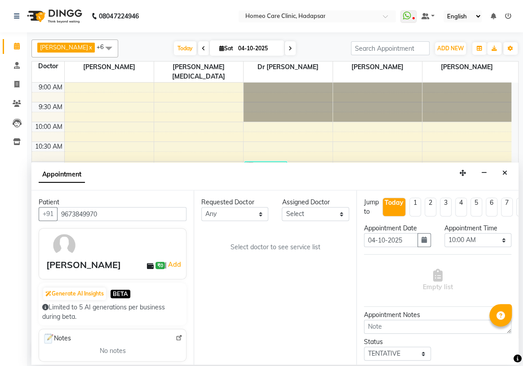
type input "9673849970"
click at [318, 213] on select "Select Dingg Support [PERSON_NAME] [PERSON_NAME] [PERSON_NAME] [PERSON_NAME][ME…" at bounding box center [315, 214] width 67 height 14
select select "65966"
click at [282, 207] on select "Select Dingg Support [PERSON_NAME] [PERSON_NAME] [PERSON_NAME] [PERSON_NAME][ME…" at bounding box center [315, 214] width 67 height 14
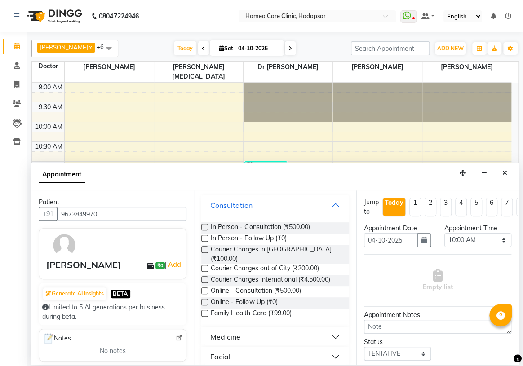
scroll to position [40, 0]
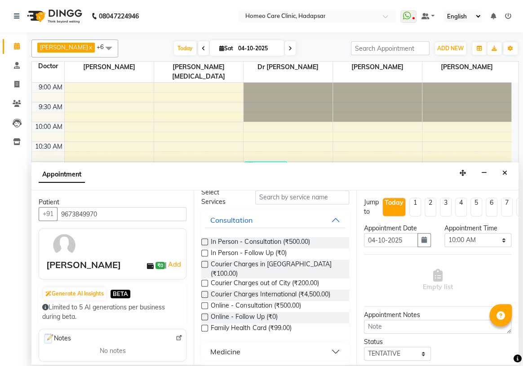
click at [205, 239] on label at bounding box center [204, 242] width 7 height 7
click at [205, 240] on input "checkbox" at bounding box center [204, 243] width 6 height 6
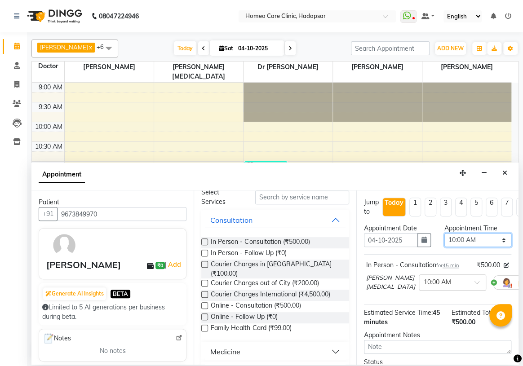
click at [477, 242] on select "Select 10:00 AM 10:05 AM 10:10 AM 10:15 AM 10:20 AM 10:25 AM 10:30 AM 10:35 AM …" at bounding box center [478, 240] width 67 height 14
click at [445, 233] on select "Select 10:00 AM 10:05 AM 10:10 AM 10:15 AM 10:20 AM 10:25 AM 10:30 AM 10:35 AM …" at bounding box center [478, 240] width 67 height 14
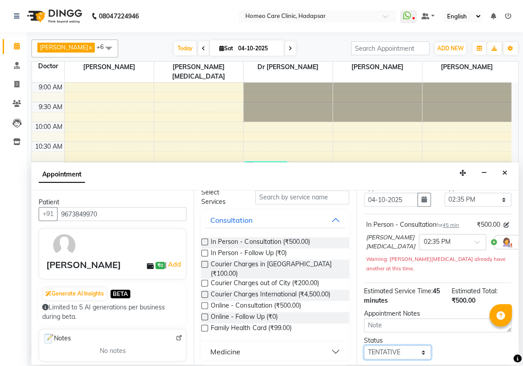
click at [373, 350] on select "Select TENTATIVE CONFIRM CHECK-IN UPCOMING" at bounding box center [397, 353] width 67 height 14
click at [364, 346] on select "Select TENTATIVE CONFIRM CHECK-IN UPCOMING" at bounding box center [397, 353] width 67 height 14
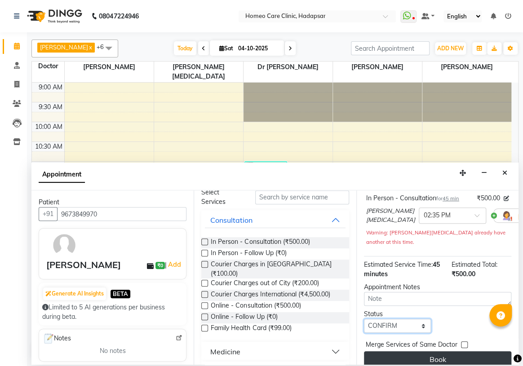
scroll to position [82, 0]
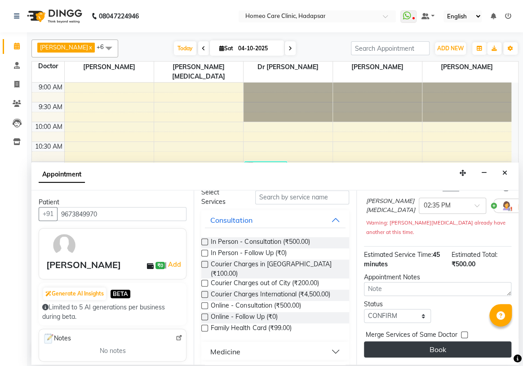
click at [377, 342] on button "Book" at bounding box center [437, 350] width 147 height 16
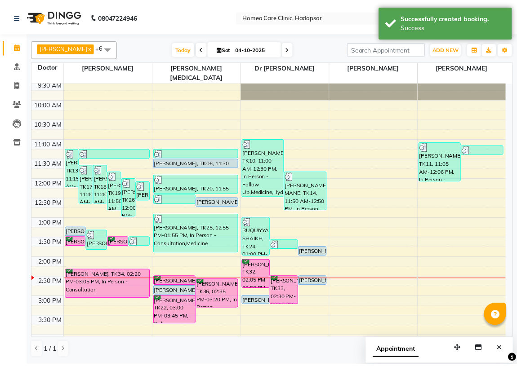
scroll to position [40, 0]
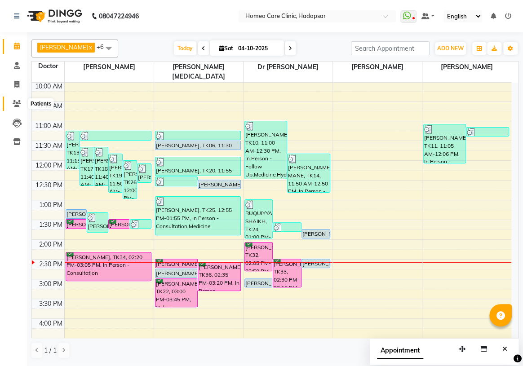
click at [16, 101] on icon at bounding box center [17, 103] width 9 height 7
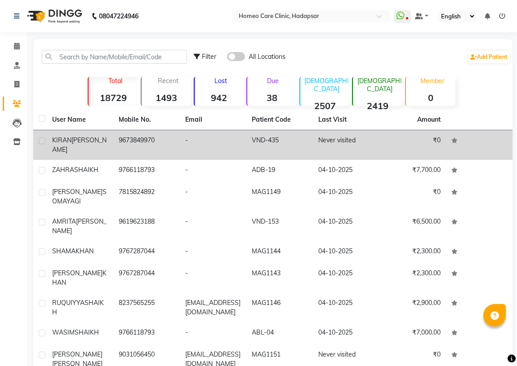
click at [103, 148] on div "[PERSON_NAME]" at bounding box center [80, 145] width 56 height 19
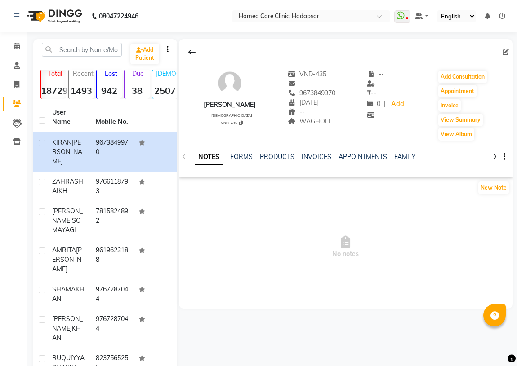
drag, startPoint x: 223, startPoint y: 103, endPoint x: 270, endPoint y: 108, distance: 47.1
click at [270, 108] on div "[PERSON_NAME] [DEMOGRAPHIC_DATA] VND-435 VND-435 -- 9673849970 [DATE] -- WAGHOL…" at bounding box center [346, 101] width 334 height 81
copy div "[PERSON_NAME]"
click at [270, 131] on div "[PERSON_NAME] [DEMOGRAPHIC_DATA] VND-435 VND-435 -- 9673849970 [DATE] -- WAGHOL…" at bounding box center [346, 101] width 334 height 81
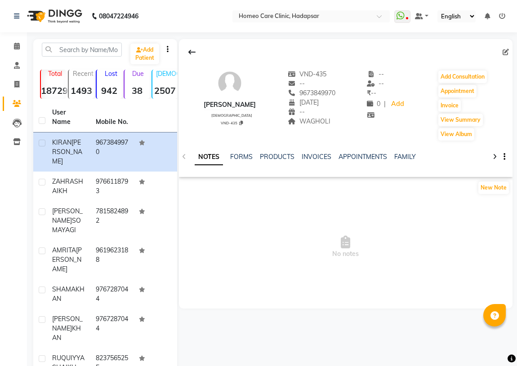
drag, startPoint x: 305, startPoint y: 94, endPoint x: 348, endPoint y: 89, distance: 43.4
click at [348, 89] on div "[PERSON_NAME] [DEMOGRAPHIC_DATA] VND-435 VND-435 -- 9673849970 [DATE] -- WAGHOL…" at bounding box center [346, 101] width 334 height 81
copy span "9673849970"
